Goal: Task Accomplishment & Management: Use online tool/utility

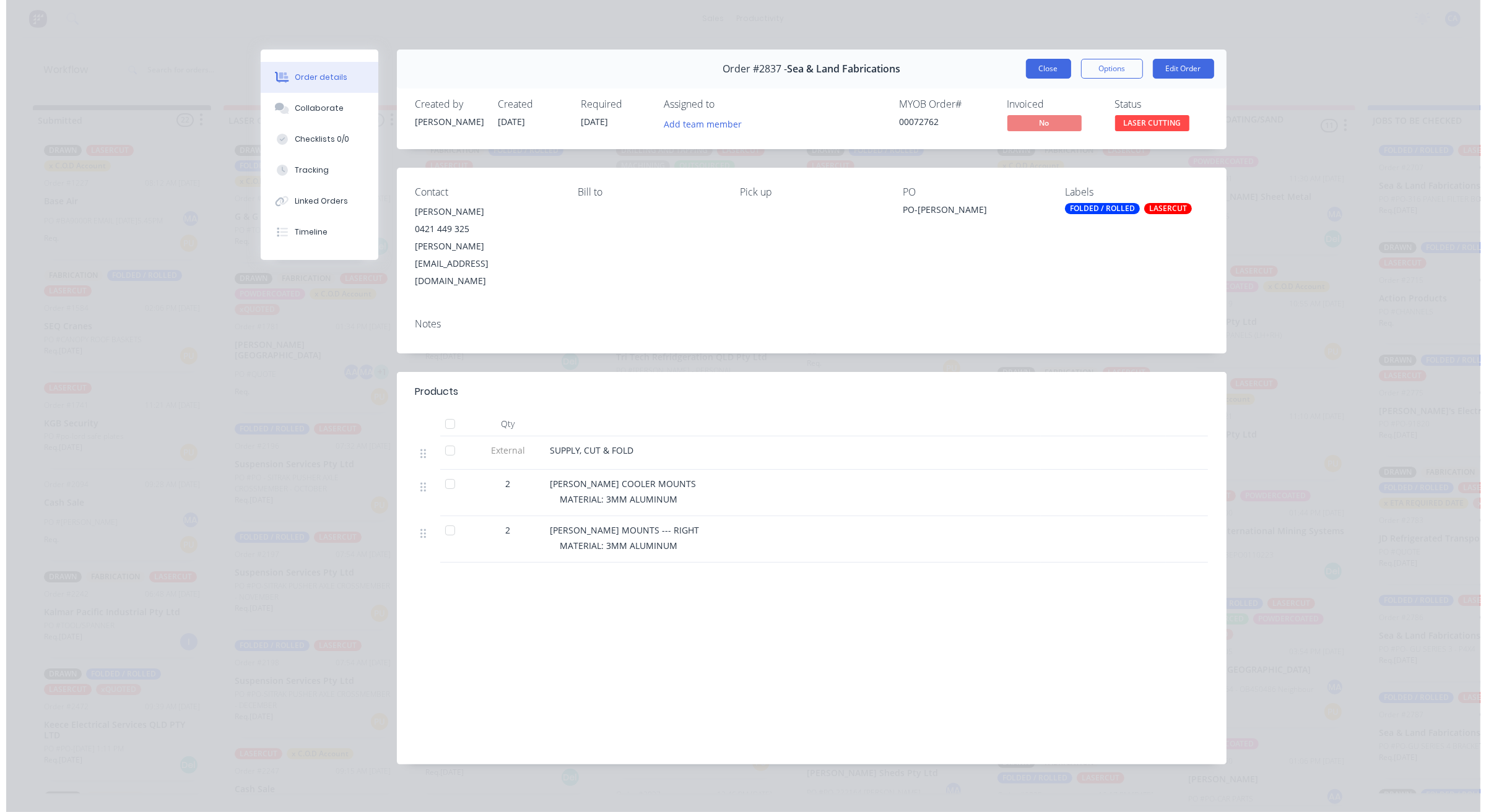
scroll to position [626, 0]
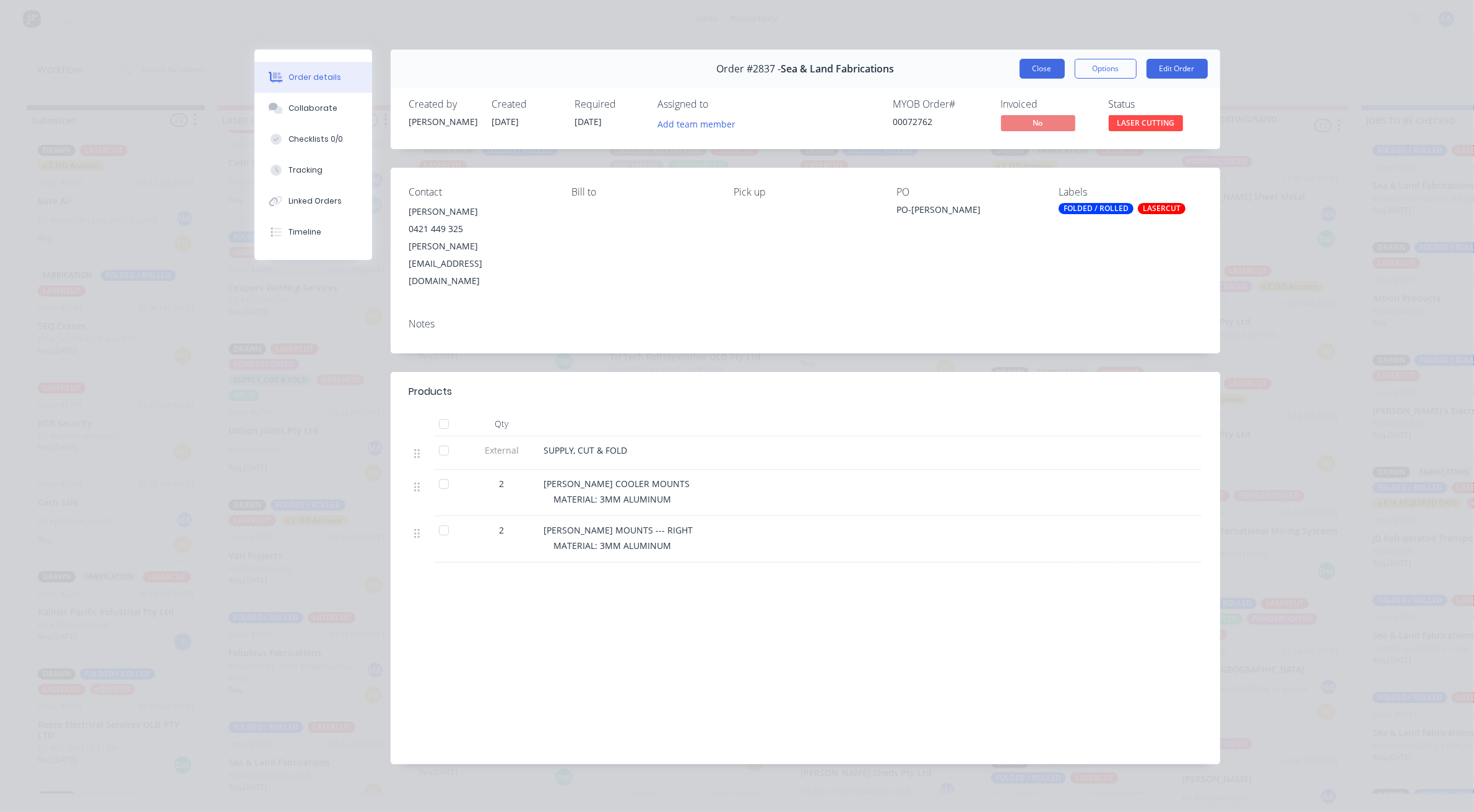
click at [1025, 73] on button "Close" at bounding box center [1043, 69] width 45 height 20
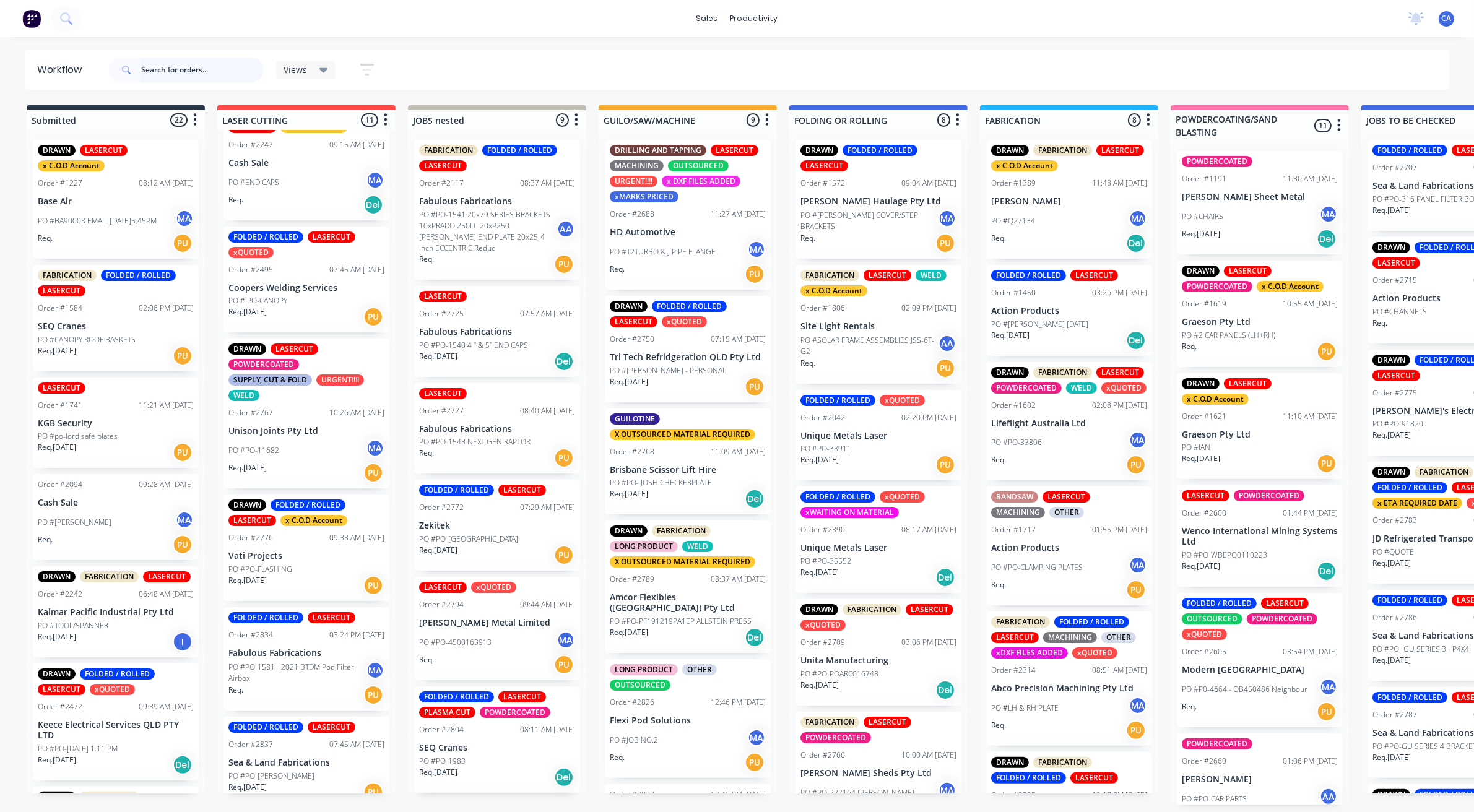
click at [177, 68] on input "text" at bounding box center [202, 70] width 123 height 25
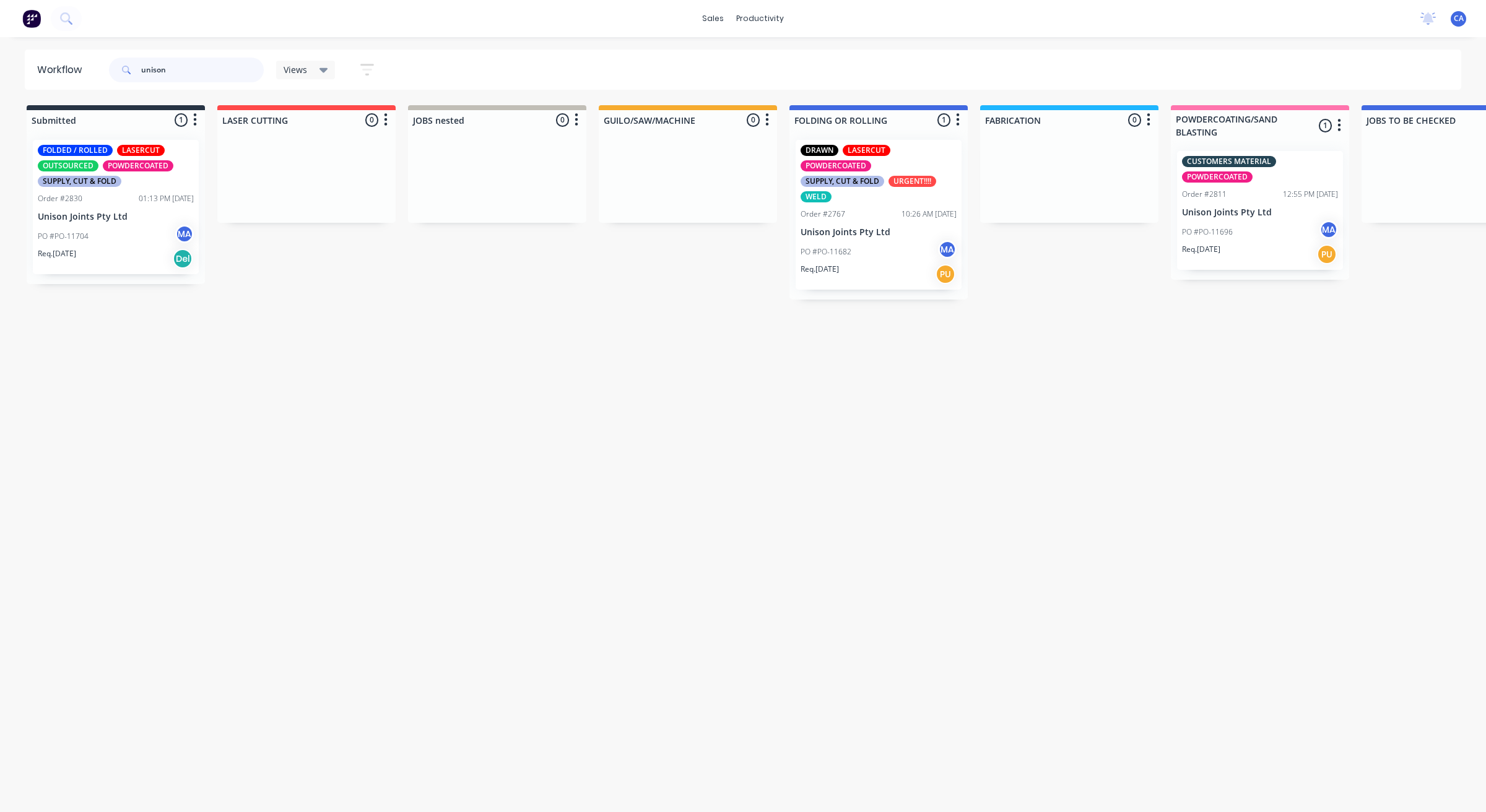
type input "unison"
click at [830, 264] on p "Req. [DATE]" at bounding box center [819, 269] width 39 height 11
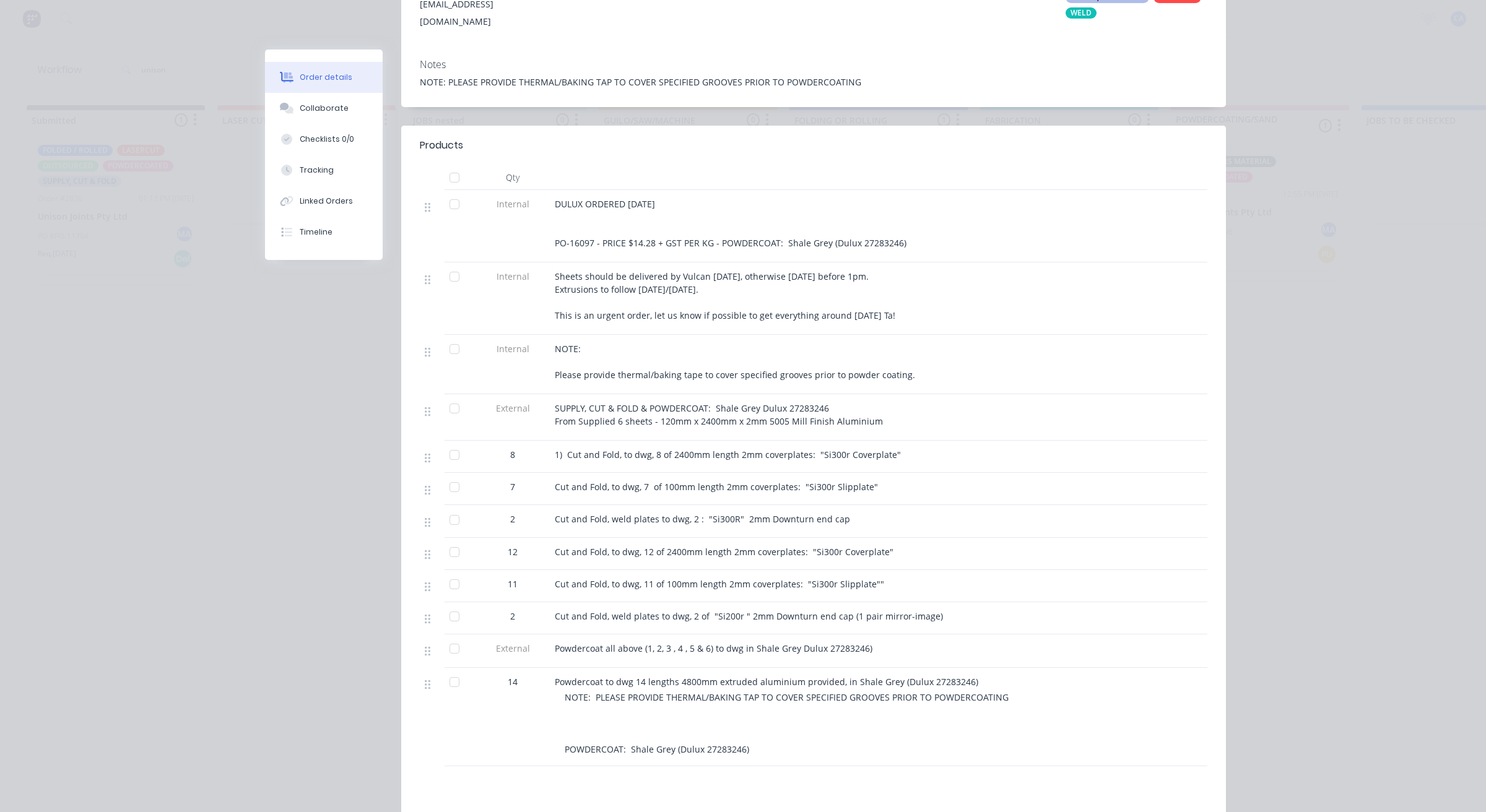
scroll to position [387, 0]
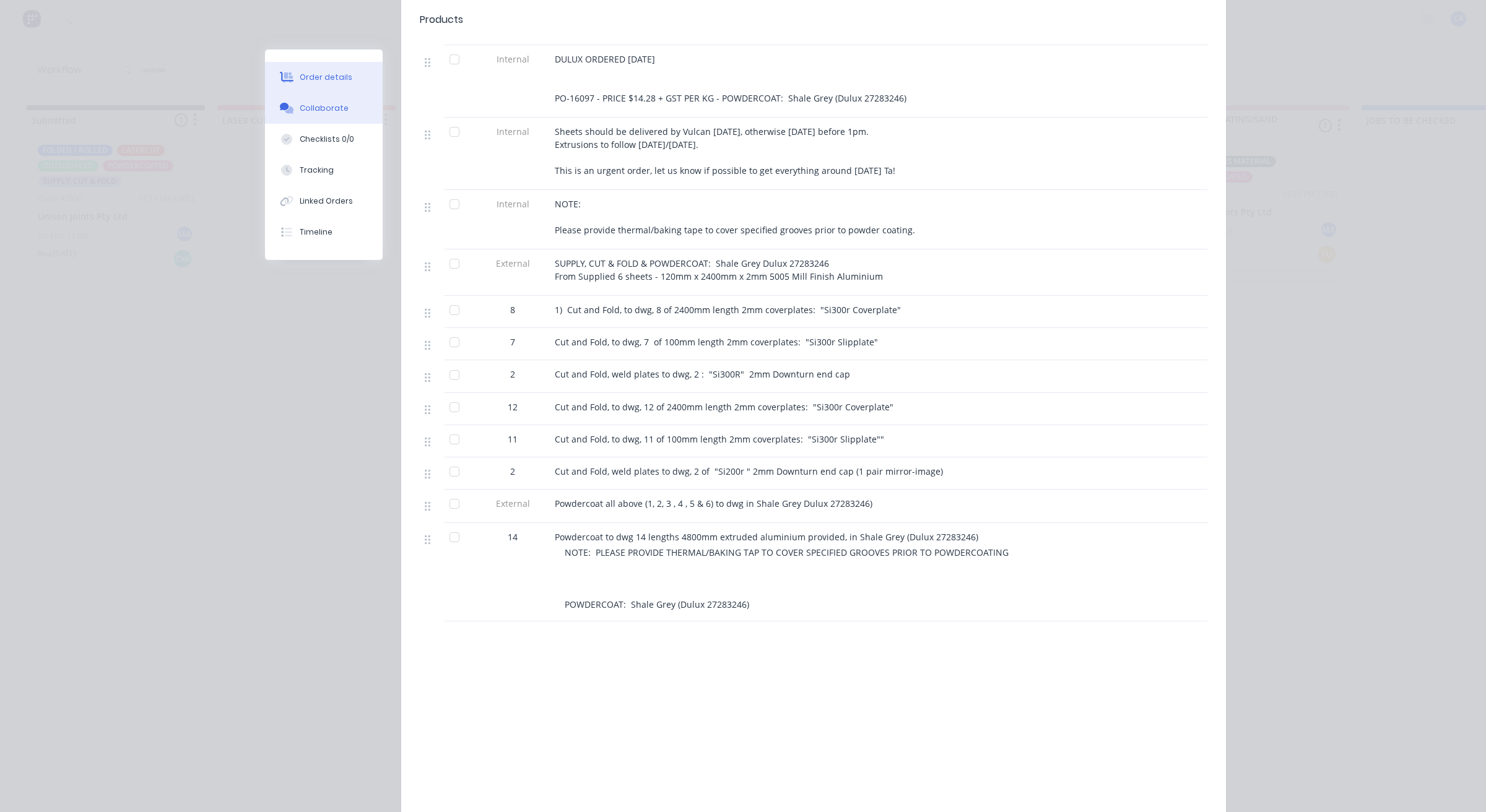
click at [304, 107] on div "Collaborate" at bounding box center [324, 108] width 49 height 11
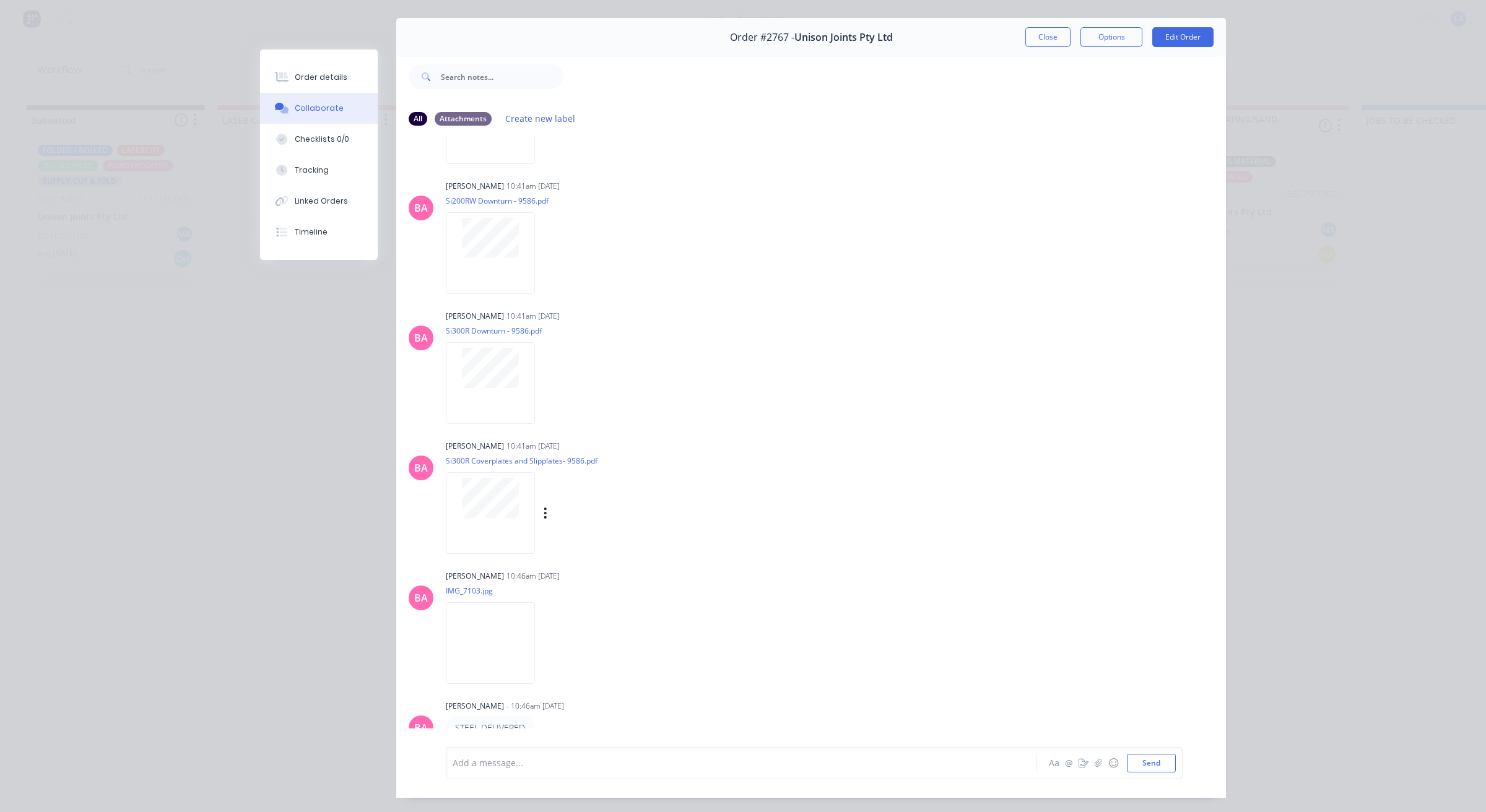
scroll to position [0, 0]
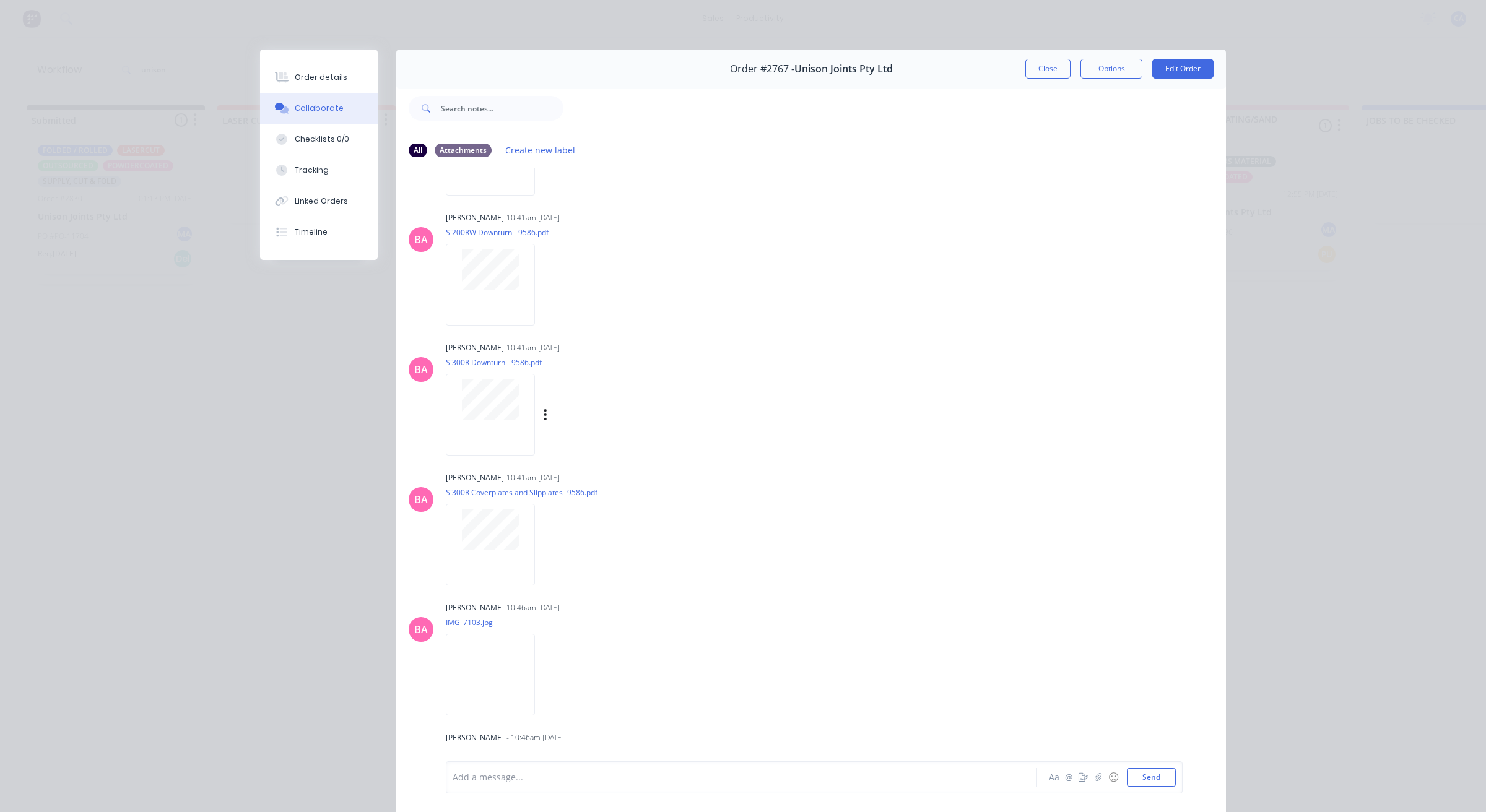
click at [728, 347] on div "[PERSON_NAME] 10:41am [DATE]" at bounding box center [639, 348] width 387 height 11
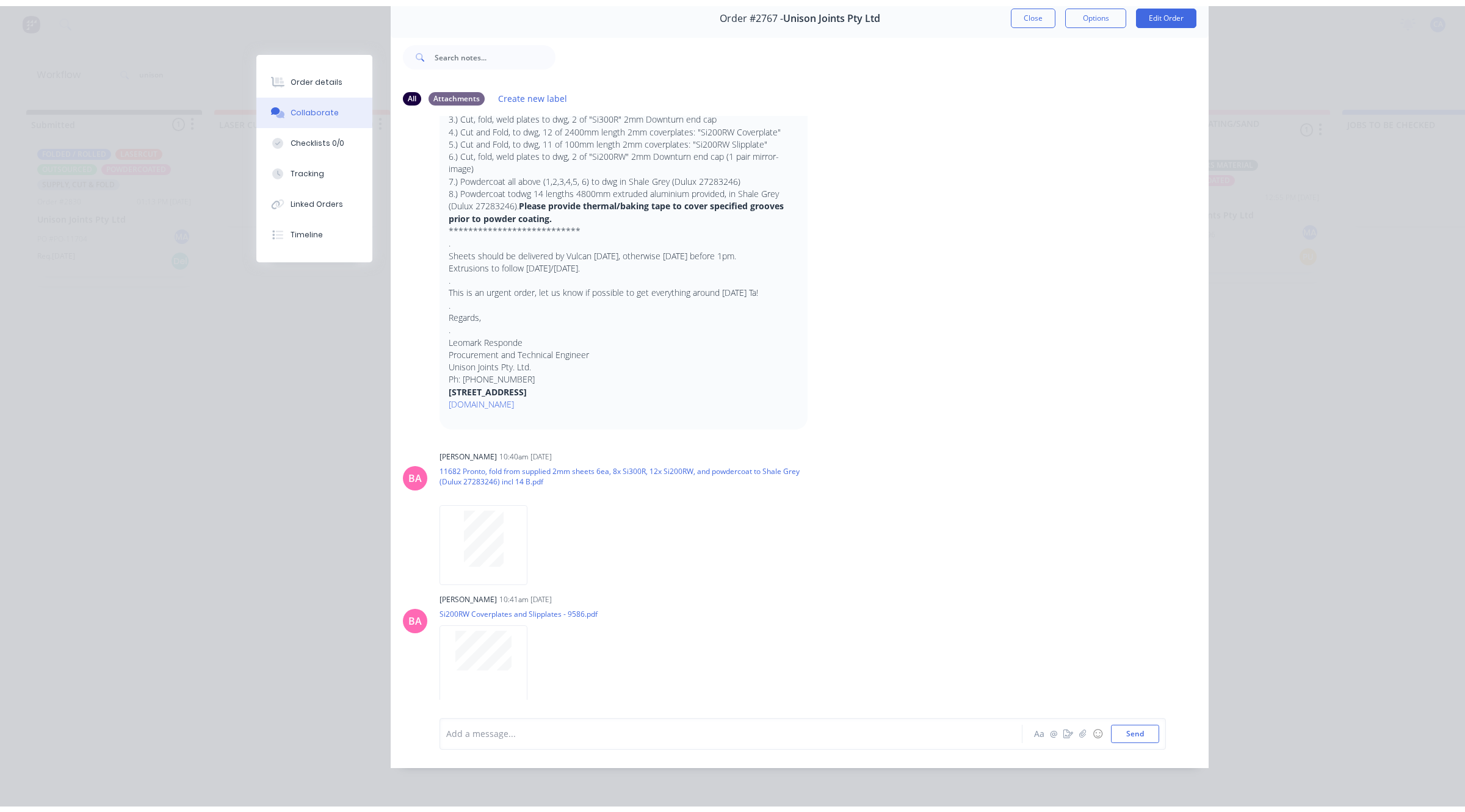
scroll to position [84, 0]
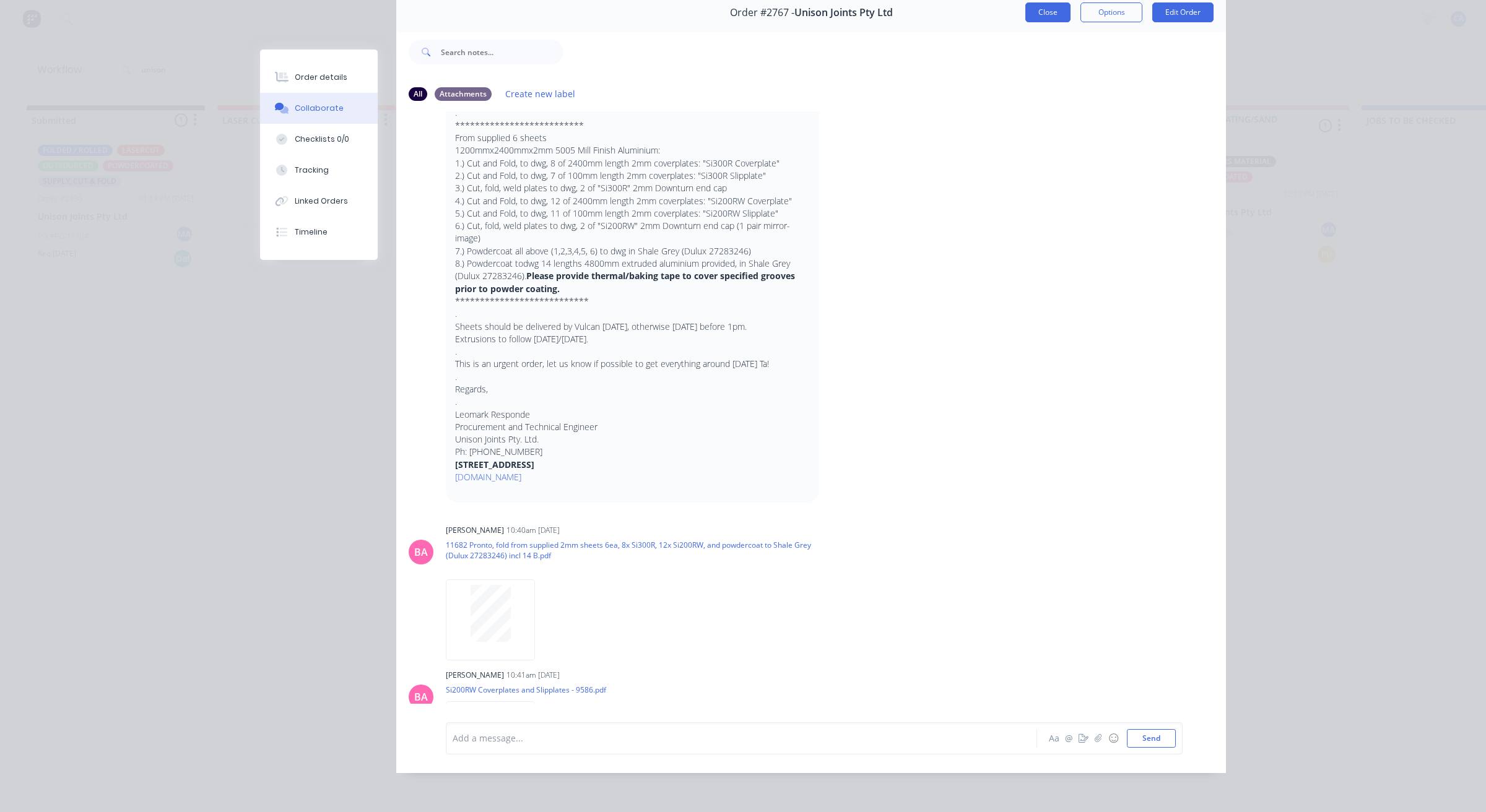
click at [1050, 7] on button "Close" at bounding box center [1048, 12] width 45 height 20
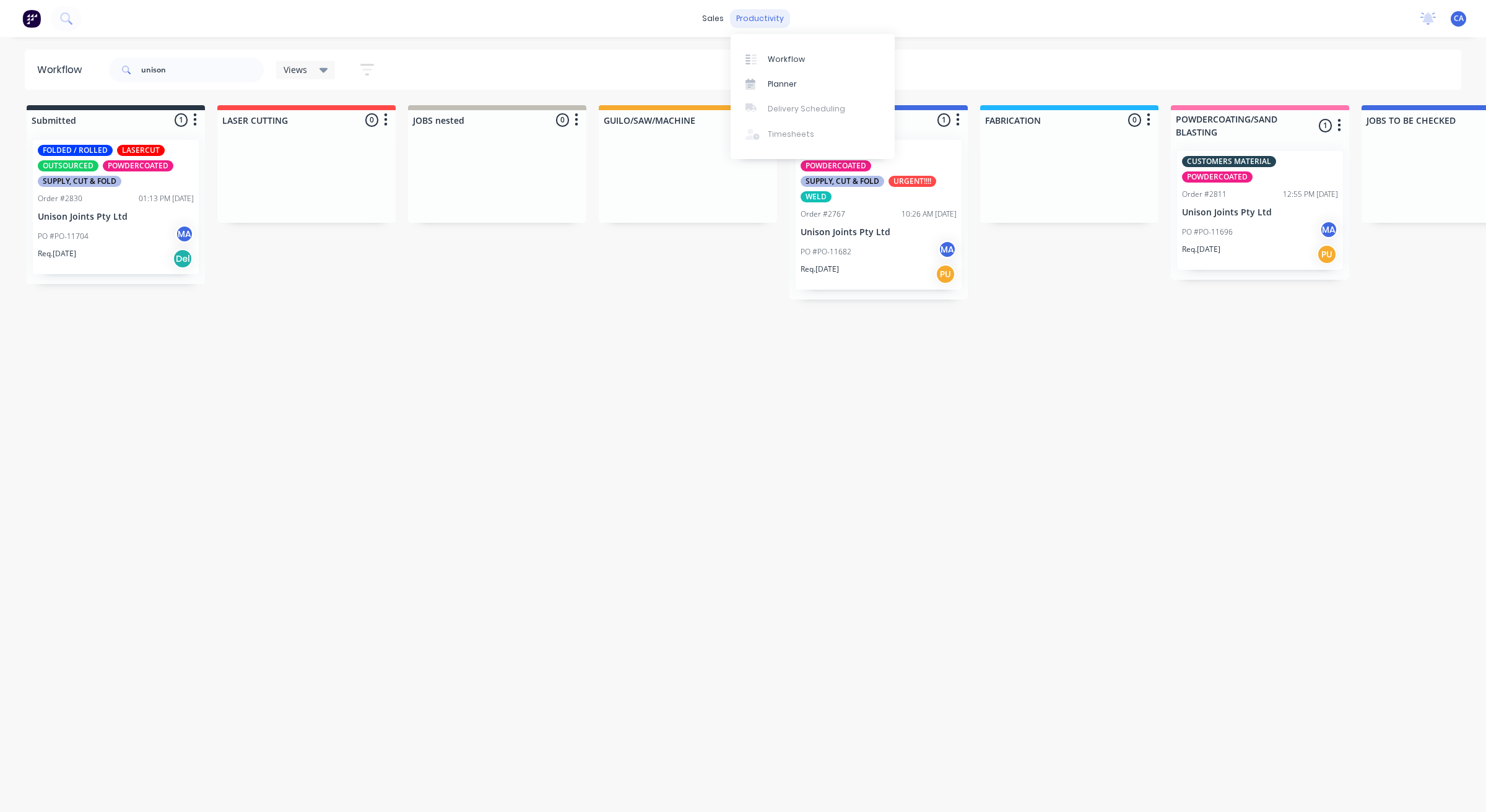
click at [762, 17] on div "productivity" at bounding box center [759, 18] width 60 height 19
click at [784, 74] on link "Planner" at bounding box center [812, 84] width 164 height 25
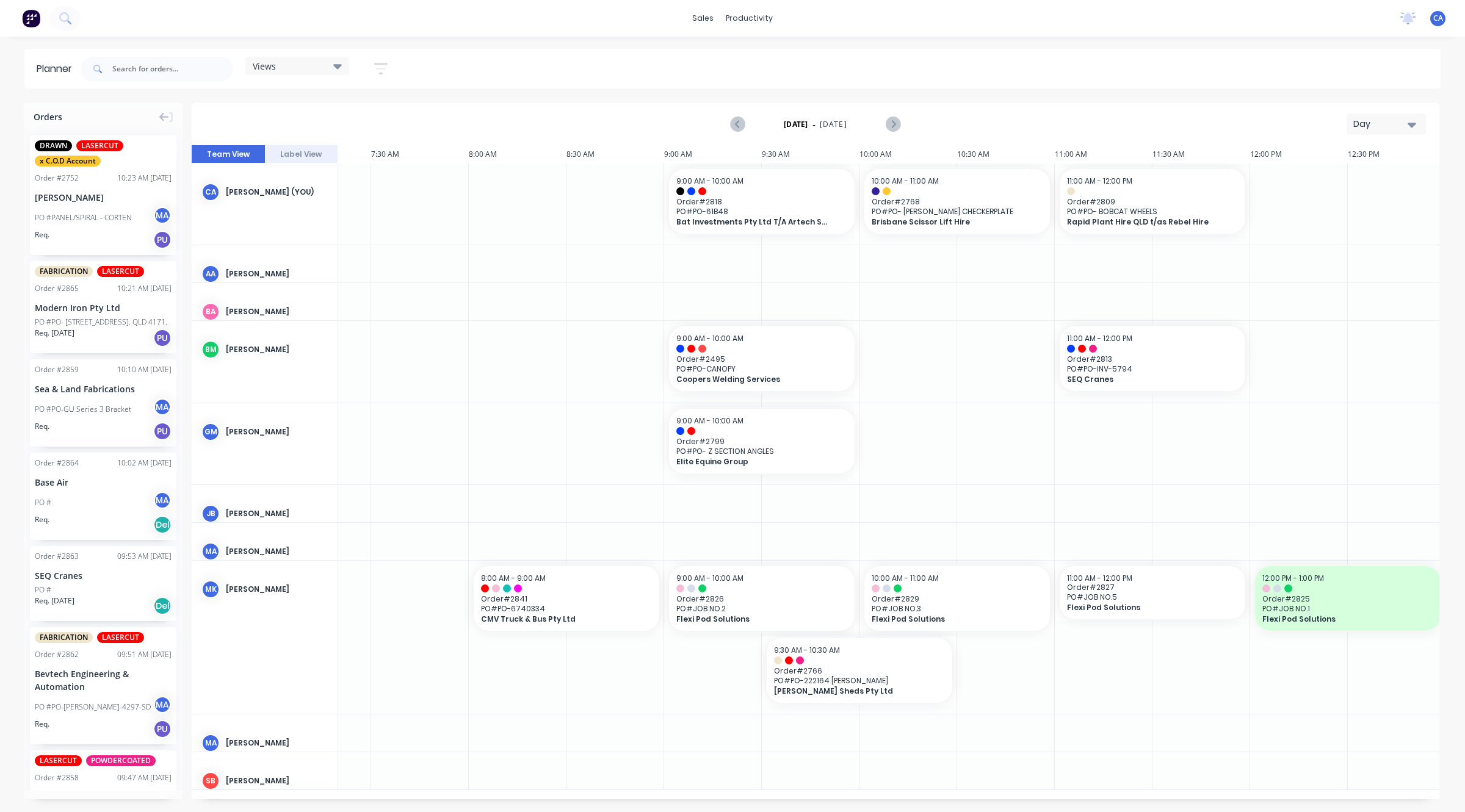
scroll to position [4, 1438]
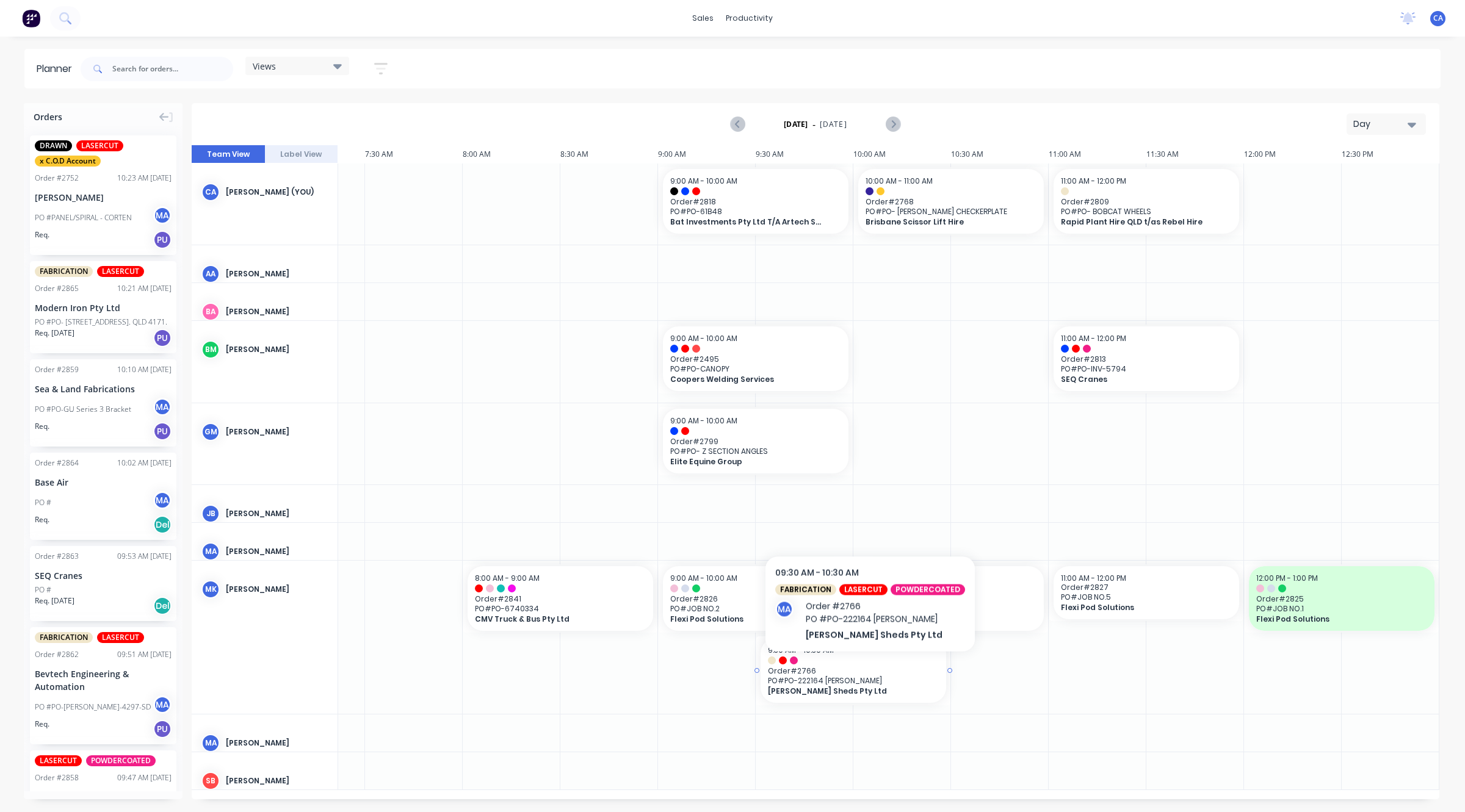
click at [867, 670] on span "Order # 2766" at bounding box center [853, 671] width 171 height 9
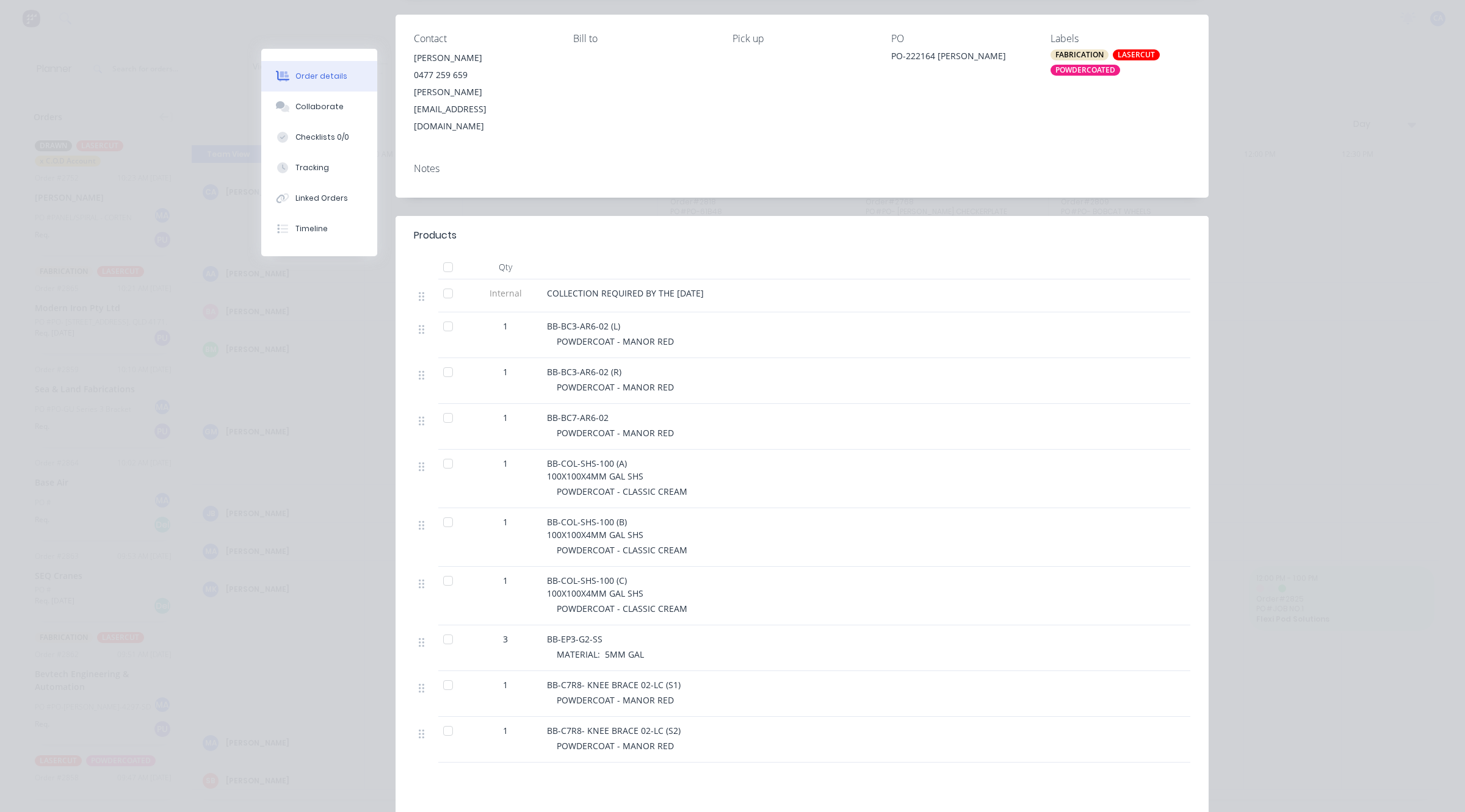
scroll to position [152, 0]
click at [339, 105] on button "Collaborate" at bounding box center [319, 107] width 116 height 31
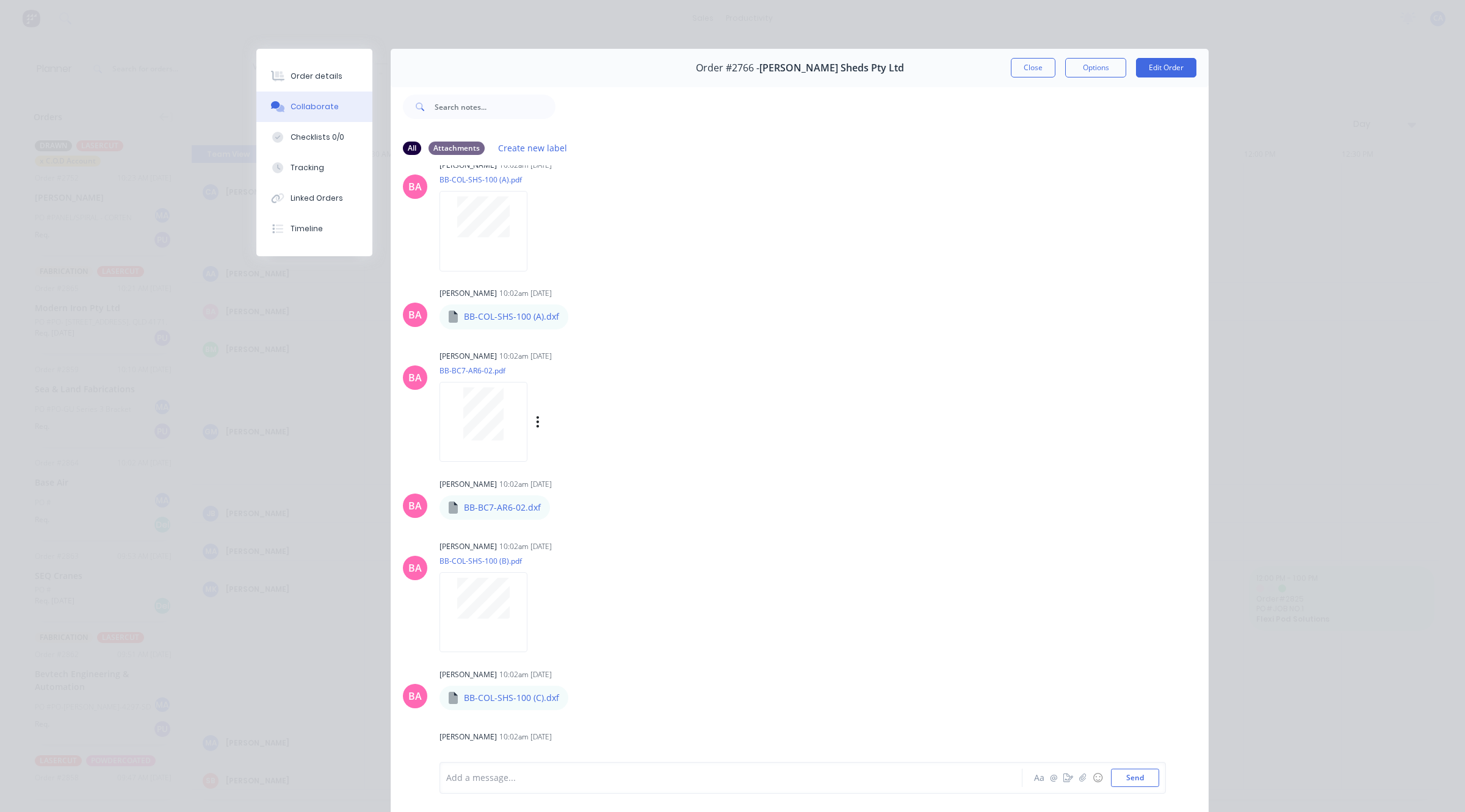
scroll to position [687, 0]
click at [325, 69] on button "Order details" at bounding box center [314, 76] width 116 height 31
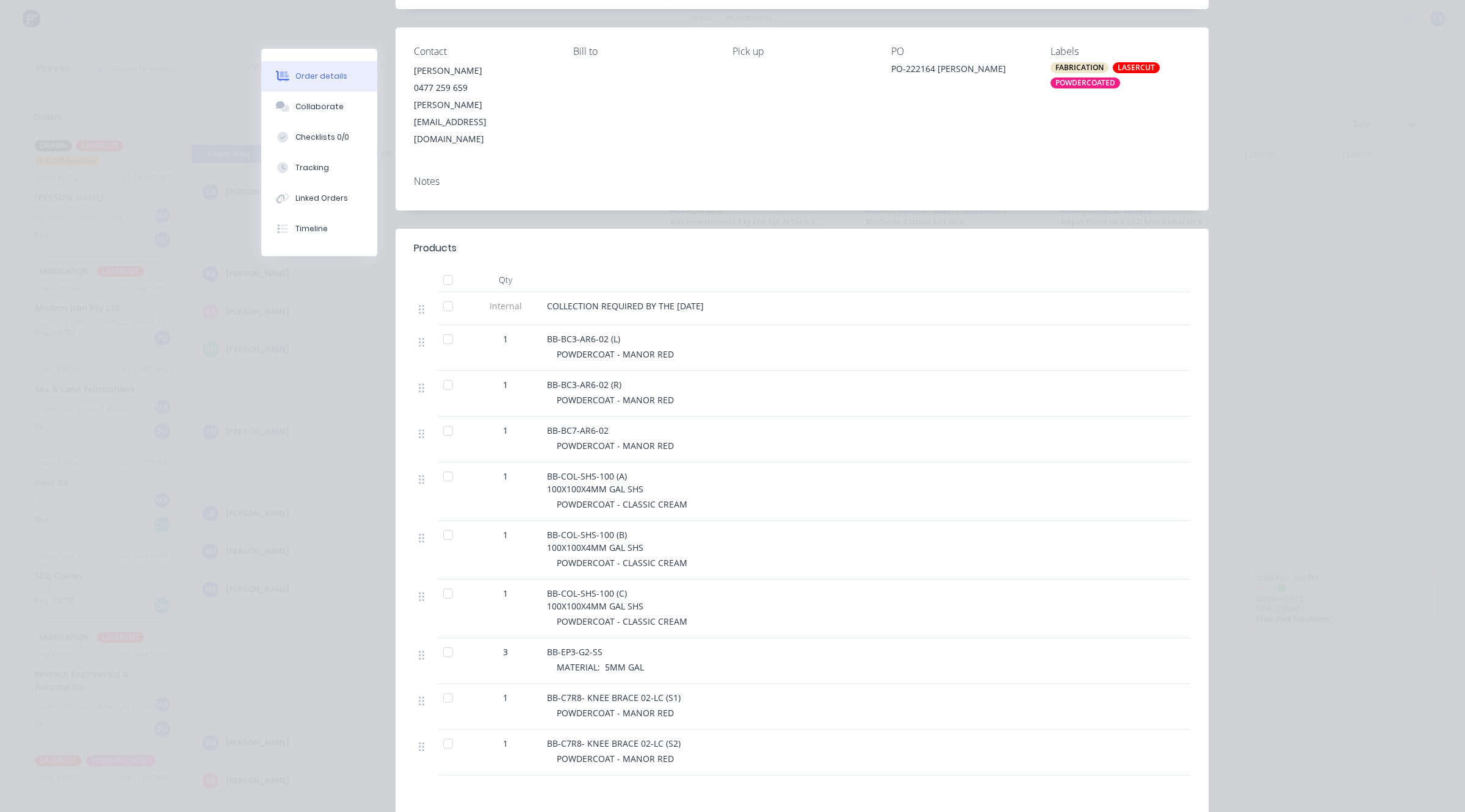
scroll to position [152, 0]
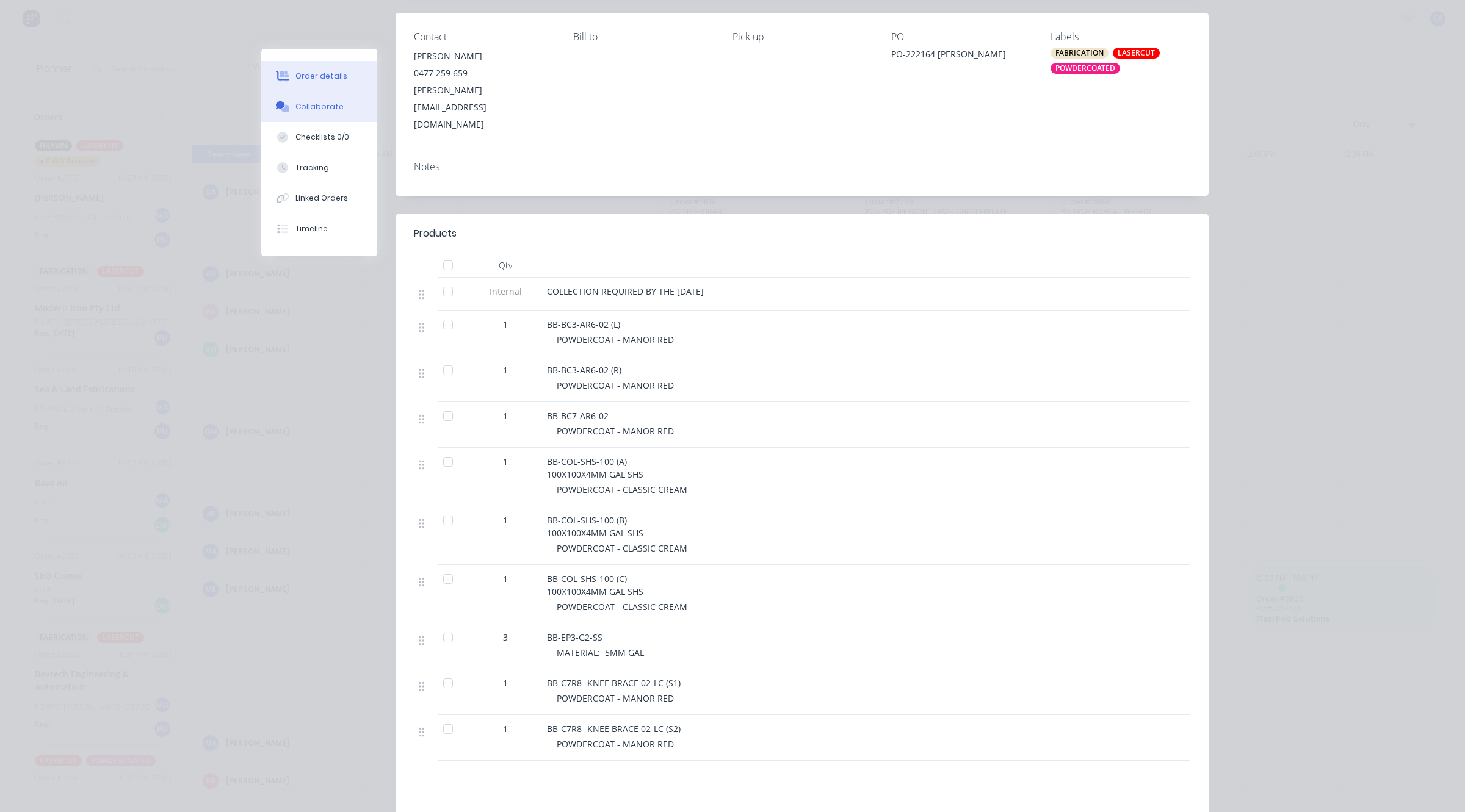
click at [322, 108] on div "Collaborate" at bounding box center [319, 107] width 49 height 11
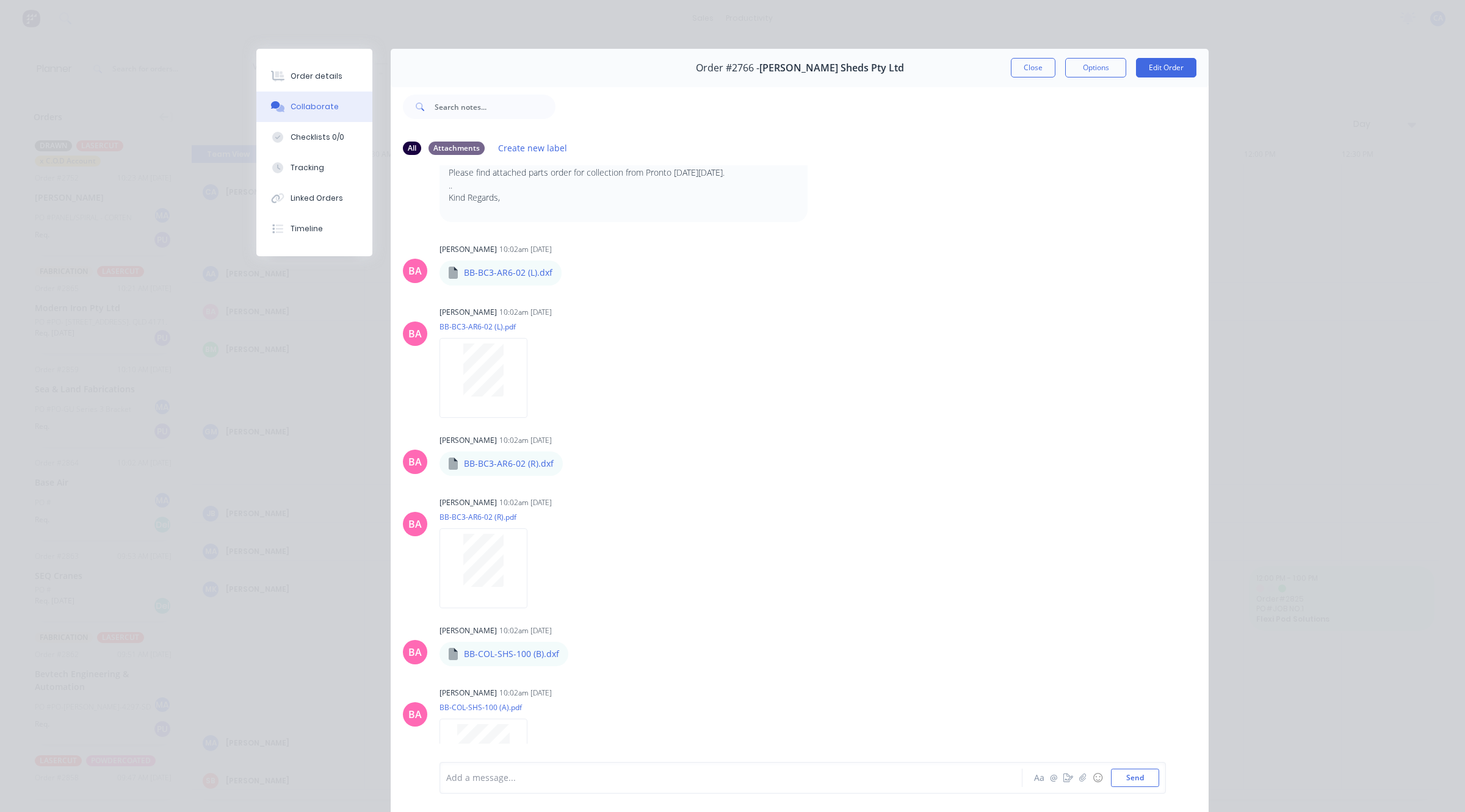
drag, startPoint x: 347, startPoint y: 81, endPoint x: 374, endPoint y: 133, distance: 58.6
click at [348, 81] on button "Order details" at bounding box center [314, 76] width 116 height 31
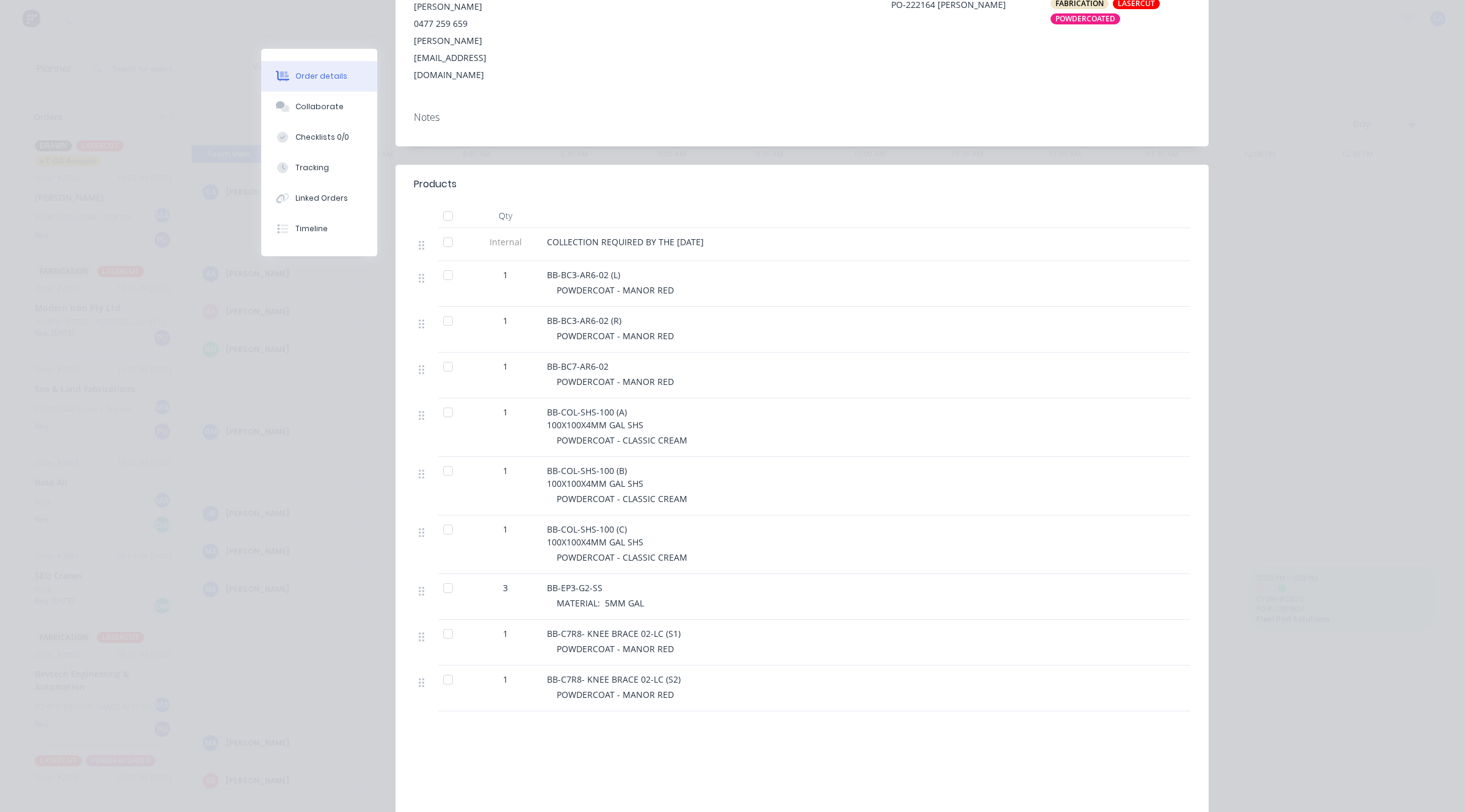
scroll to position [229, 0]
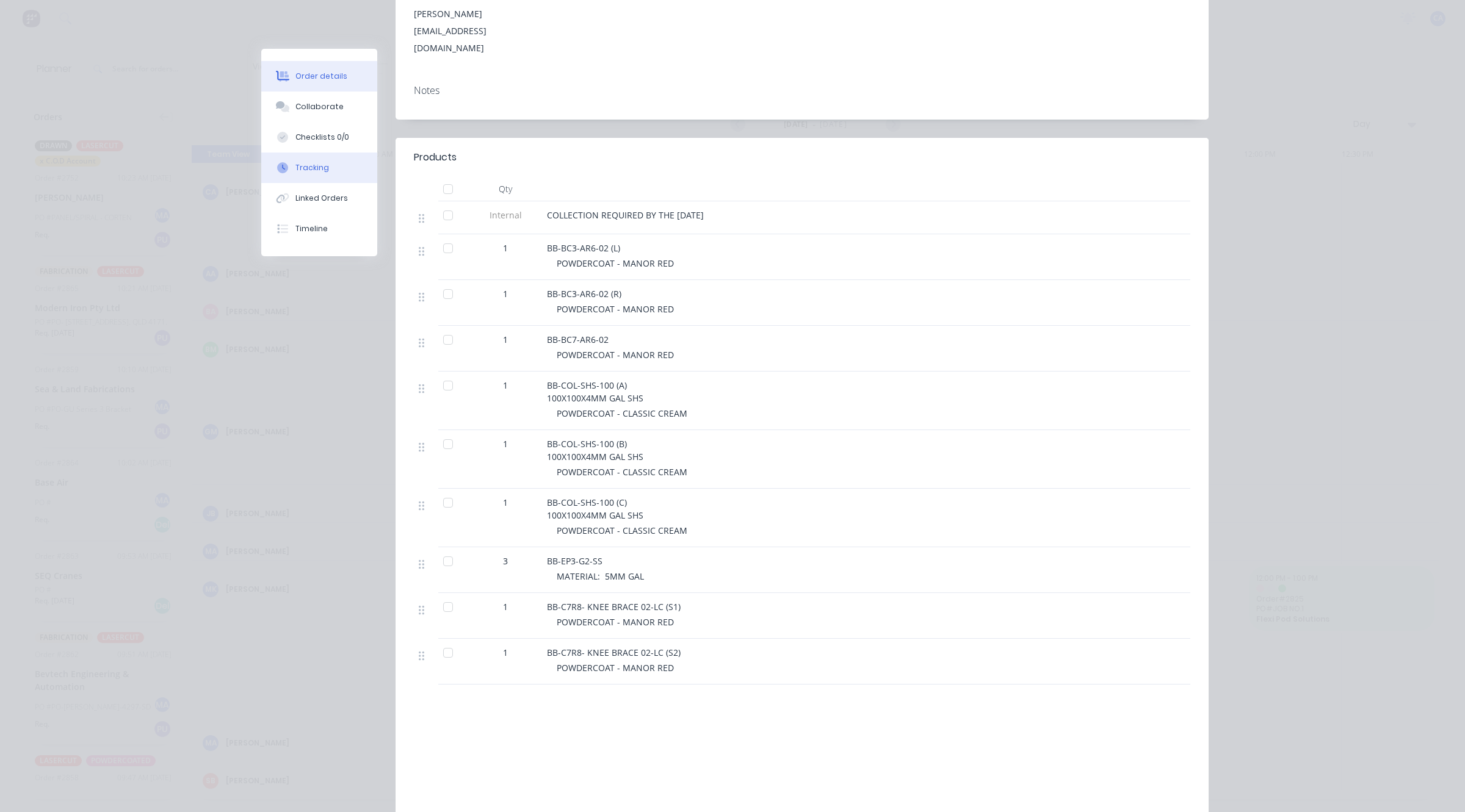
click at [302, 111] on div "Collaborate" at bounding box center [319, 107] width 49 height 11
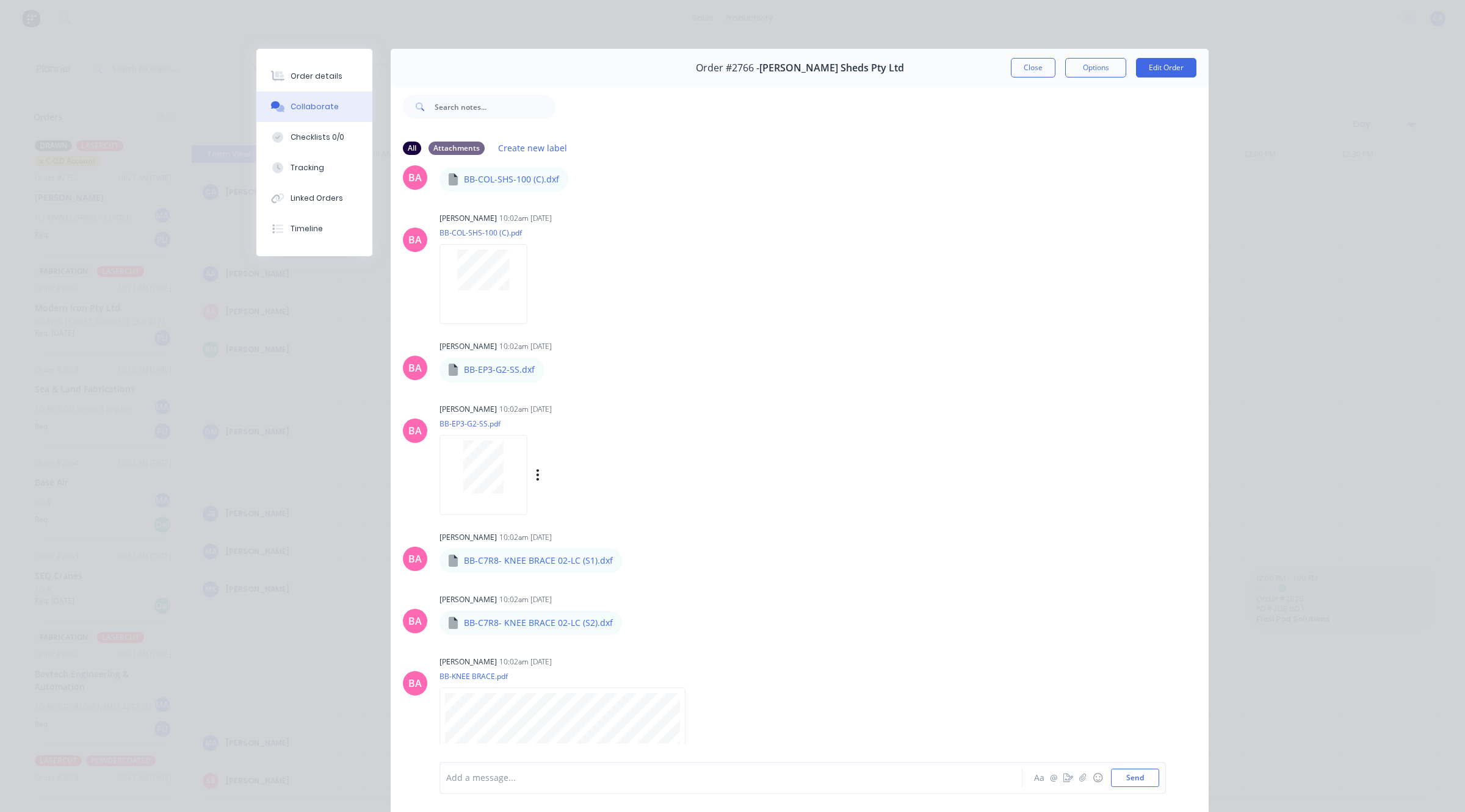
scroll to position [55, 0]
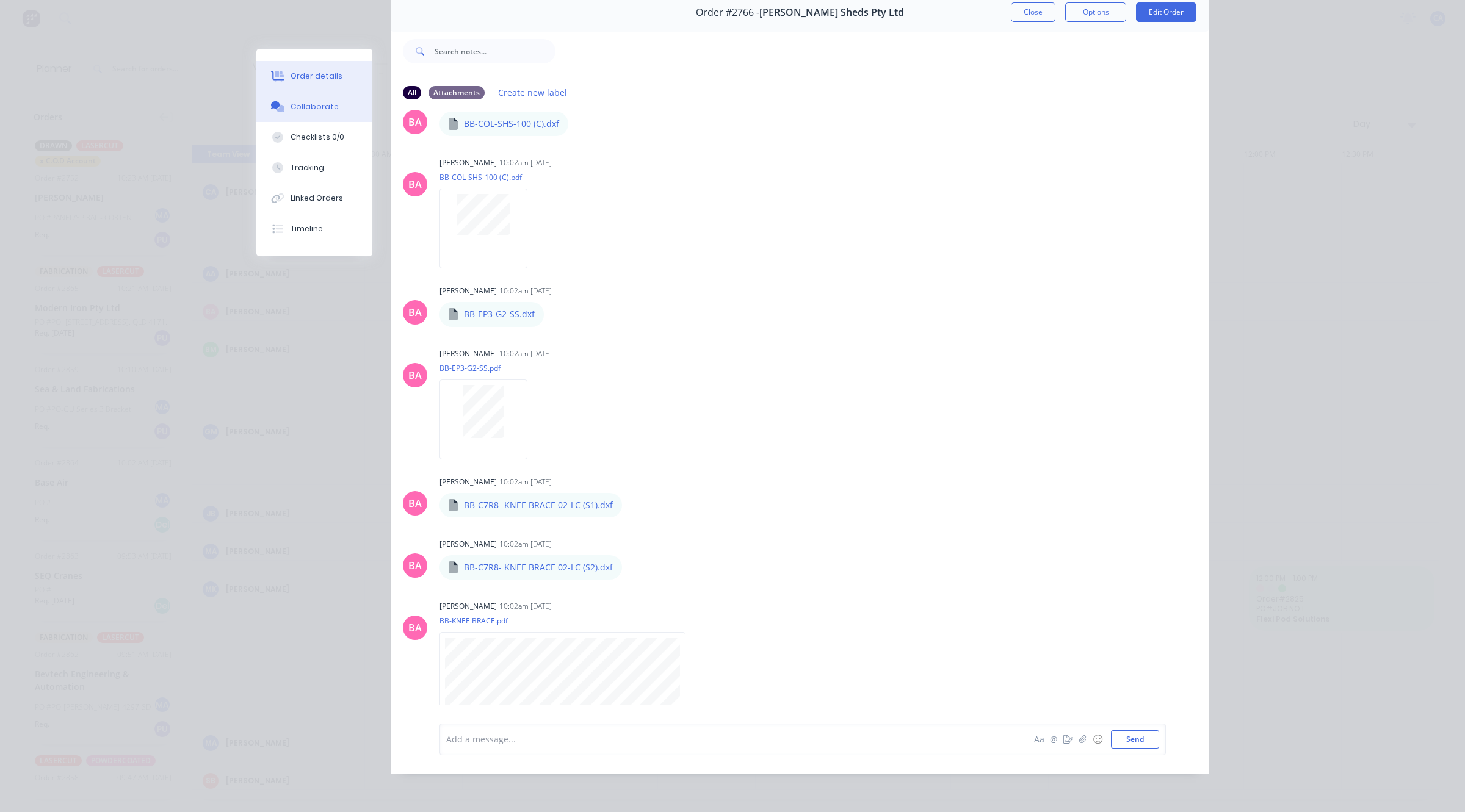
click at [318, 65] on button "Order details" at bounding box center [314, 76] width 116 height 31
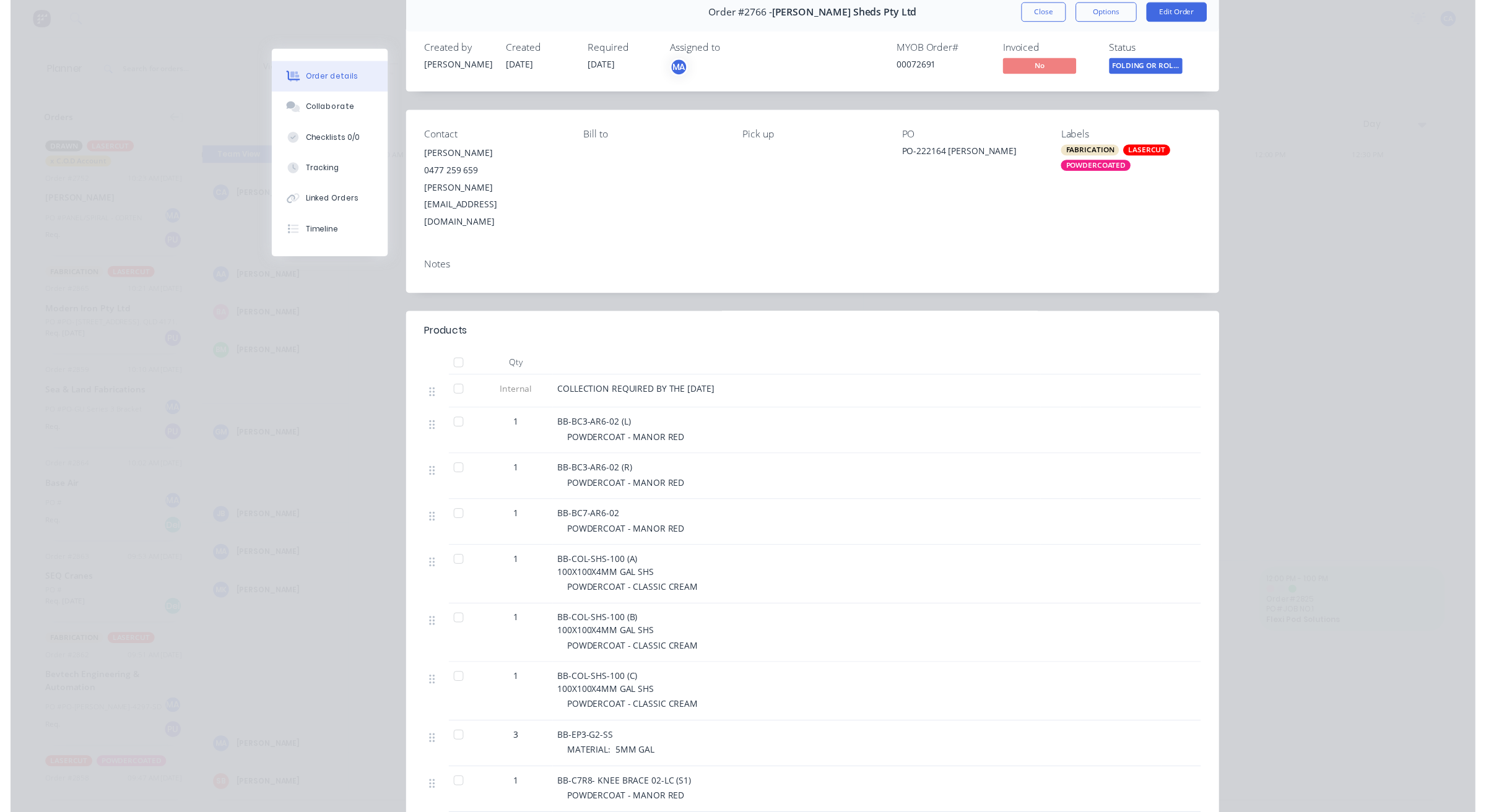
scroll to position [0, 0]
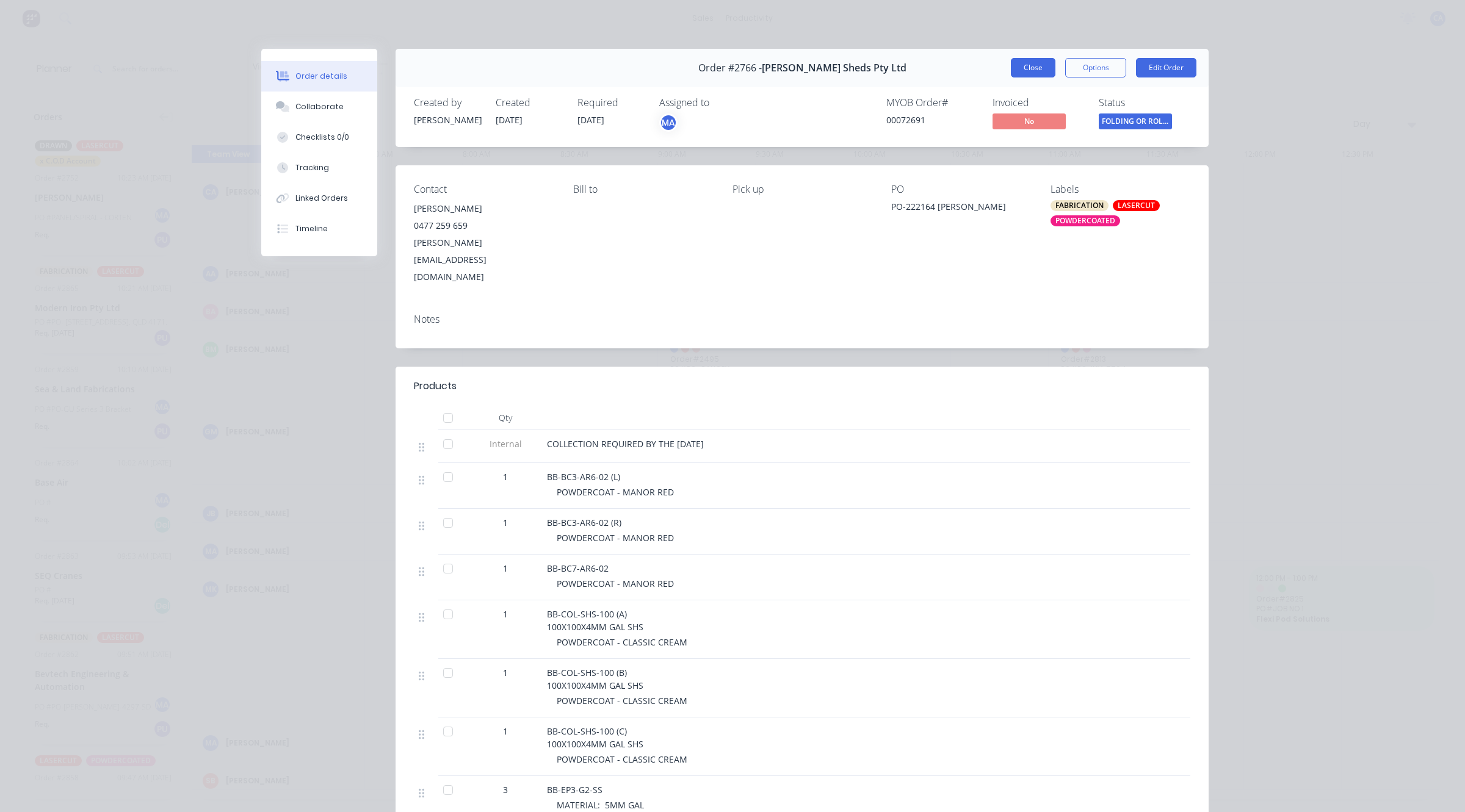
click at [1032, 69] on button "Close" at bounding box center [1033, 68] width 45 height 19
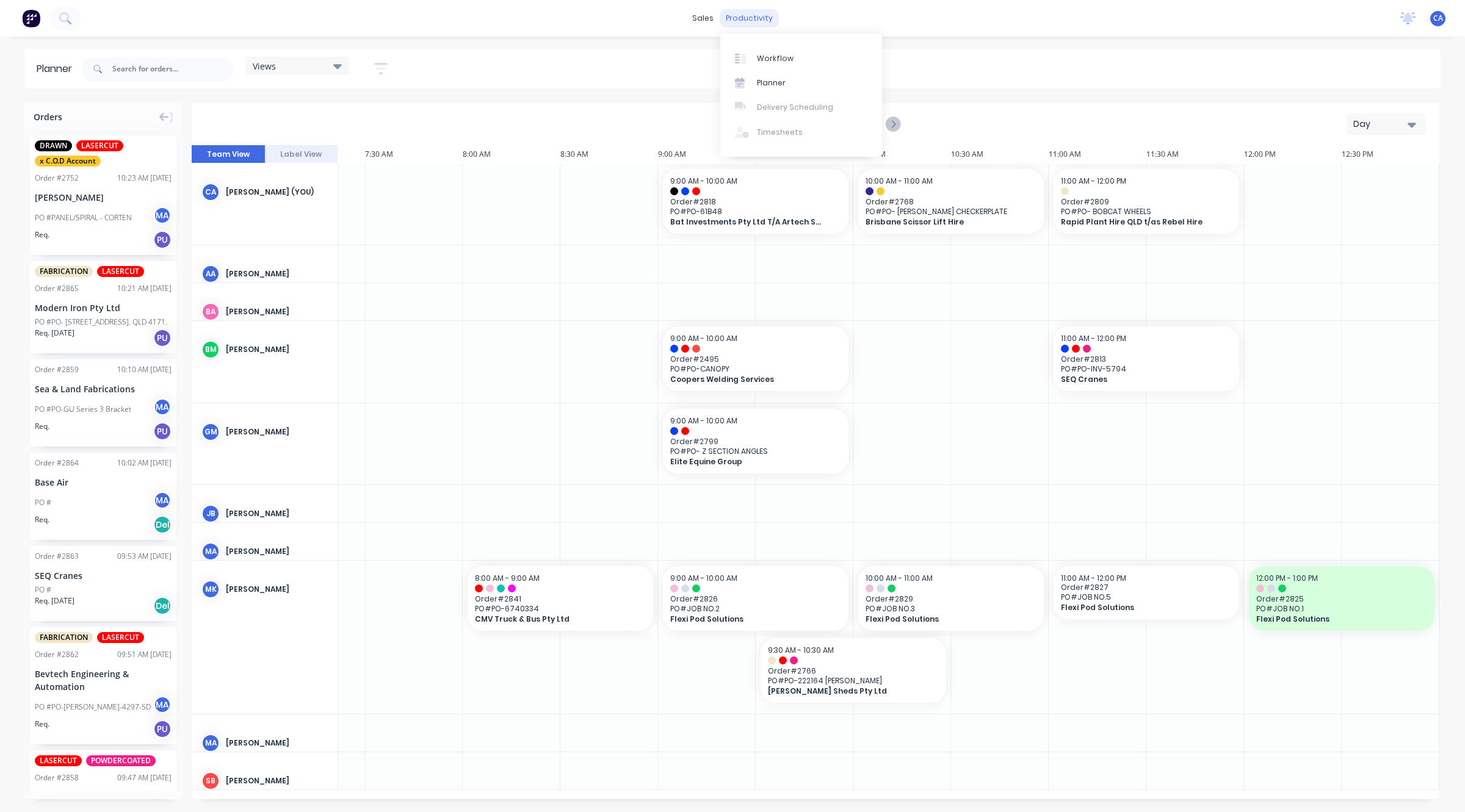
click at [742, 22] on div "productivity" at bounding box center [749, 18] width 59 height 19
click at [775, 58] on div "Workflow" at bounding box center [775, 58] width 37 height 11
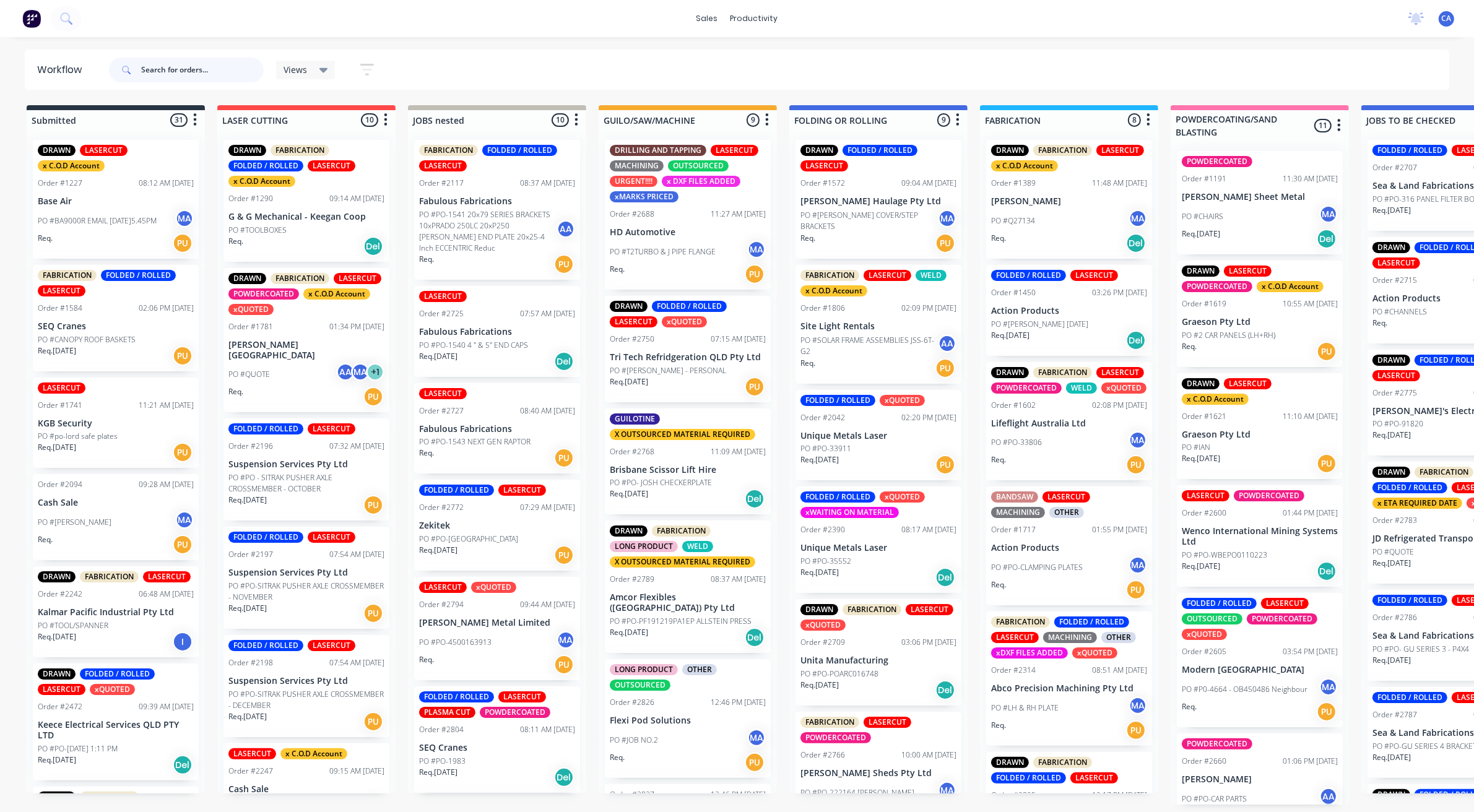
click at [158, 69] on input "text" at bounding box center [202, 70] width 123 height 25
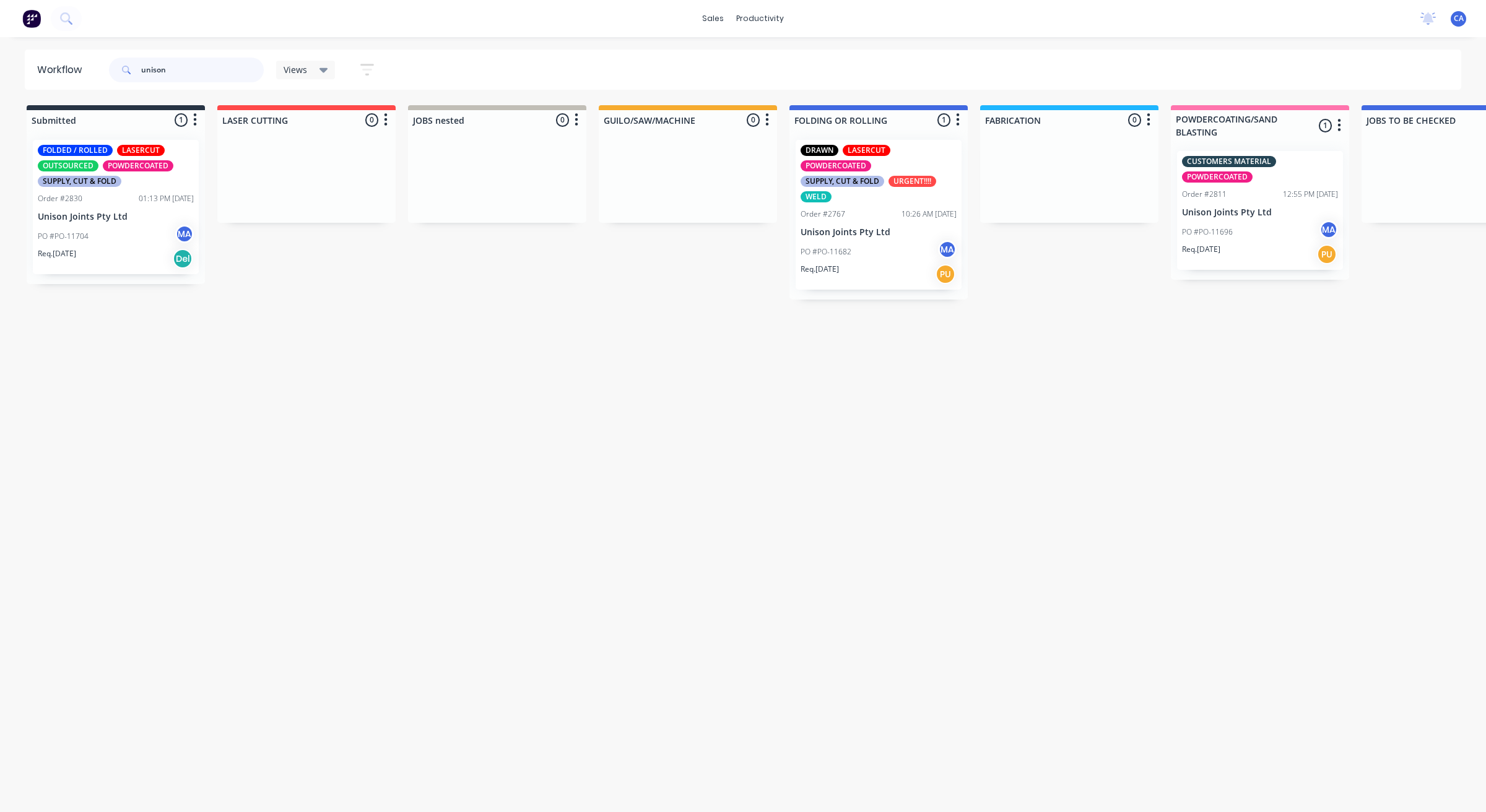
drag, startPoint x: 177, startPoint y: 69, endPoint x: 0, endPoint y: 29, distance: 181.5
click at [0, 65] on div "Workflow unison Views Save new view None (Default) edit Show/Hide statuses Show…" at bounding box center [743, 69] width 1486 height 40
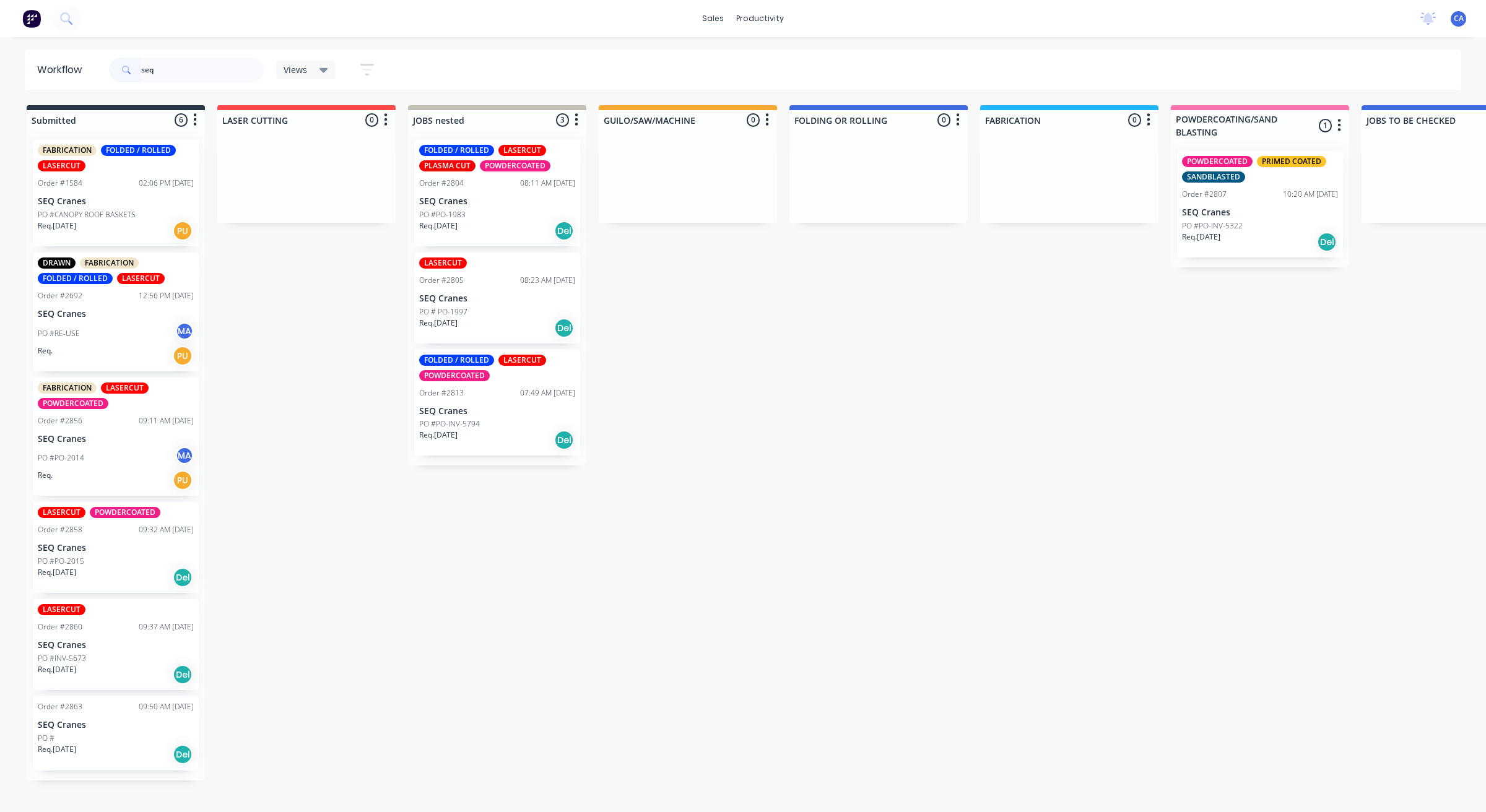
click at [1217, 245] on div "Req. [DATE] Del" at bounding box center [1260, 242] width 156 height 21
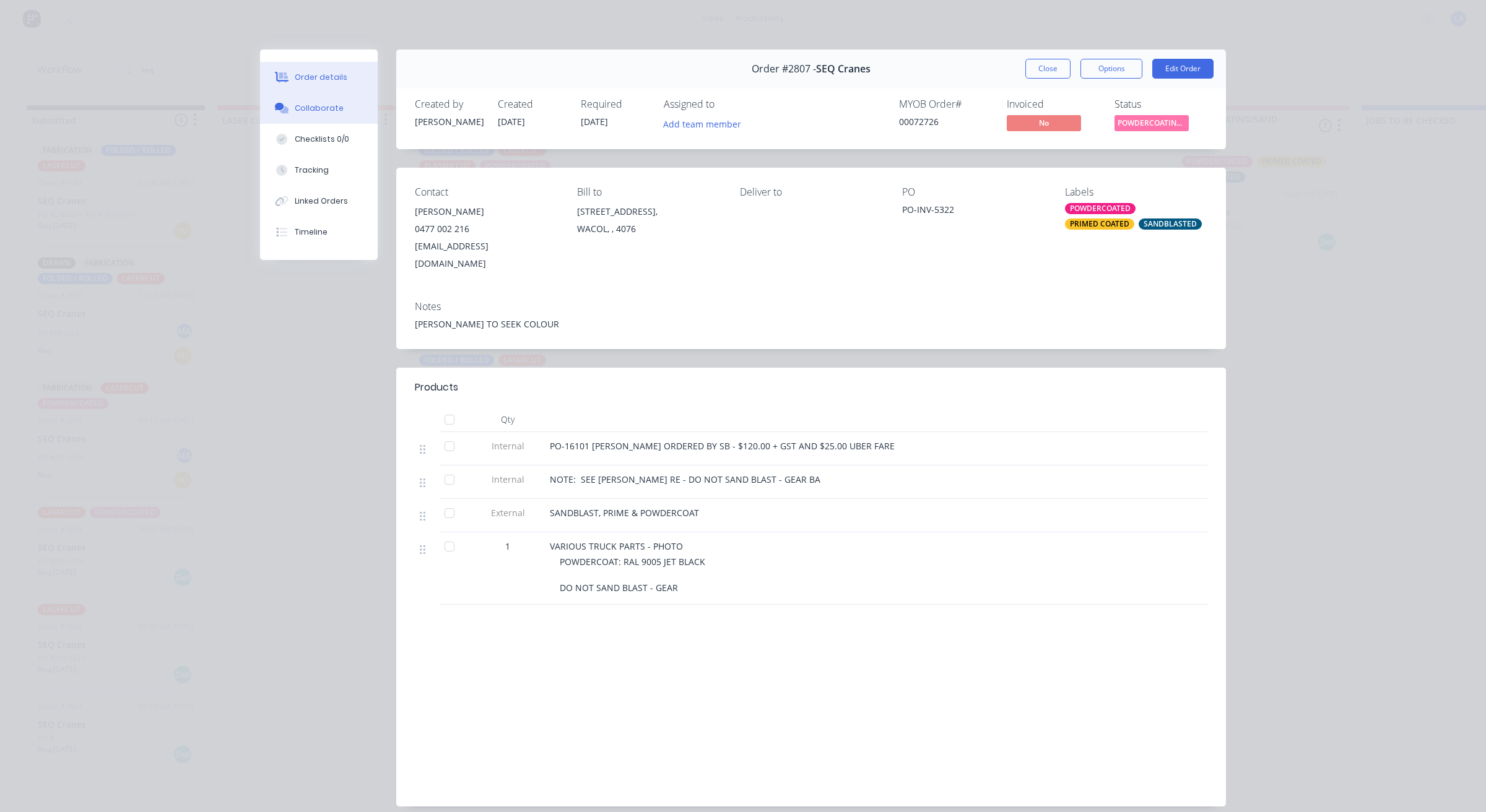
click at [325, 106] on div "Collaborate" at bounding box center [319, 108] width 49 height 11
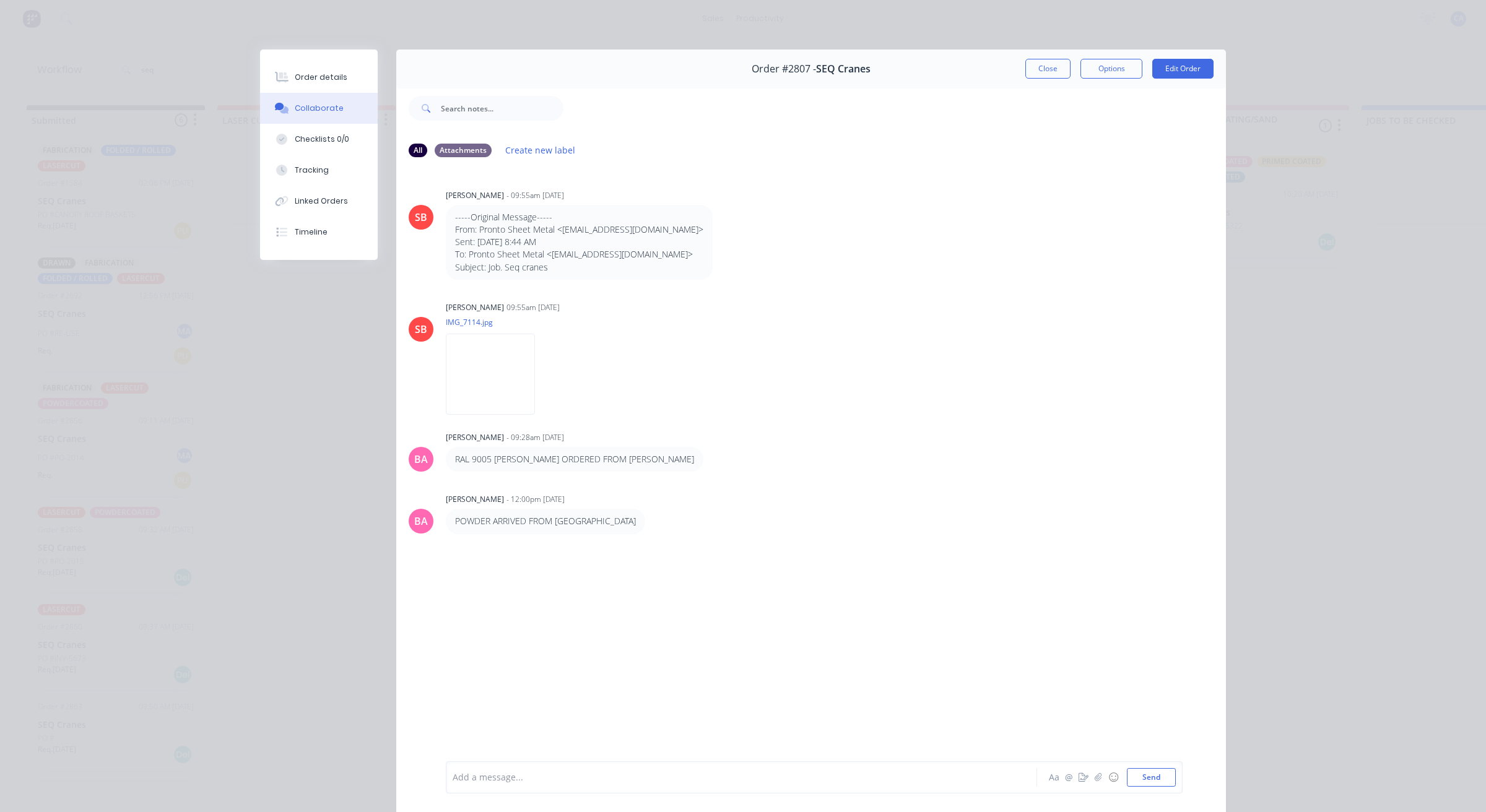
scroll to position [68, 0]
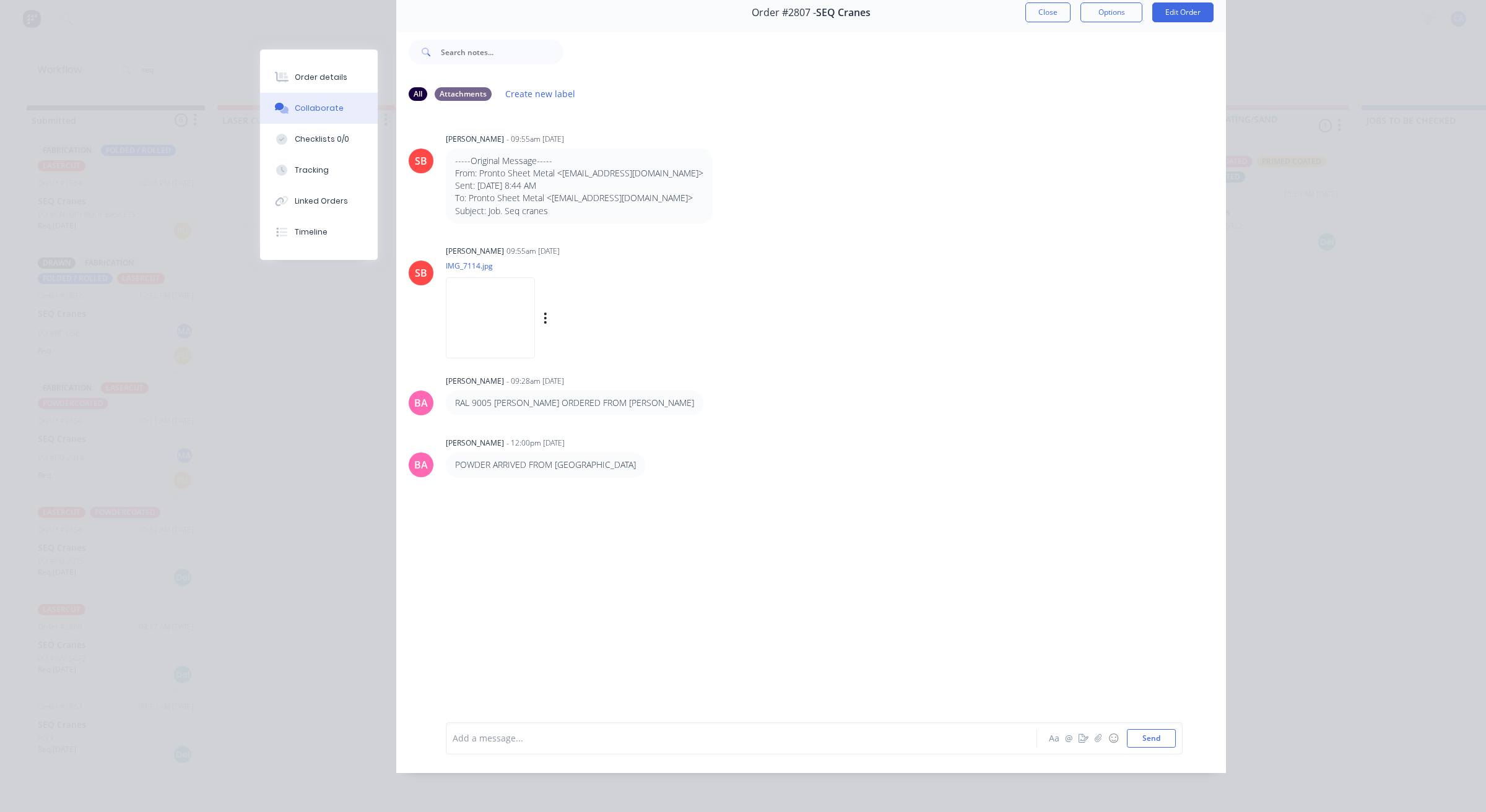
click at [486, 314] on img at bounding box center [490, 317] width 89 height 81
click at [1037, 5] on button "Close" at bounding box center [1048, 12] width 45 height 20
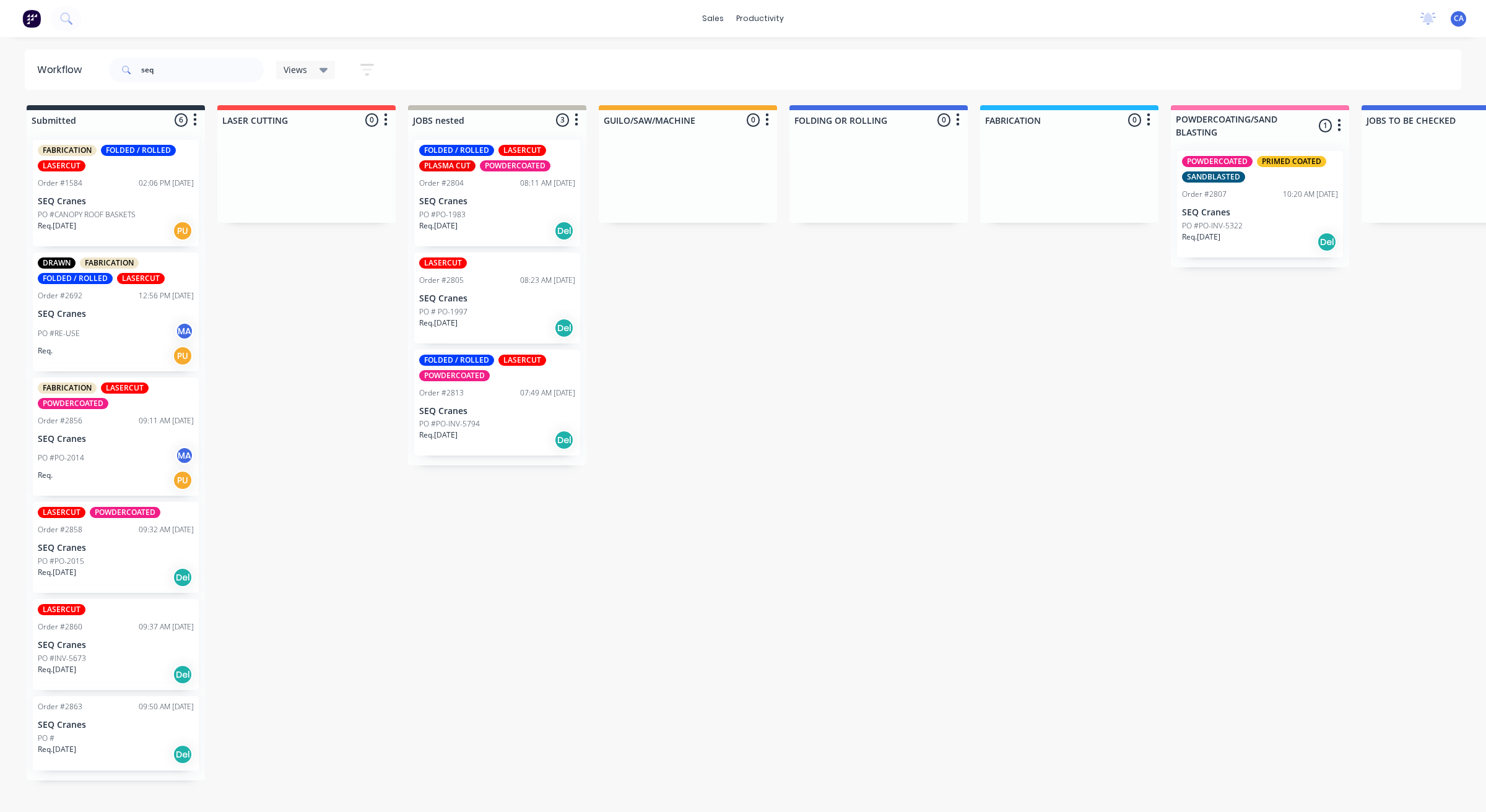
click at [465, 196] on p "SEQ Cranes" at bounding box center [497, 201] width 156 height 11
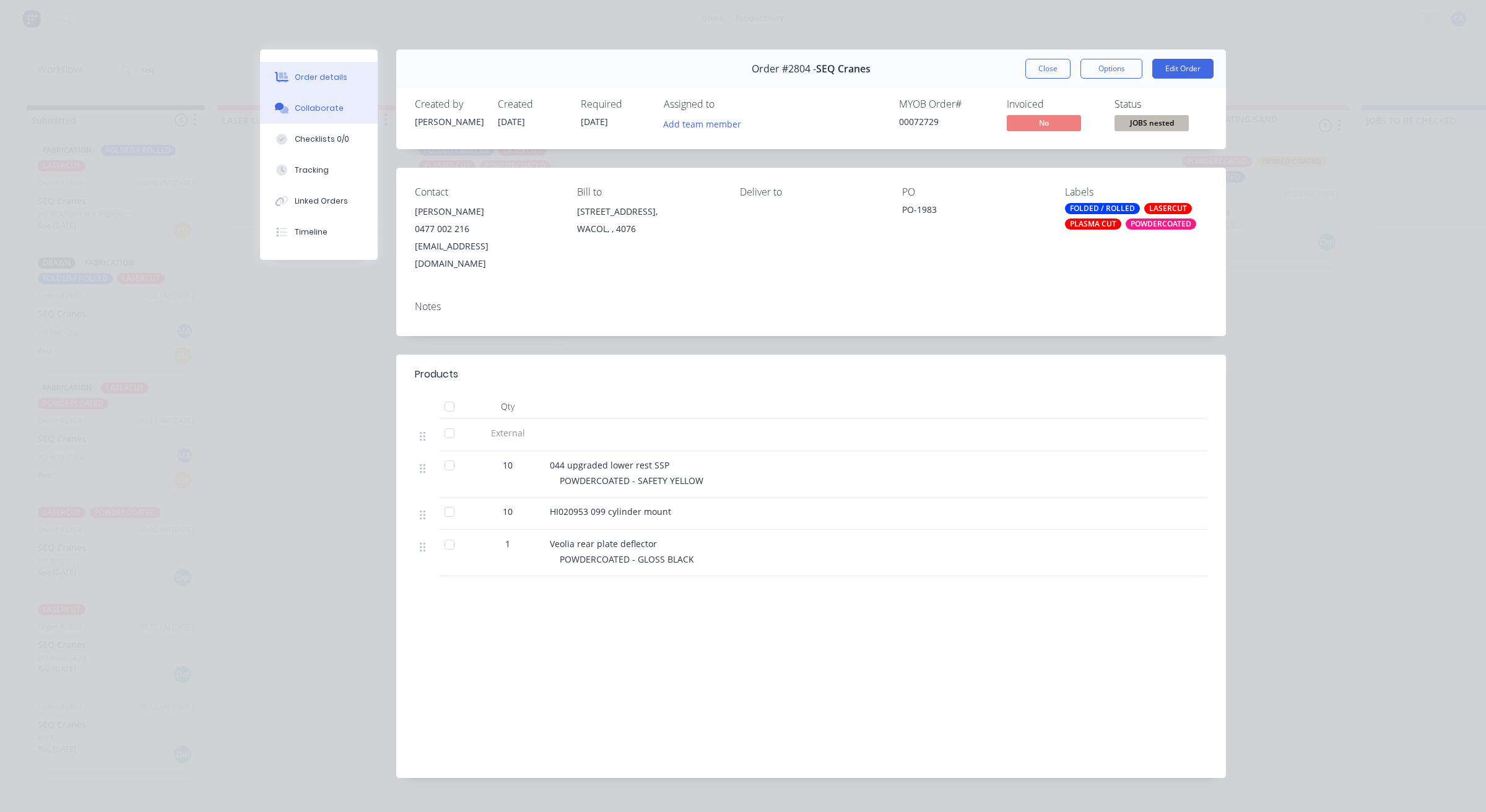
click at [341, 108] on button "Collaborate" at bounding box center [318, 108] width 117 height 31
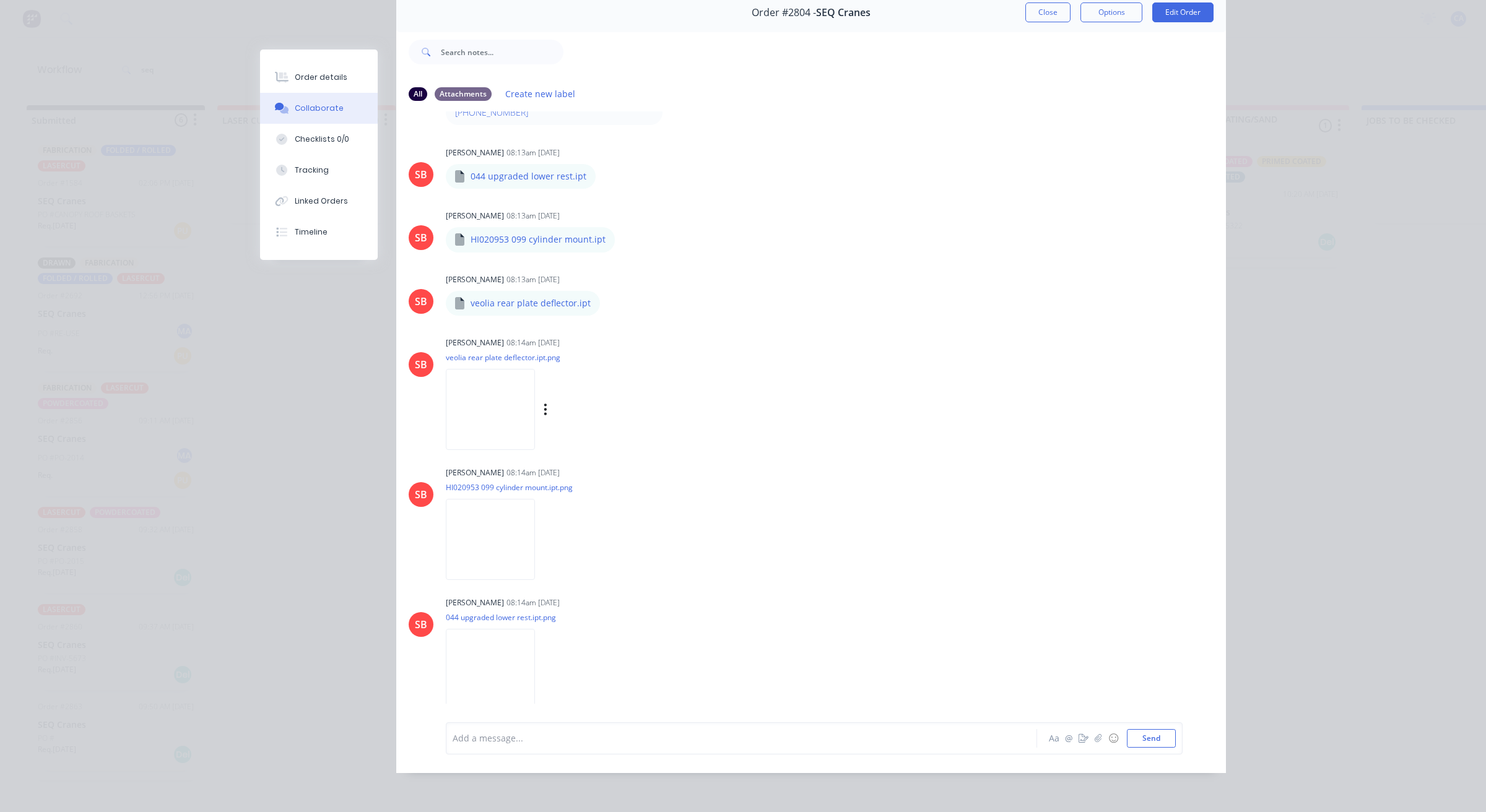
click at [527, 387] on img at bounding box center [490, 409] width 89 height 81
click at [1032, 5] on button "Close" at bounding box center [1048, 12] width 45 height 20
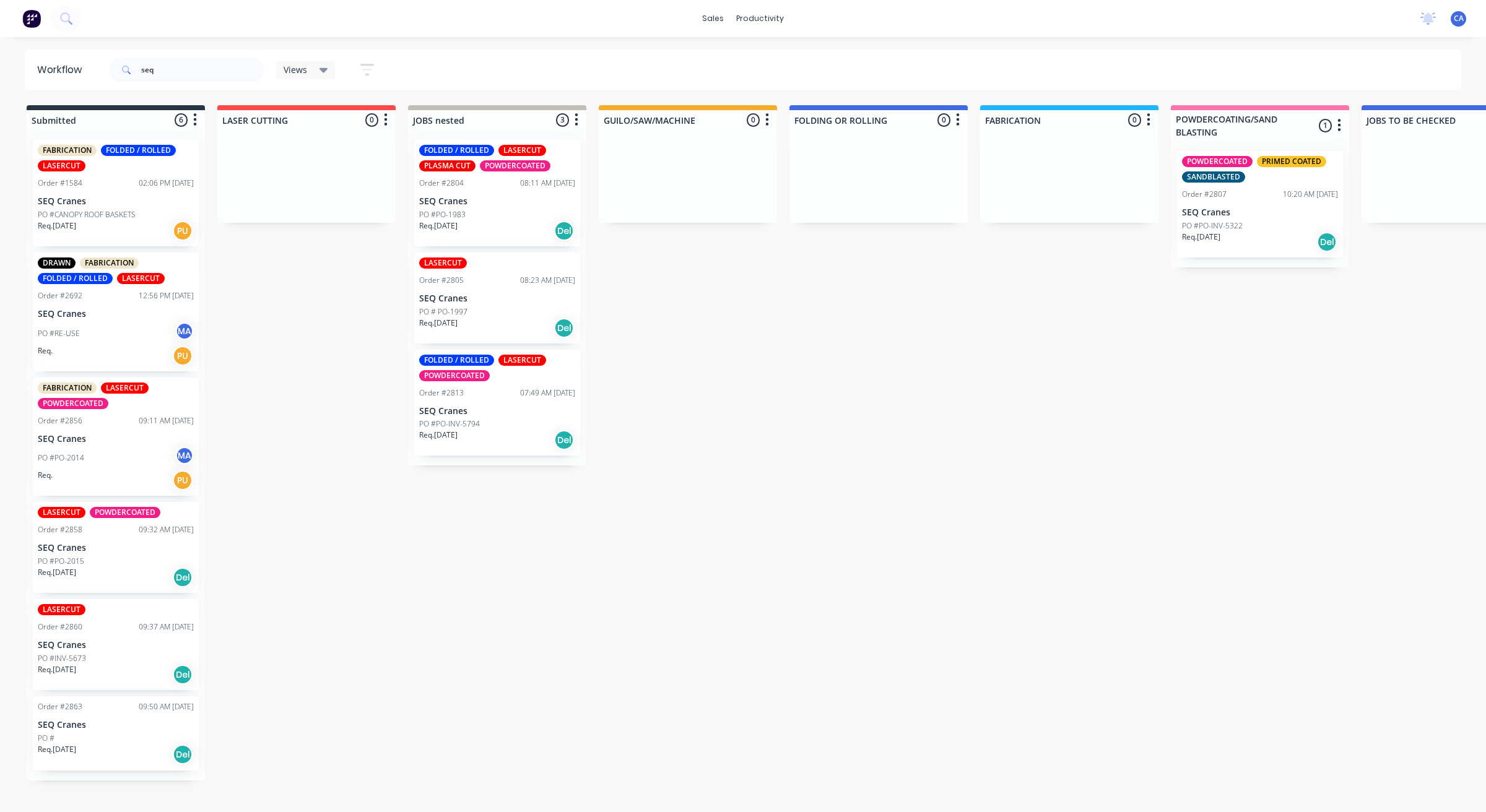
click at [528, 286] on div "LASERCUT Order #2805 08:23 AM [DATE] SEQ Cranes PO # PO-1997 Req. [DATE] Del" at bounding box center [497, 298] width 166 height 91
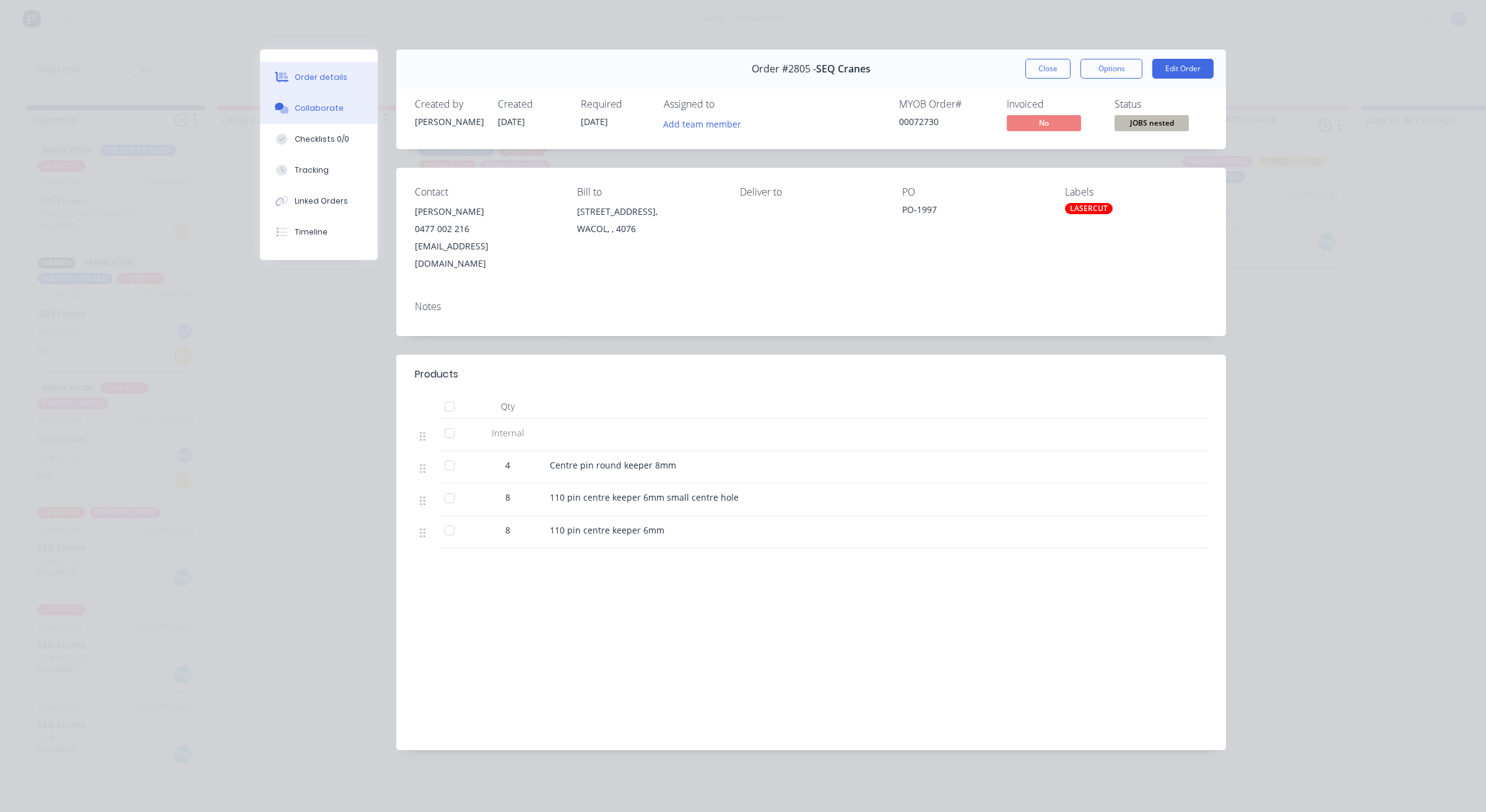
click at [330, 96] on button "Collaborate" at bounding box center [318, 108] width 117 height 31
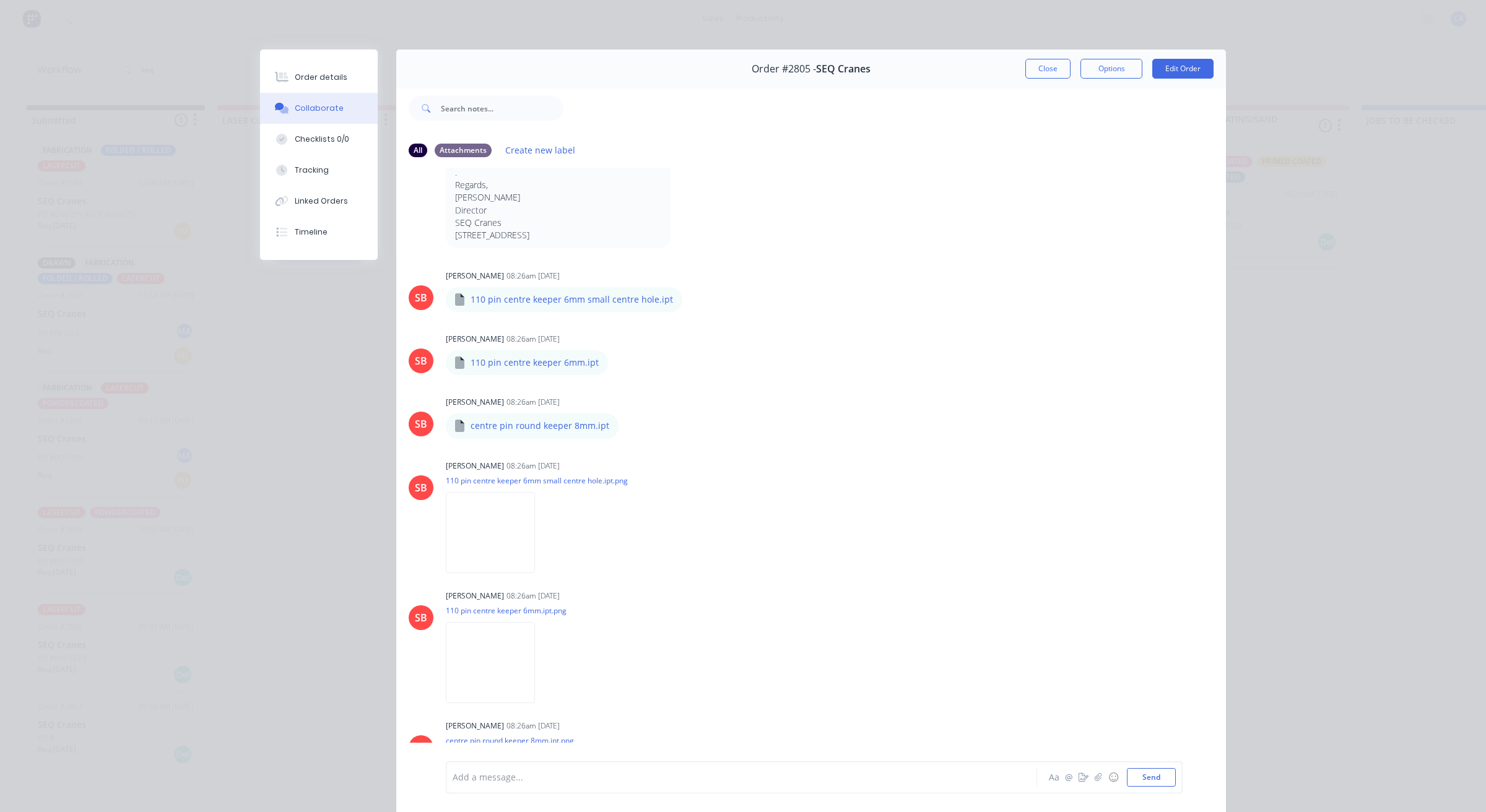
scroll to position [299, 0]
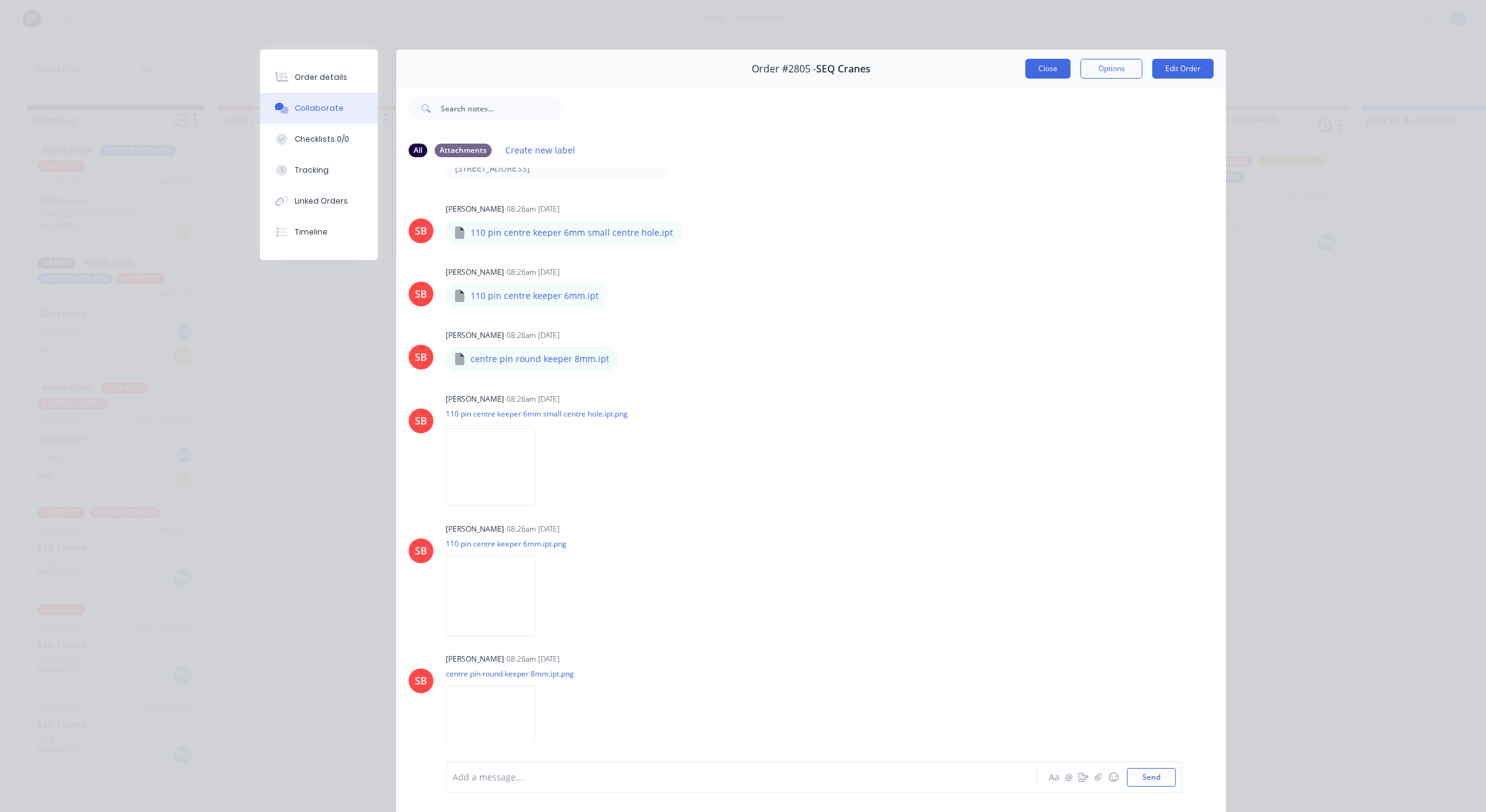
click at [1041, 63] on button "Close" at bounding box center [1048, 69] width 45 height 20
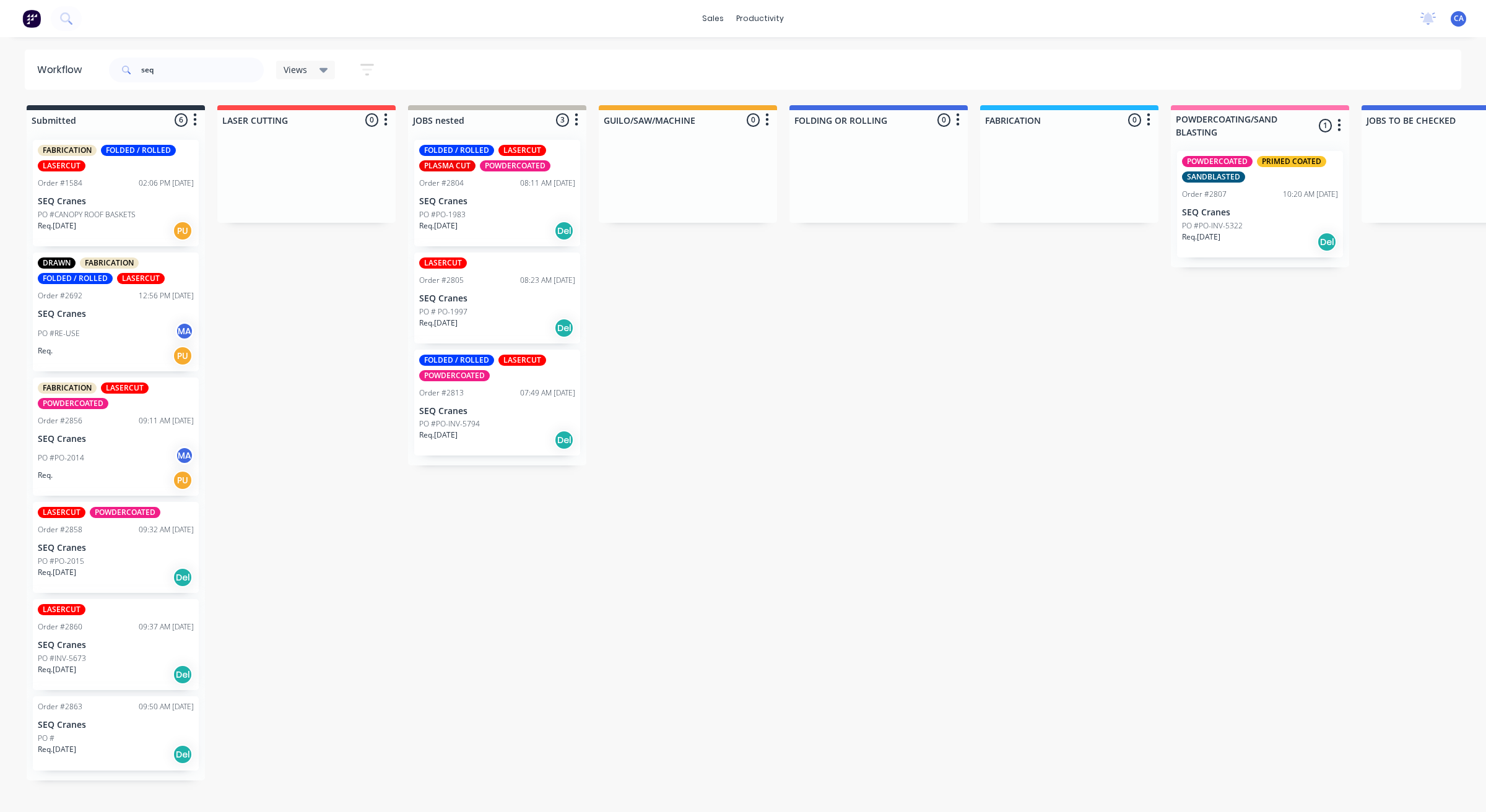
click at [505, 432] on div "Req. [DATE] Del" at bounding box center [497, 440] width 156 height 21
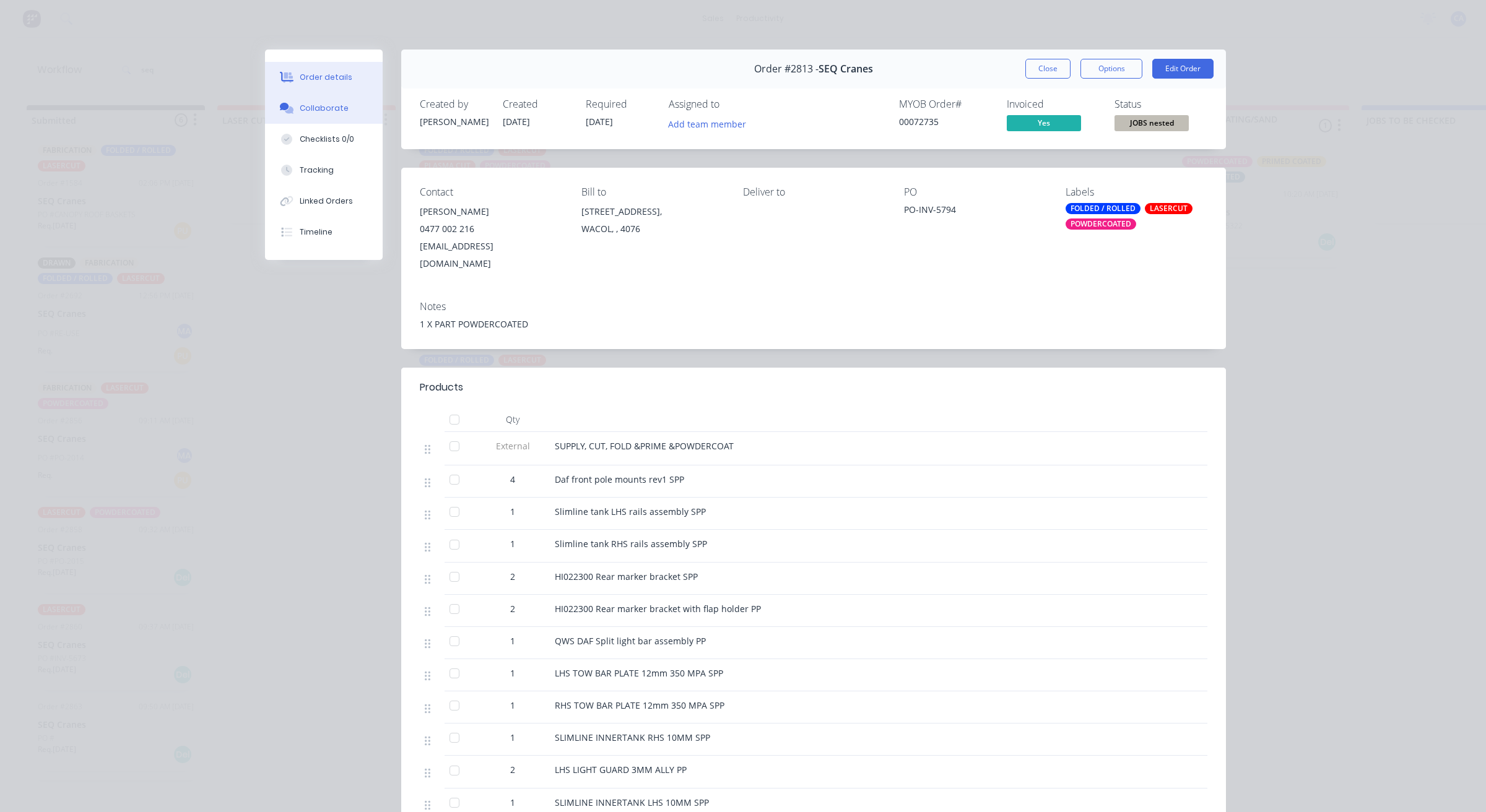
click at [320, 103] on div "Collaborate" at bounding box center [324, 108] width 49 height 11
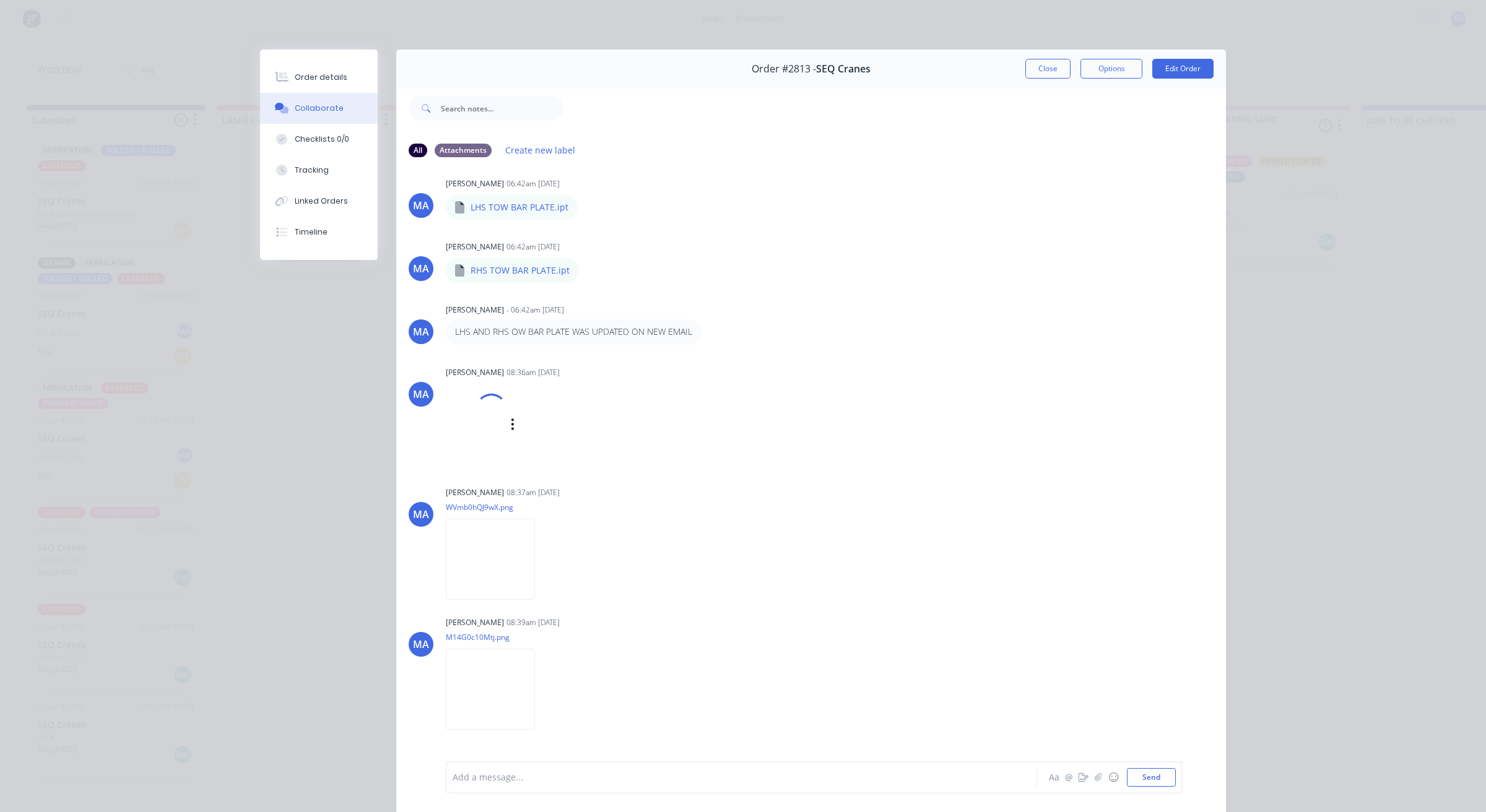
scroll to position [2544, 0]
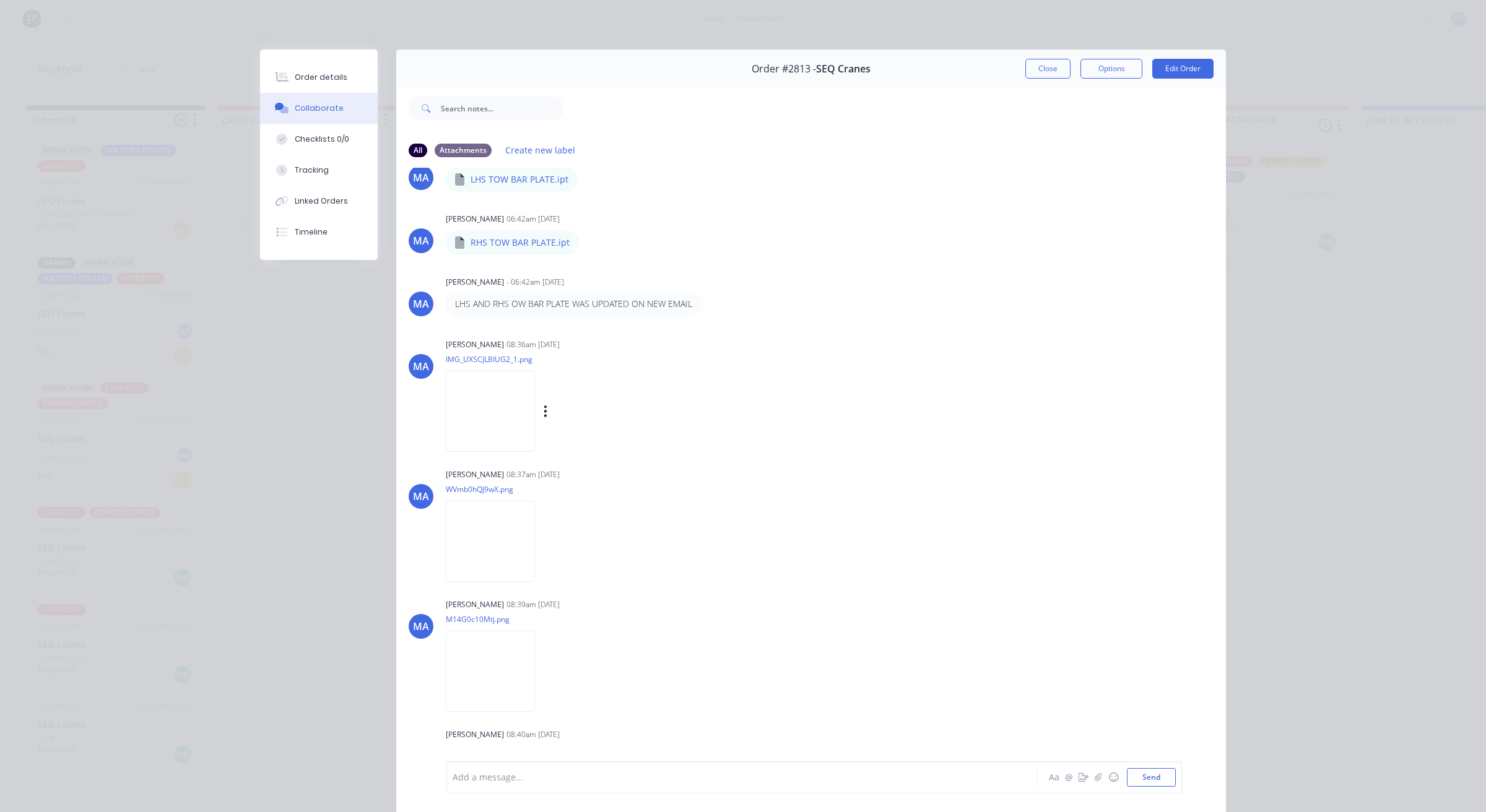
click at [489, 417] on img at bounding box center [490, 411] width 89 height 81
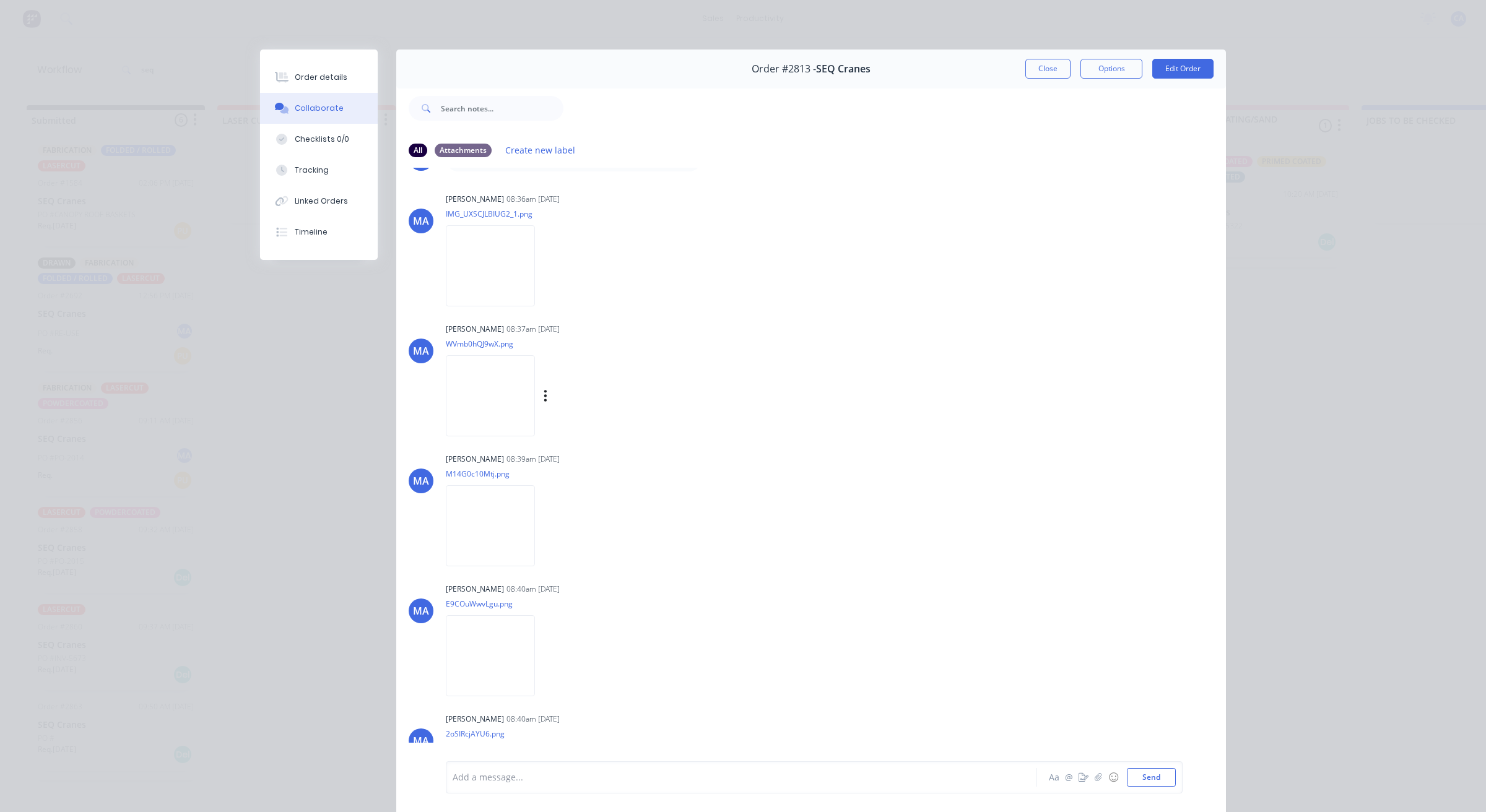
scroll to position [2700, 0]
click at [494, 386] on img at bounding box center [490, 386] width 89 height 81
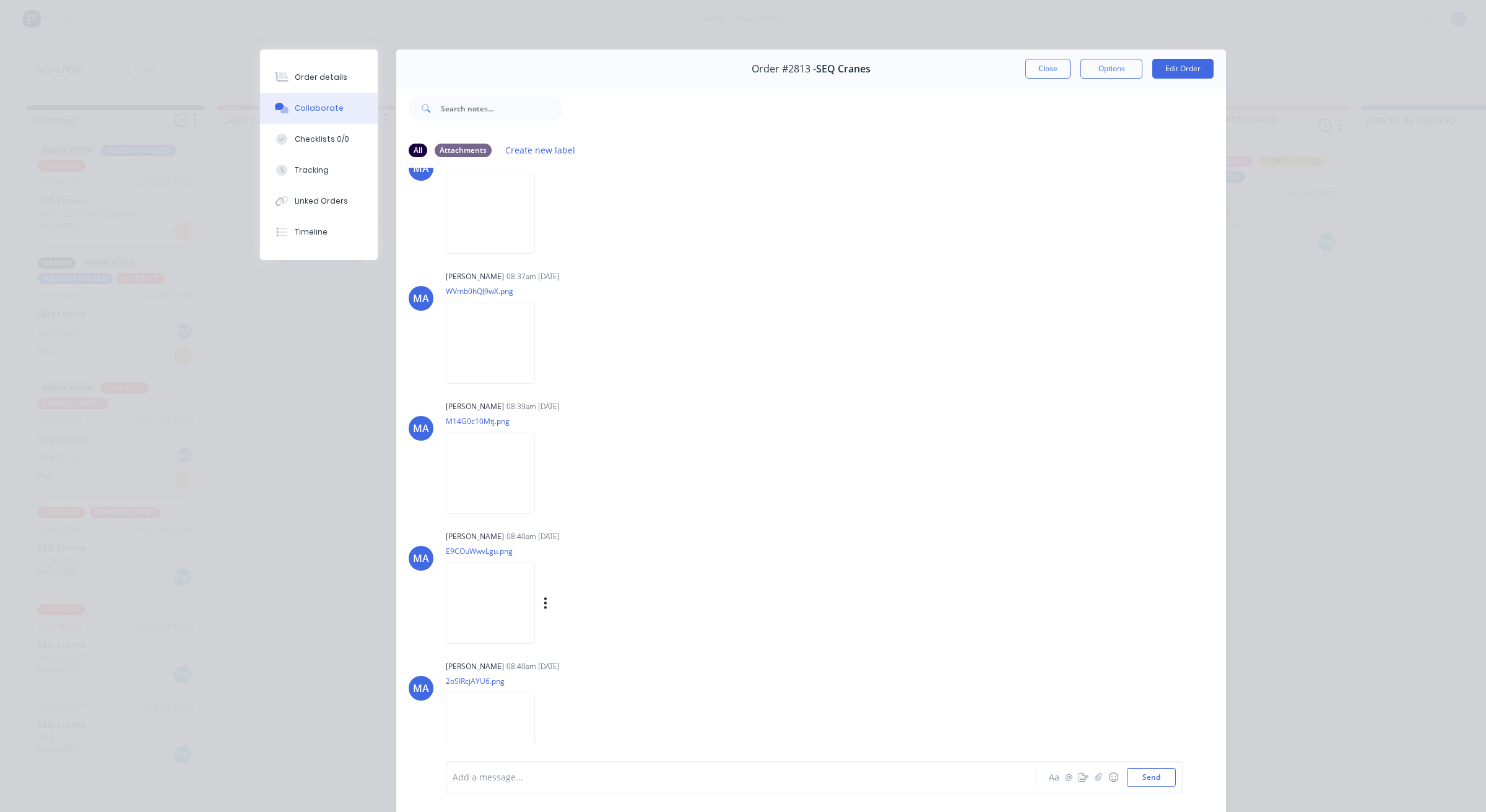
scroll to position [2777, 0]
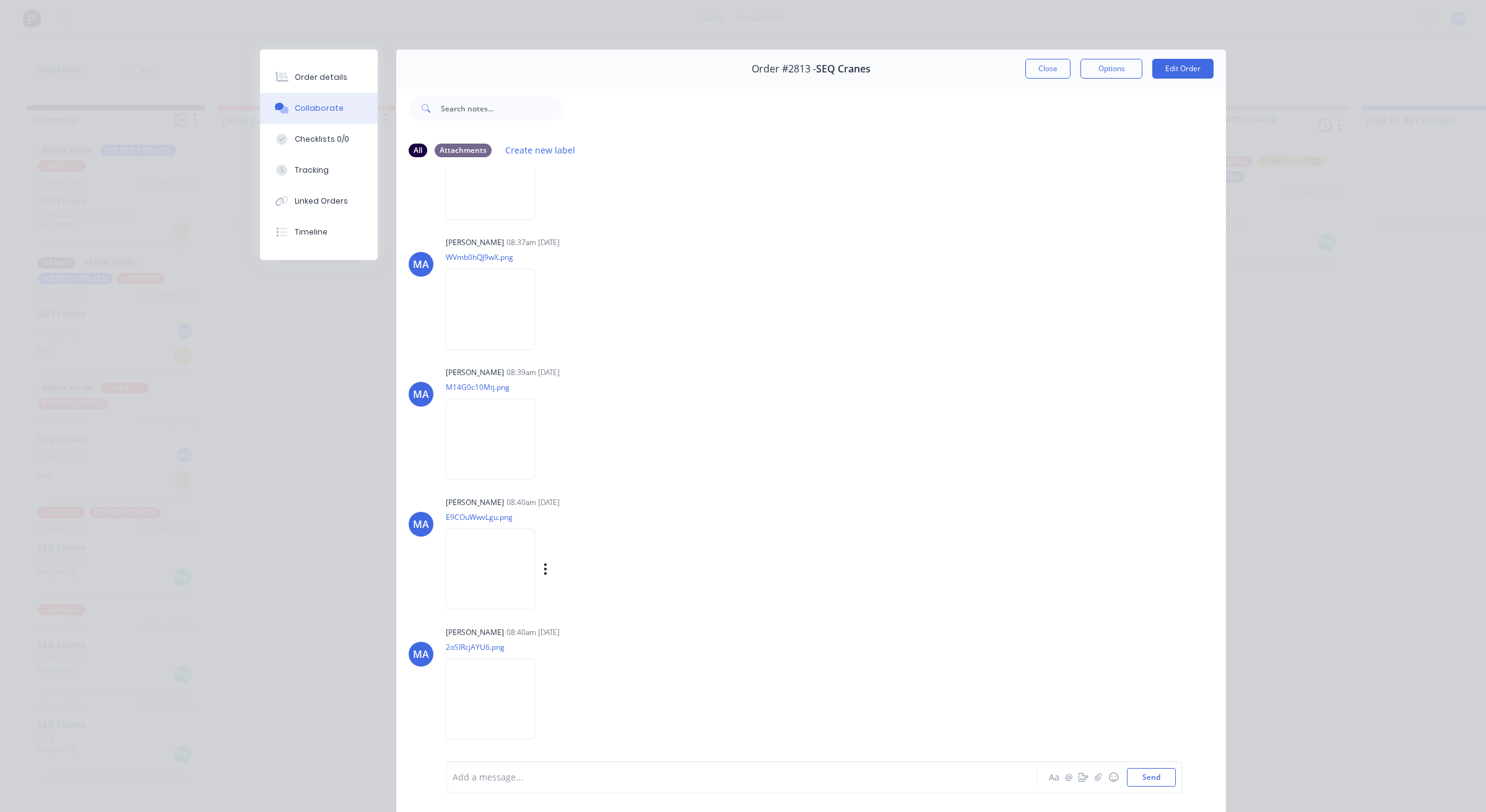
click at [502, 557] on img at bounding box center [490, 569] width 89 height 81
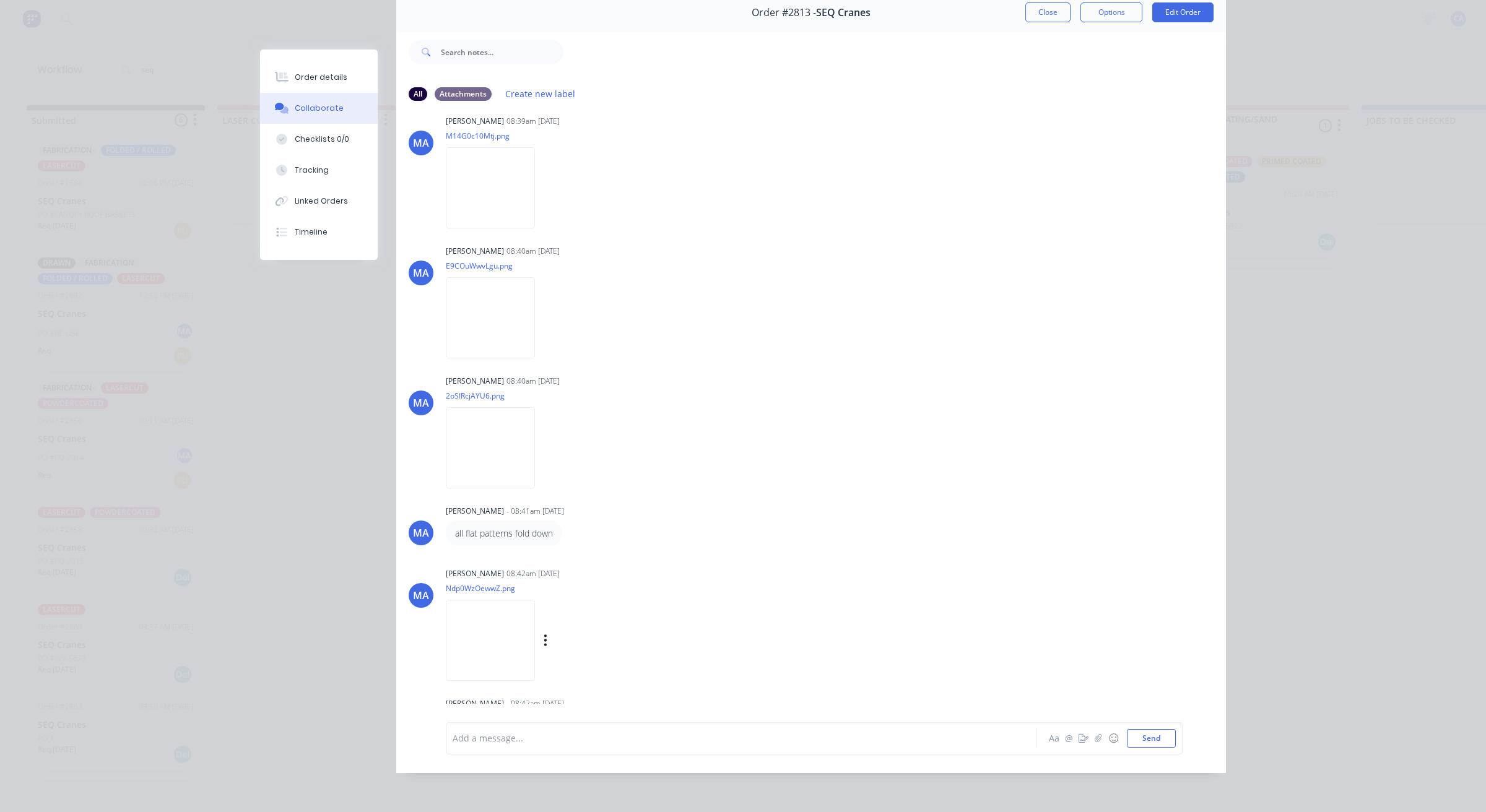
scroll to position [2993, 0]
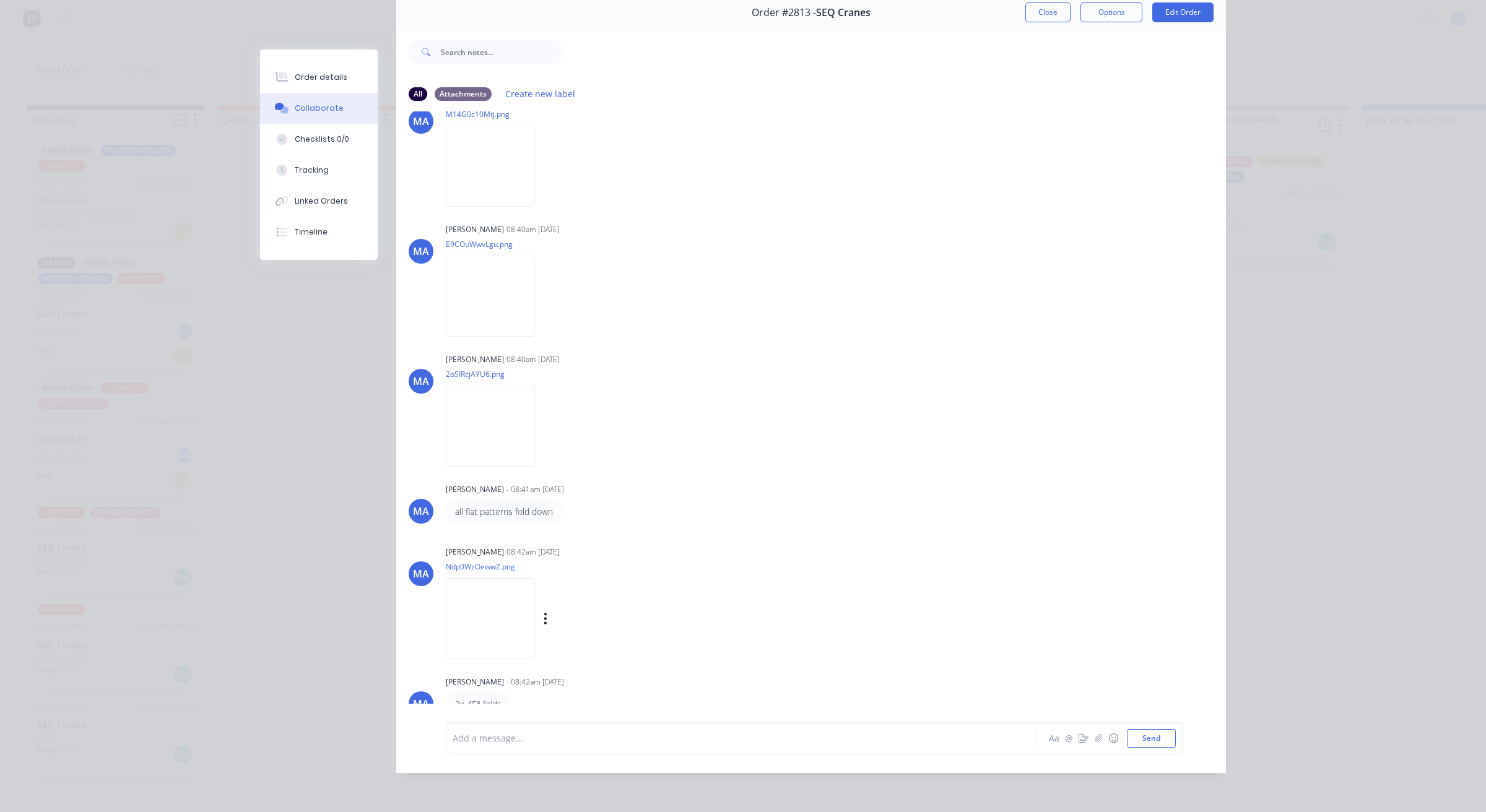
click at [500, 591] on img at bounding box center [490, 618] width 89 height 81
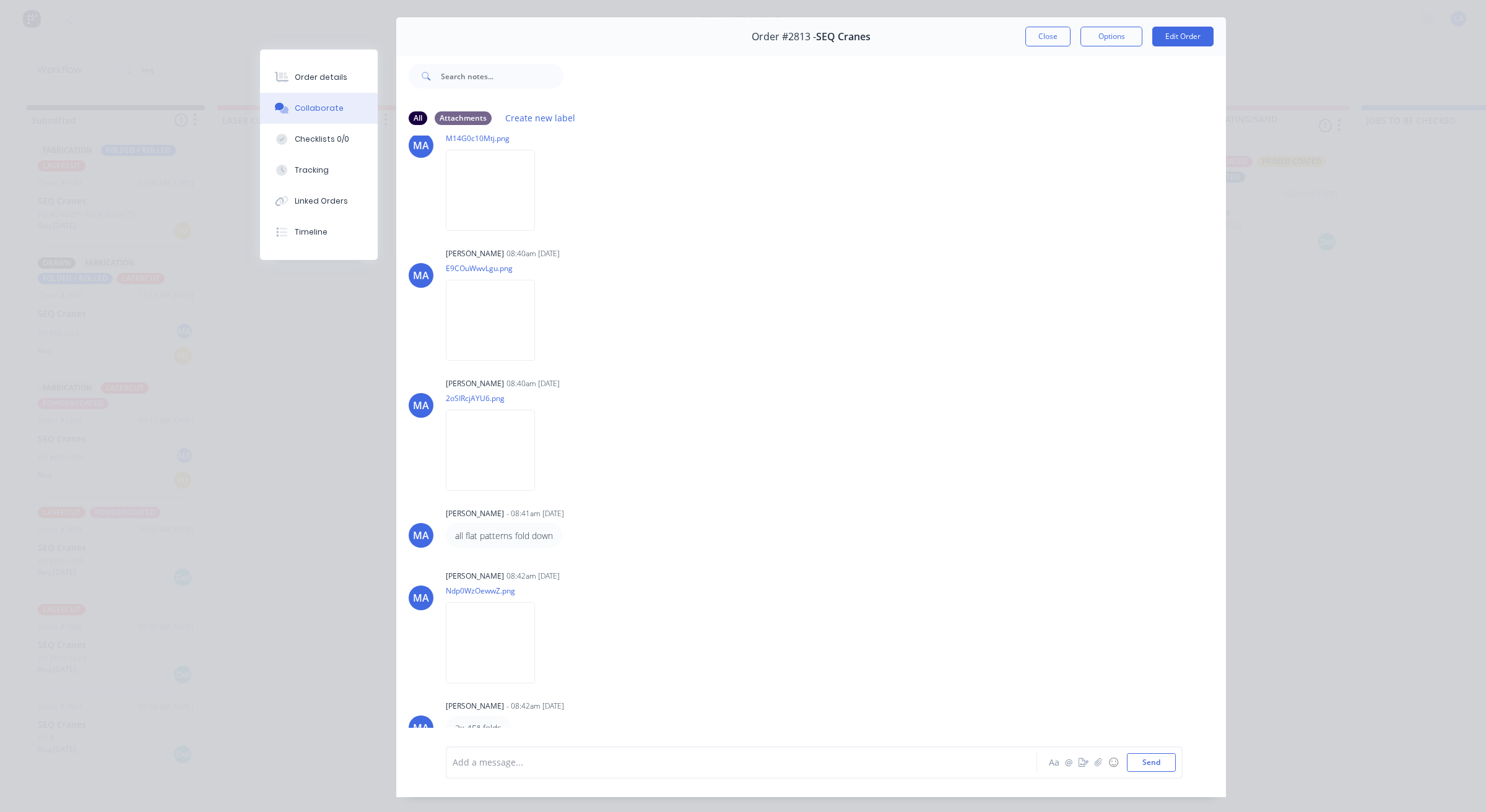
scroll to position [0, 0]
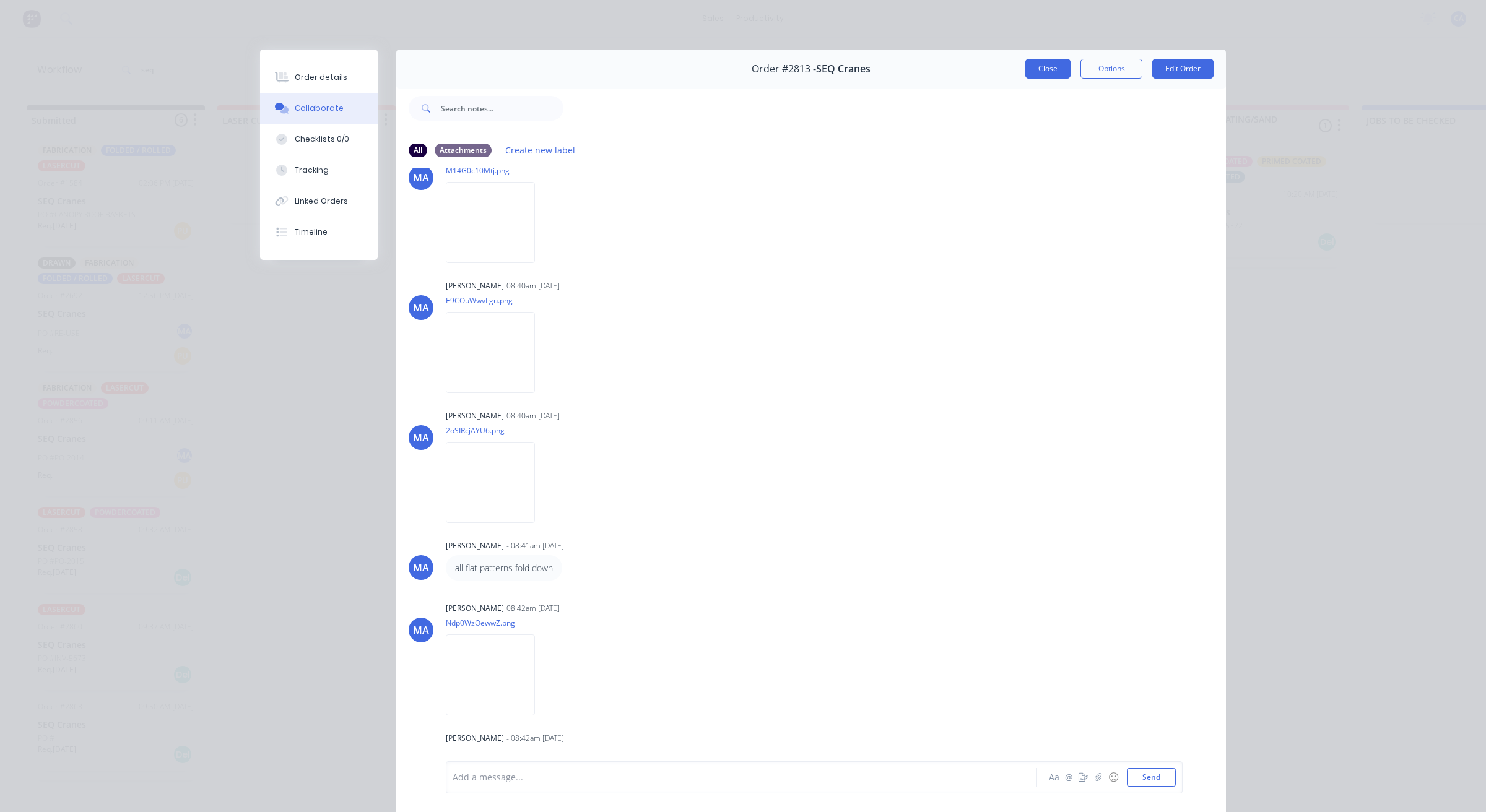
click at [1028, 61] on button "Close" at bounding box center [1048, 69] width 45 height 20
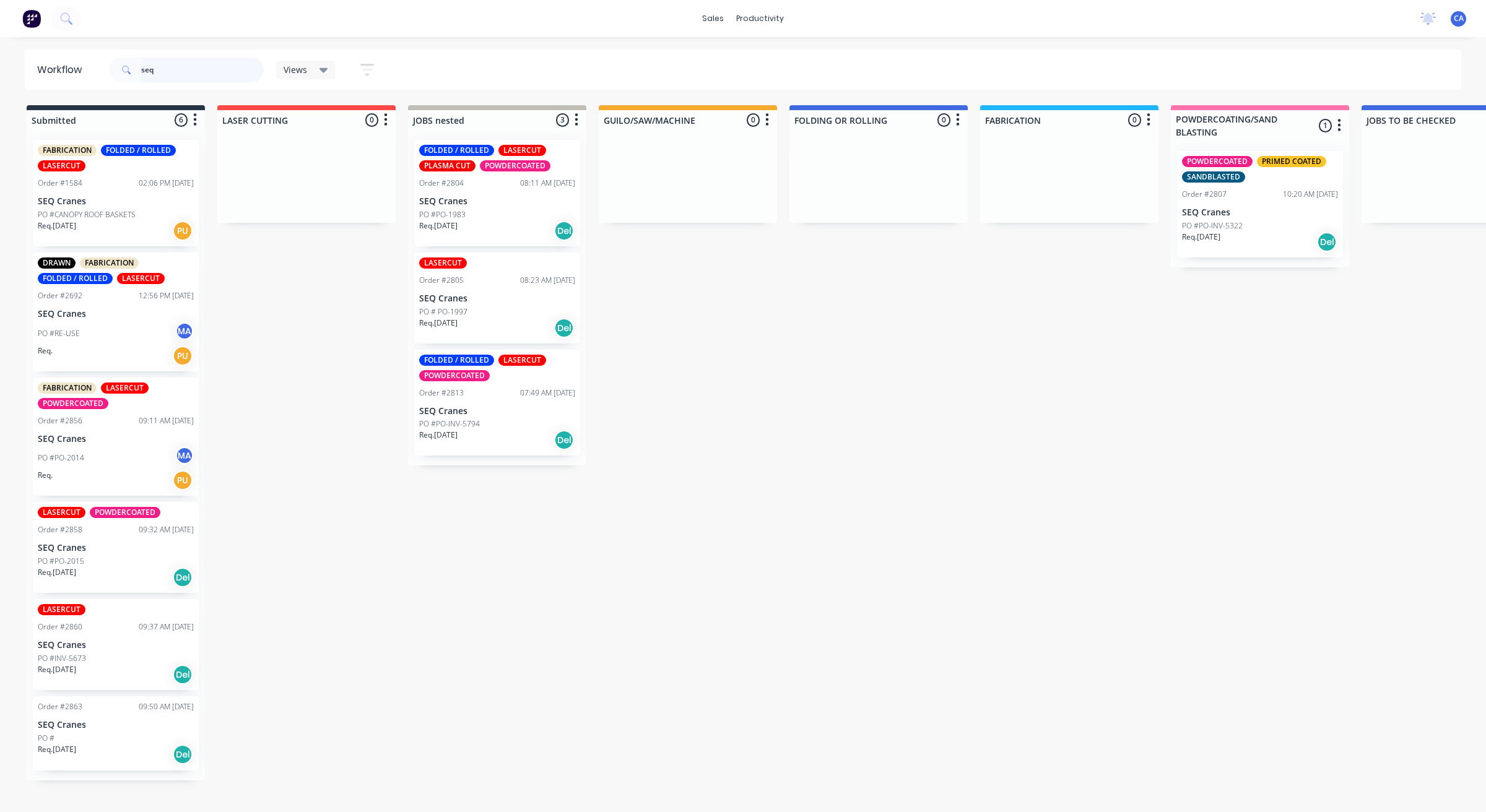
drag, startPoint x: 172, startPoint y: 72, endPoint x: 0, endPoint y: 42, distance: 174.6
click at [0, 52] on div "Workflow seq Views Save new view None (Default) edit Show/Hide statuses Show li…" at bounding box center [743, 69] width 1486 height 40
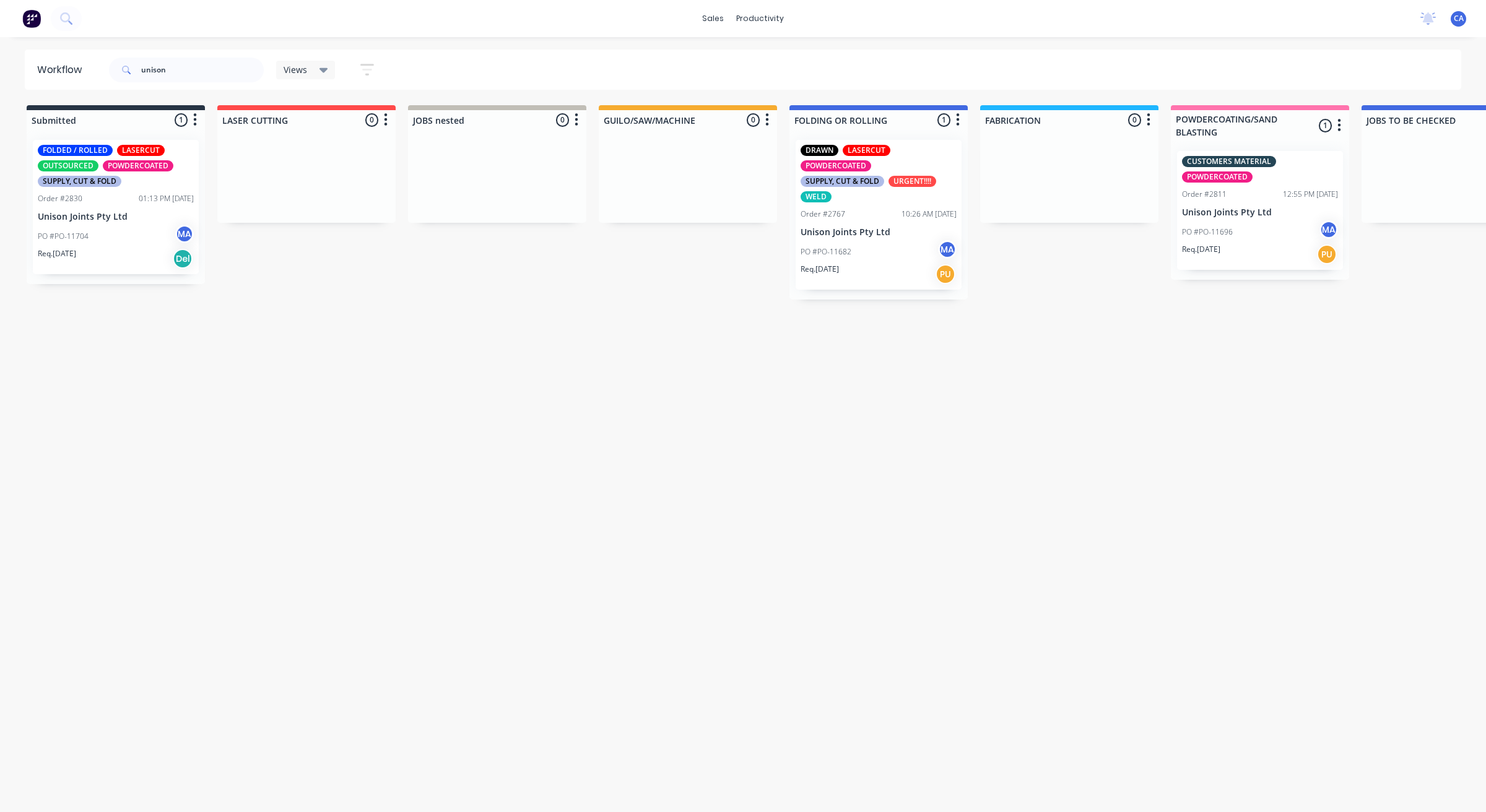
click at [896, 248] on div "PO #PO-11682 MA" at bounding box center [878, 251] width 156 height 23
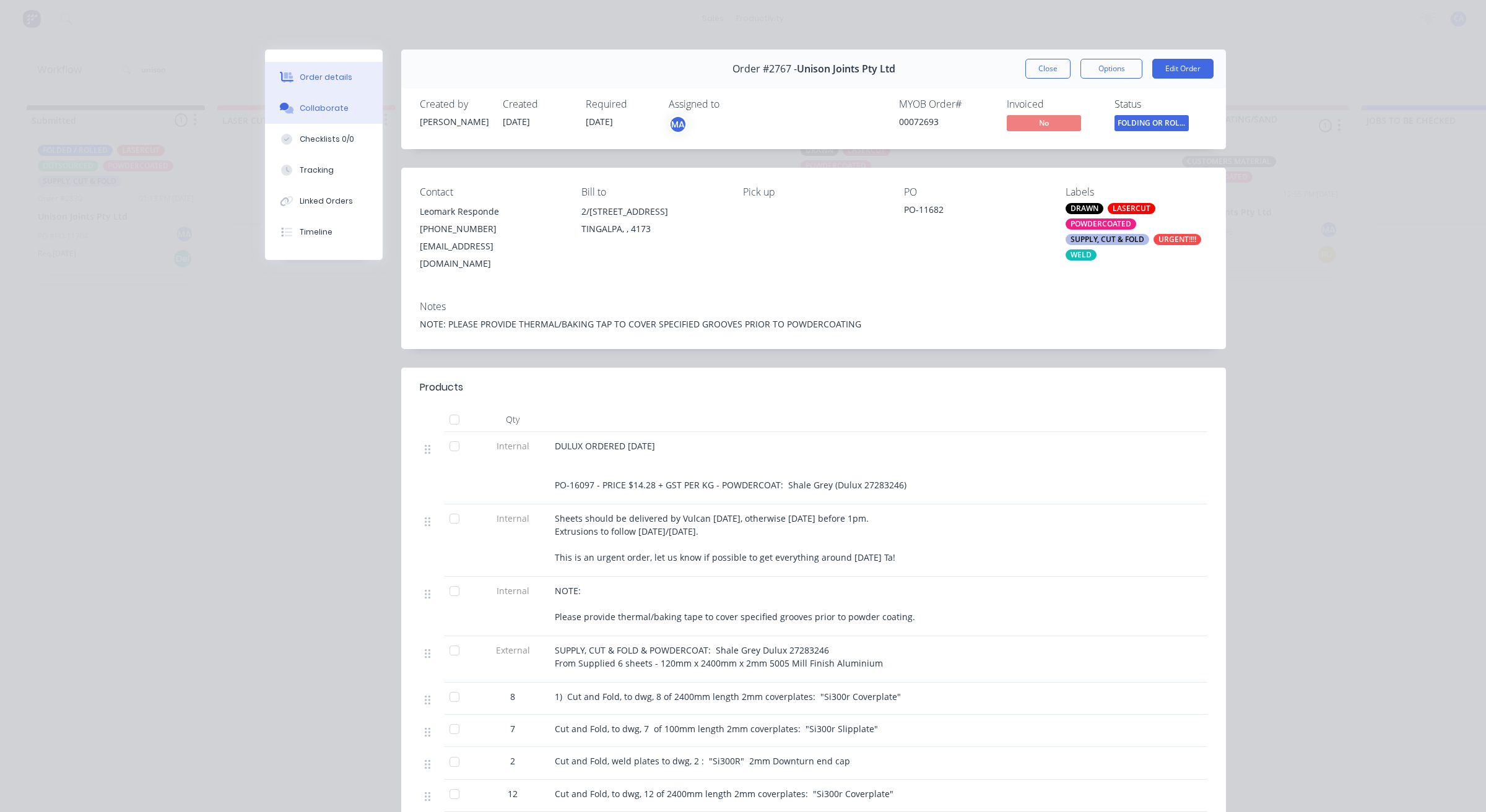
drag, startPoint x: 333, startPoint y: 104, endPoint x: 426, endPoint y: 148, distance: 102.9
click at [332, 104] on div "Collaborate" at bounding box center [324, 108] width 49 height 11
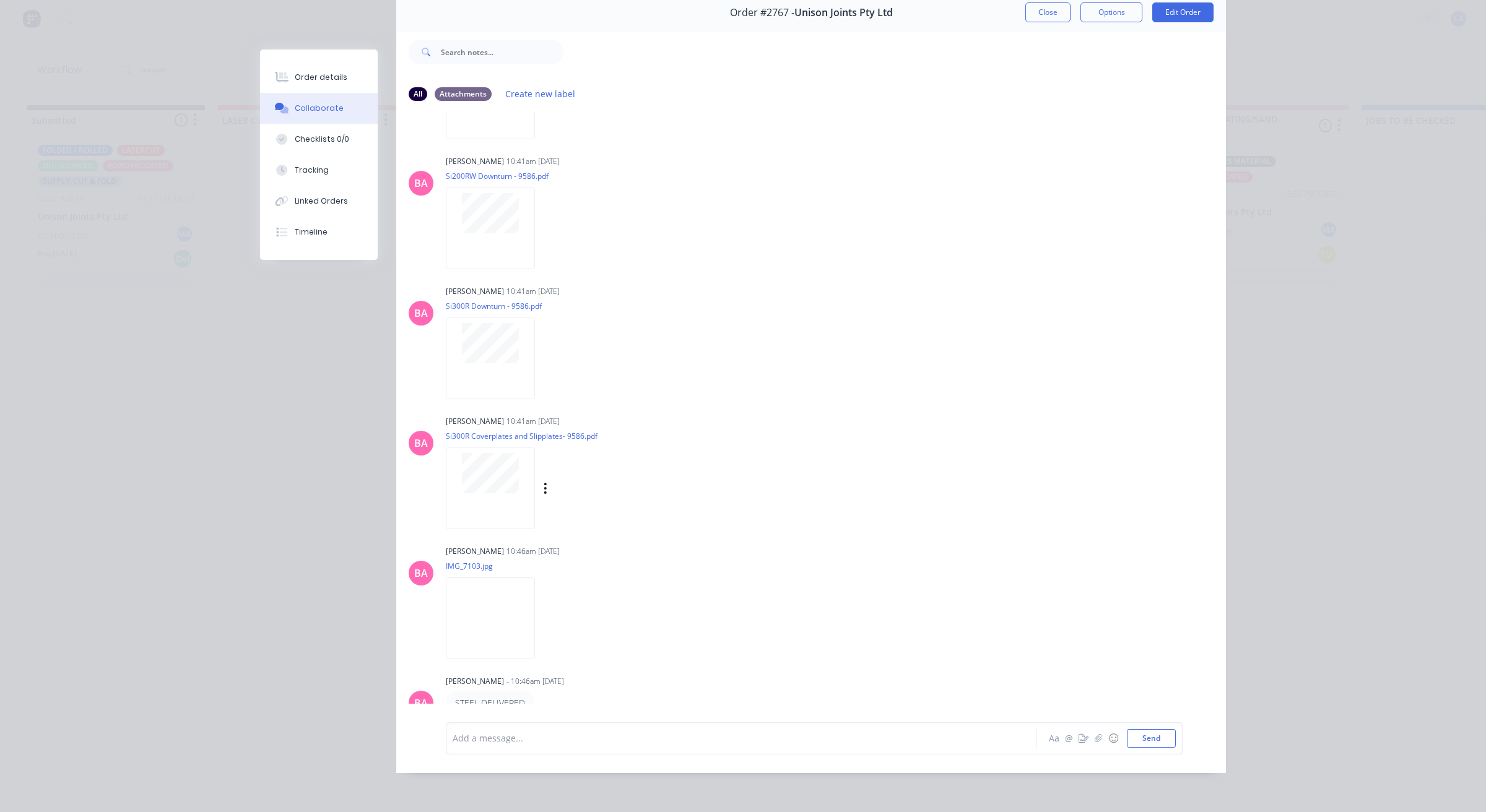
scroll to position [68, 0]
click at [496, 351] on div at bounding box center [490, 358] width 89 height 81
click at [1059, 6] on button "Close" at bounding box center [1048, 12] width 45 height 20
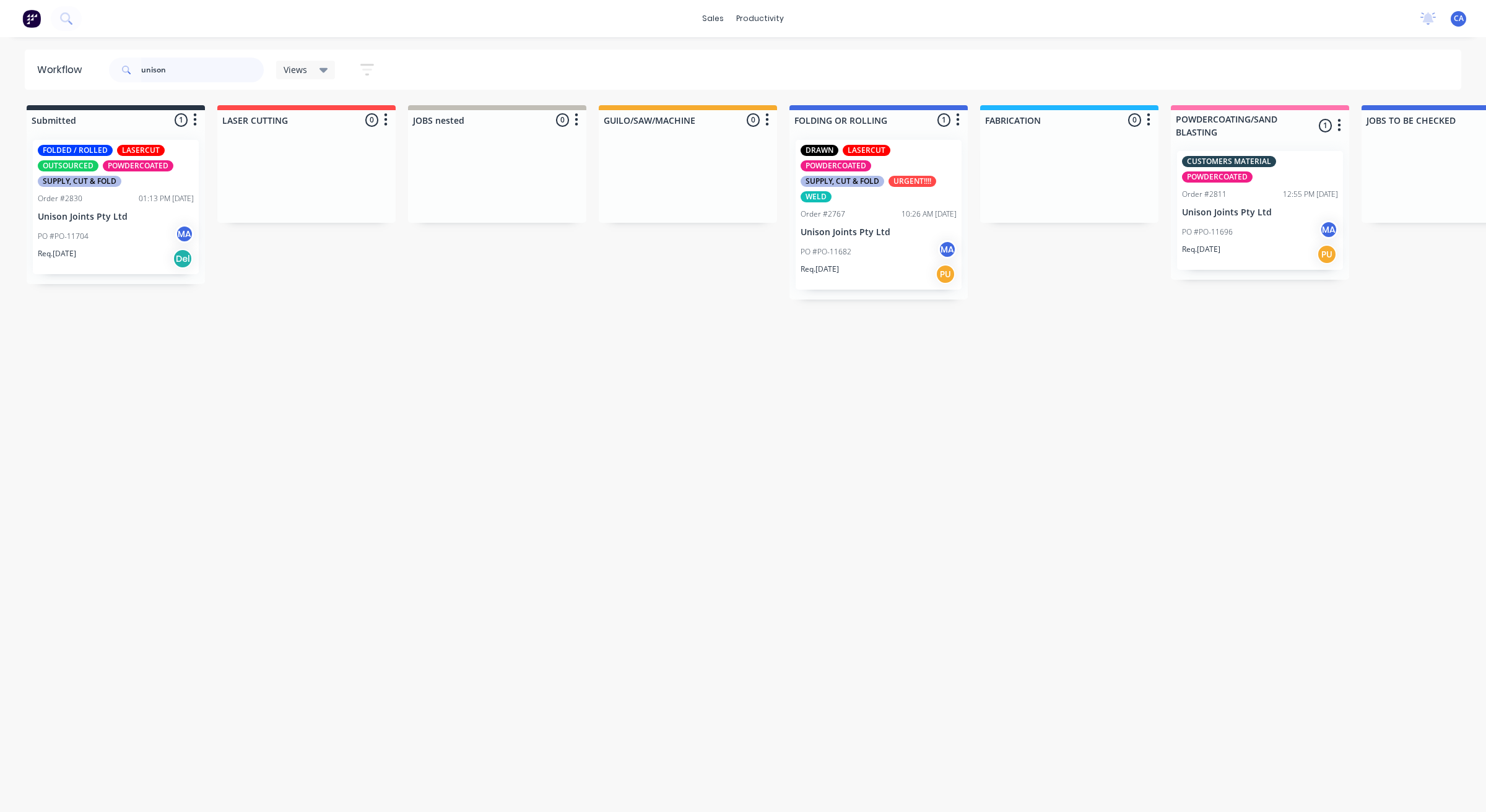
drag, startPoint x: 195, startPoint y: 71, endPoint x: 5, endPoint y: 59, distance: 190.4
click at [48, 73] on header "Workflow unison Views Save new view None (Default) edit Show/Hide statuses Show…" at bounding box center [743, 69] width 1437 height 40
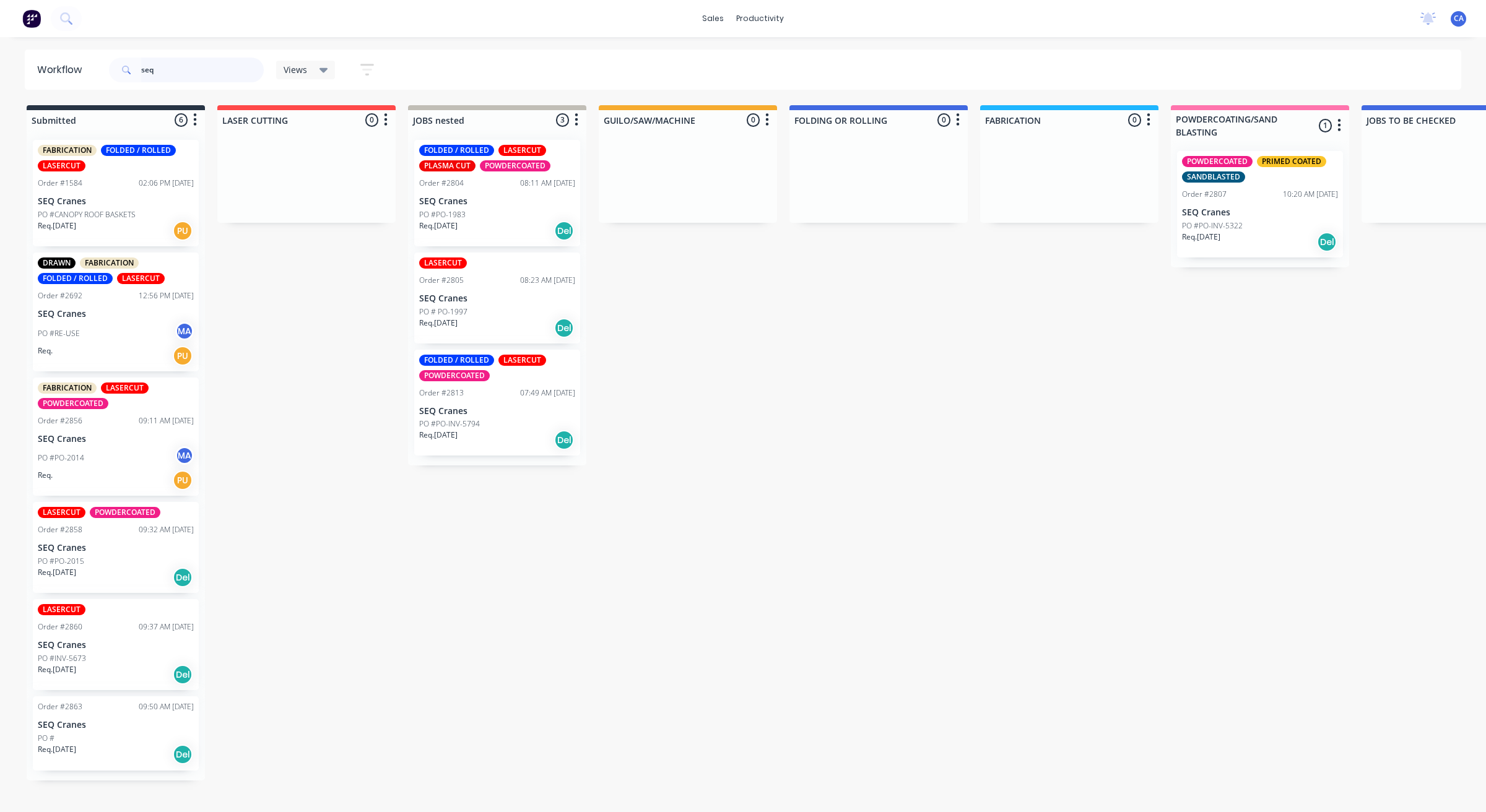
type input "seq"
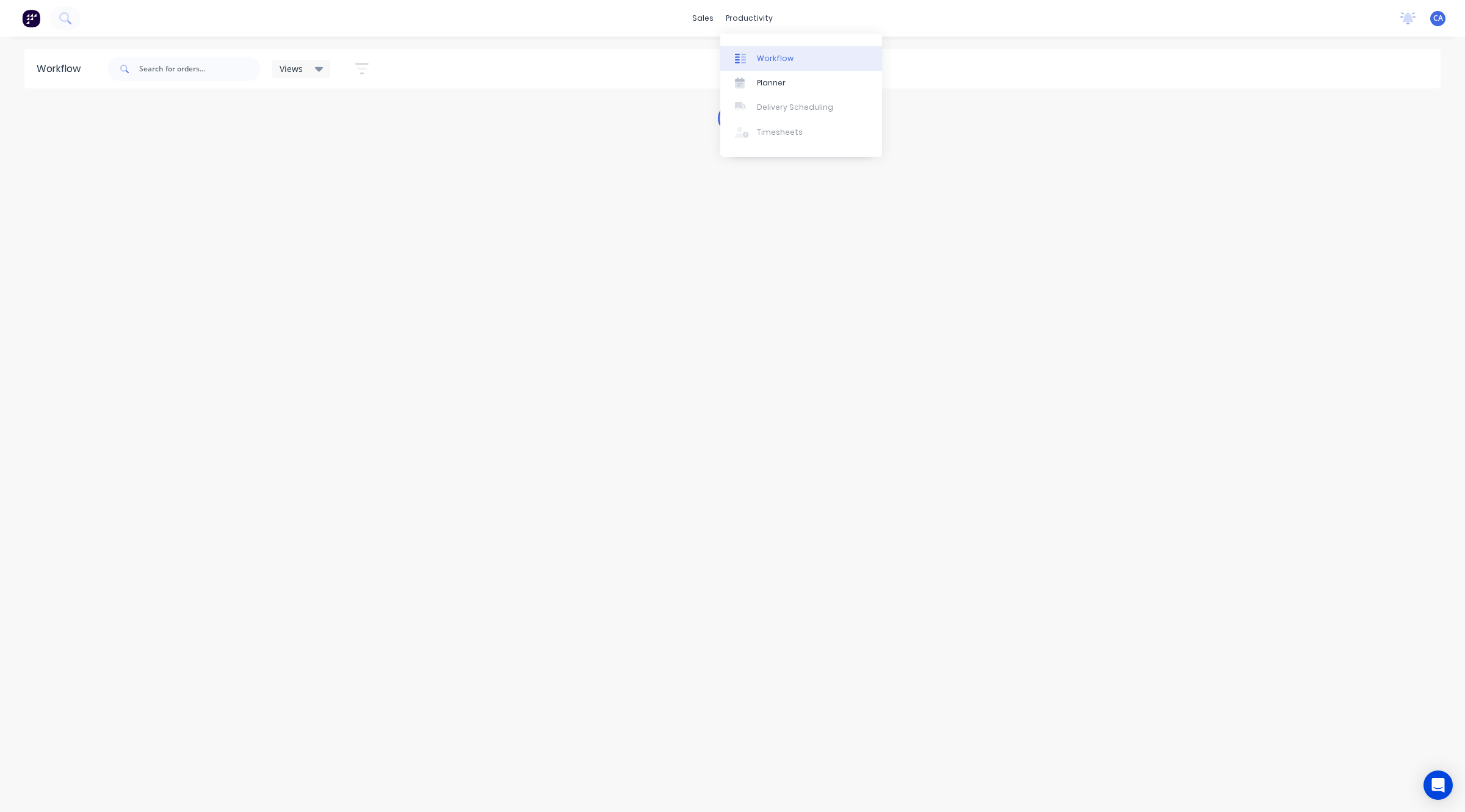
click at [785, 59] on div "Workflow" at bounding box center [775, 58] width 37 height 11
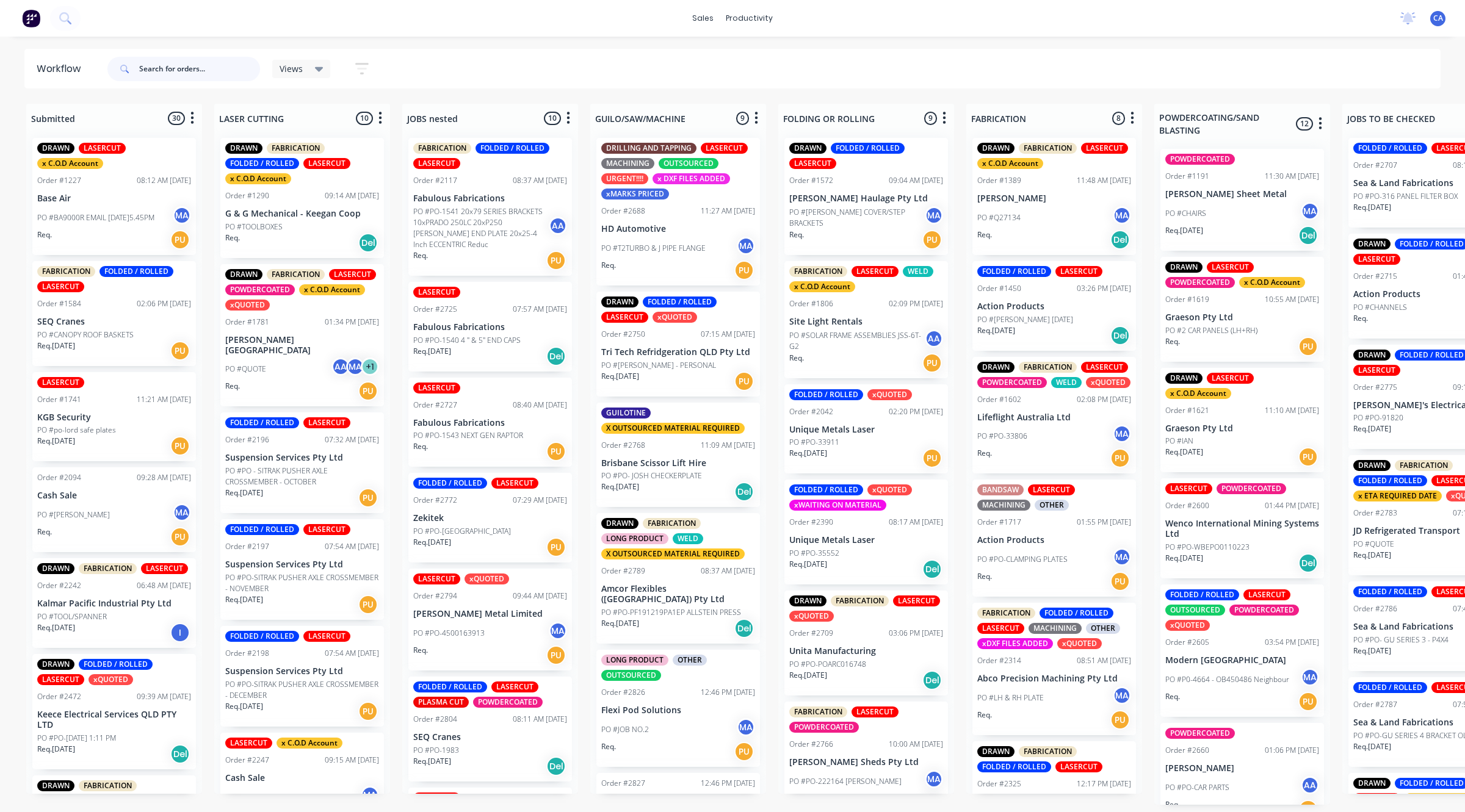
click at [161, 72] on input "text" at bounding box center [199, 69] width 121 height 25
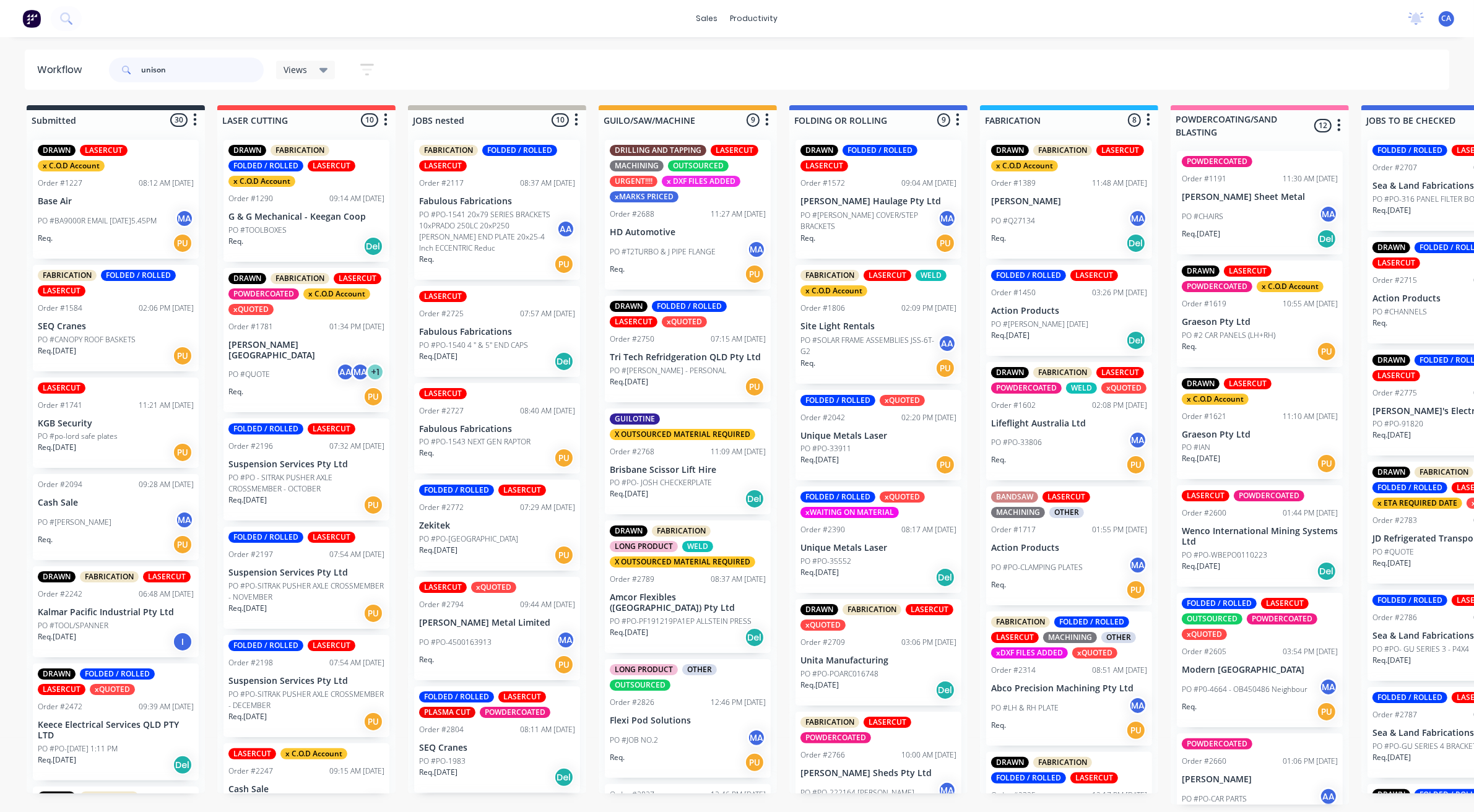
type input "unison"
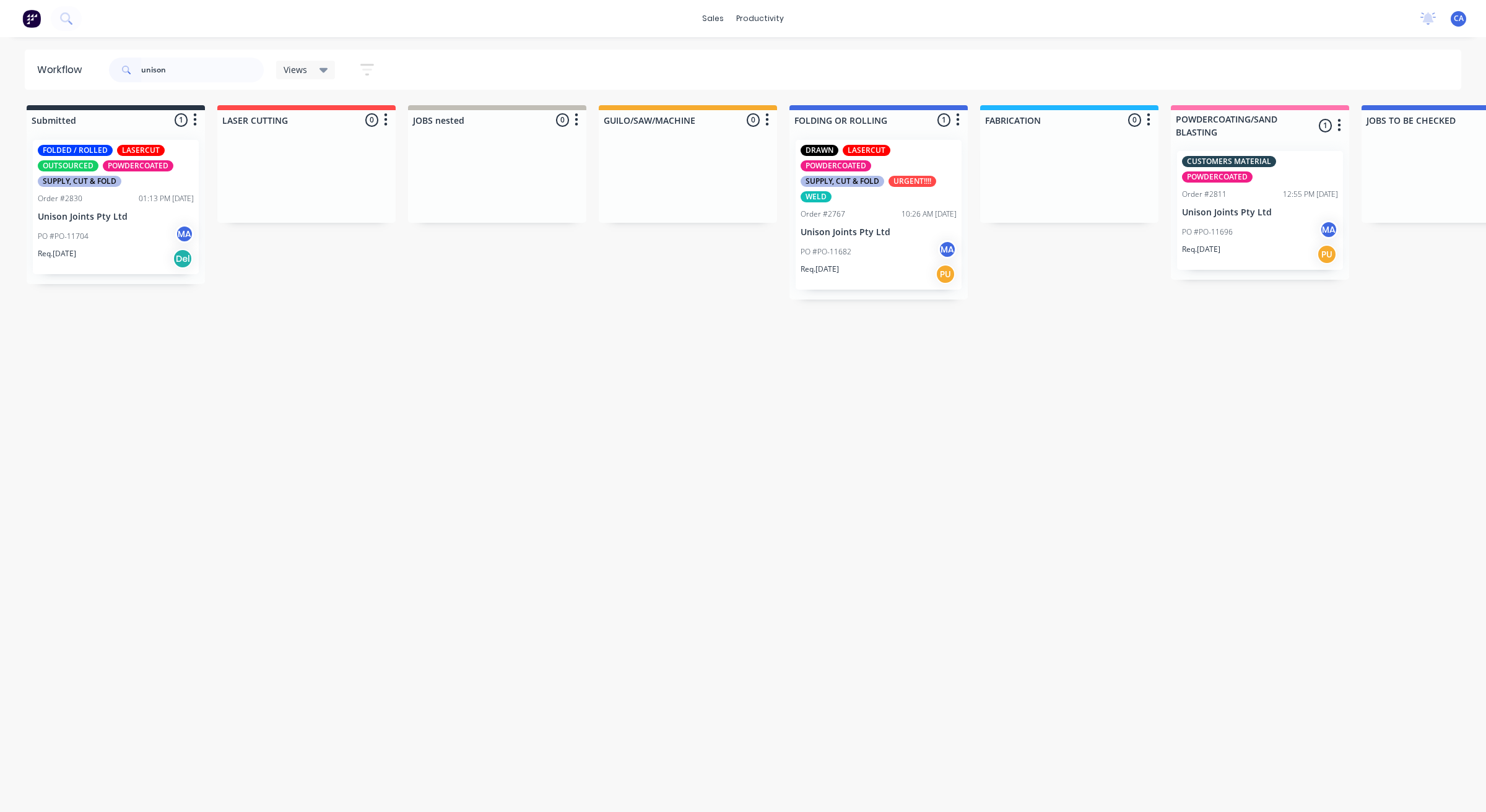
click at [871, 246] on div "PO #PO-11682 MA" at bounding box center [878, 251] width 156 height 23
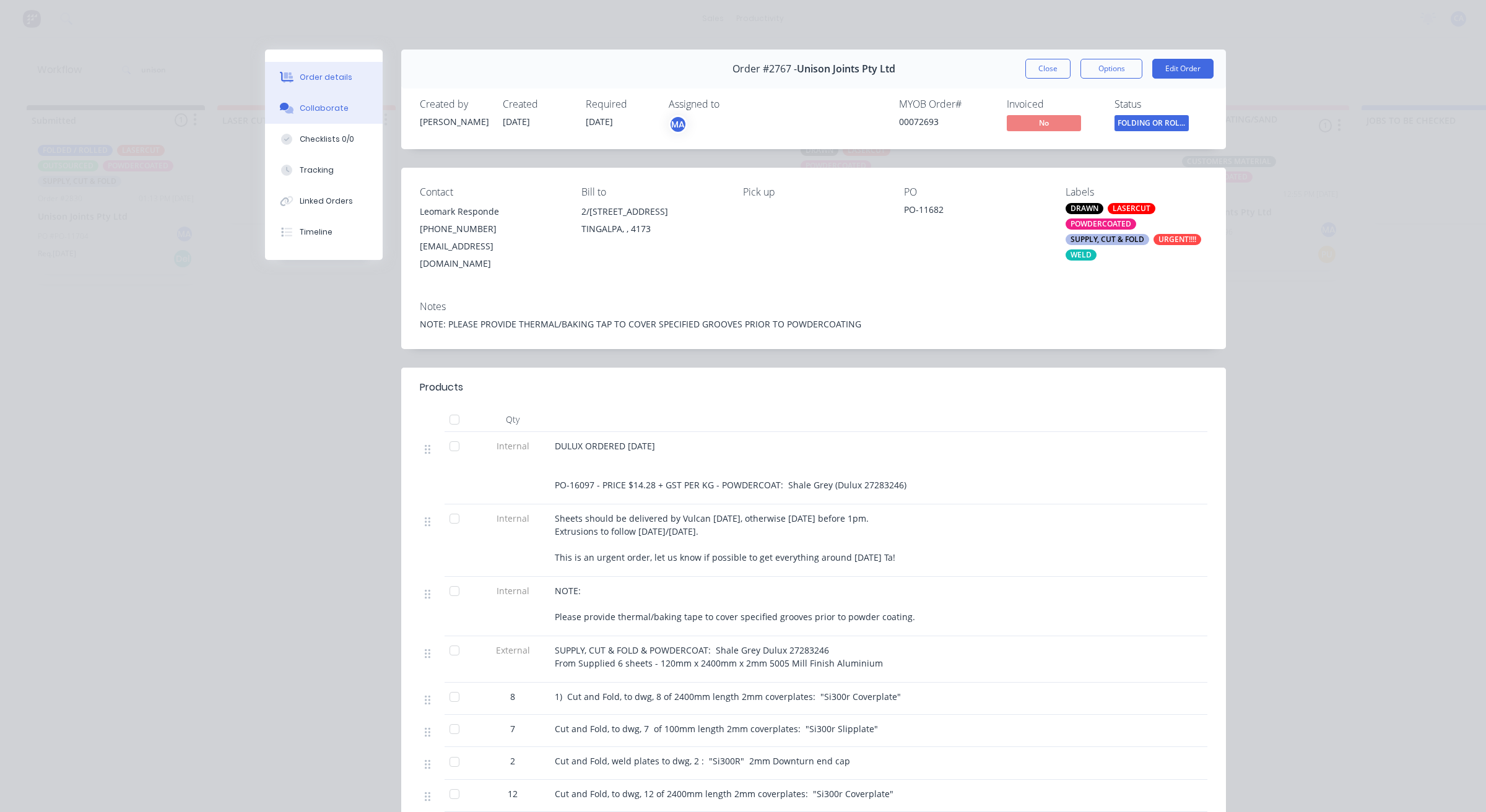
click at [320, 112] on div "Collaborate" at bounding box center [324, 108] width 49 height 11
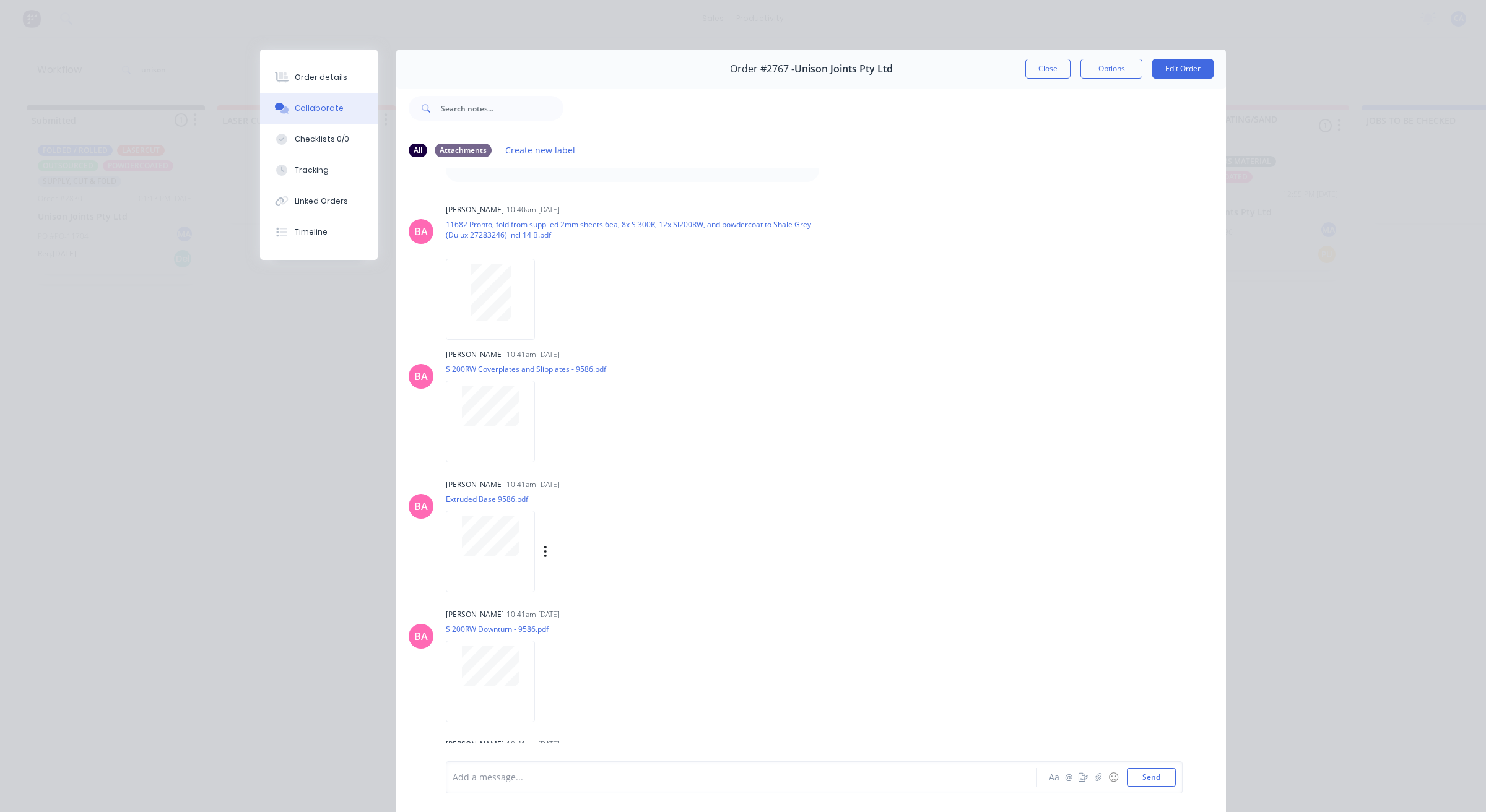
scroll to position [464, 0]
